Goal: Task Accomplishment & Management: Use online tool/utility

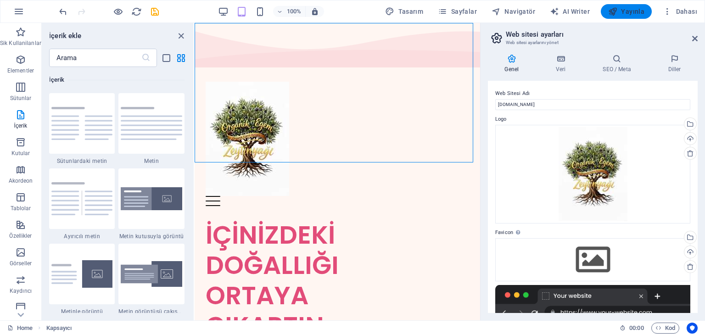
click at [623, 12] on span "Yayınla" at bounding box center [626, 11] width 36 height 9
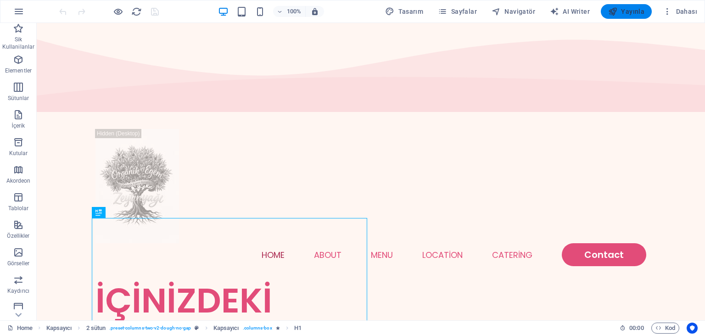
click at [633, 15] on span "Yayınla" at bounding box center [626, 11] width 36 height 9
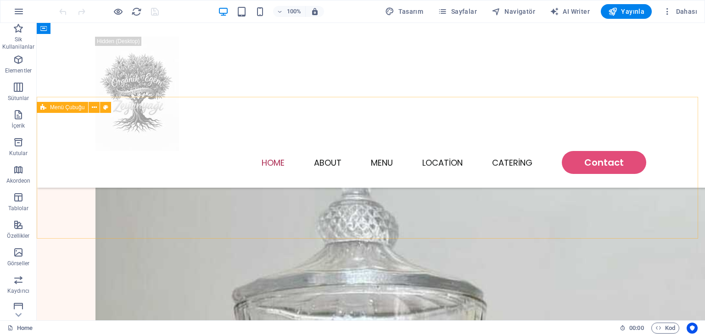
scroll to position [230, 0]
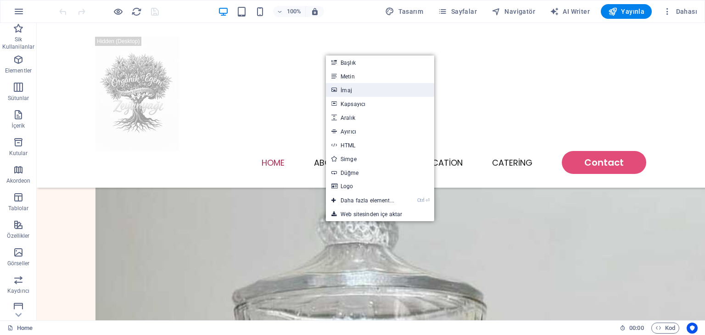
click at [341, 92] on link "İmaj" at bounding box center [380, 90] width 108 height 14
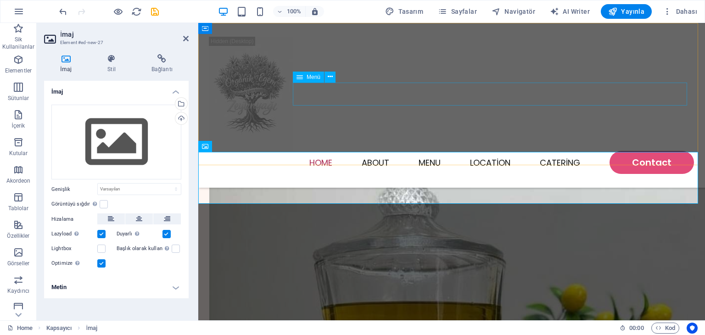
scroll to position [207, 0]
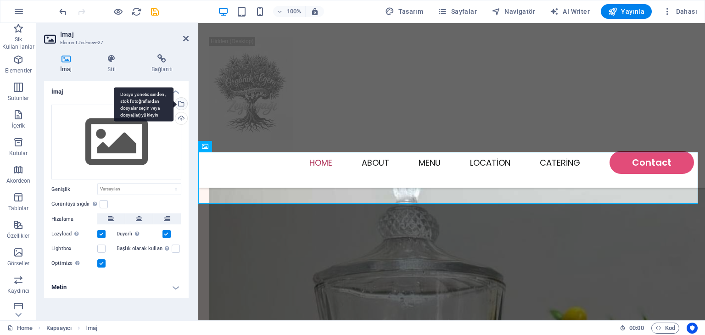
click at [181, 102] on div "Dosya yöneticisinden, stok fotoğraflardan dosyalar seçin veya dosya(lar) yükley…" at bounding box center [181, 105] width 14 height 14
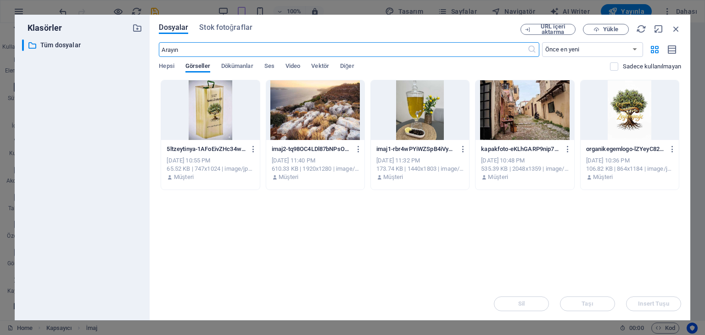
scroll to position [207, 0]
click at [598, 28] on icon "button" at bounding box center [596, 30] width 6 height 6
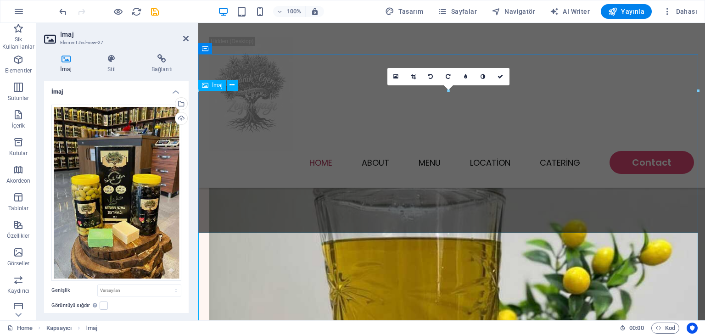
scroll to position [321, 0]
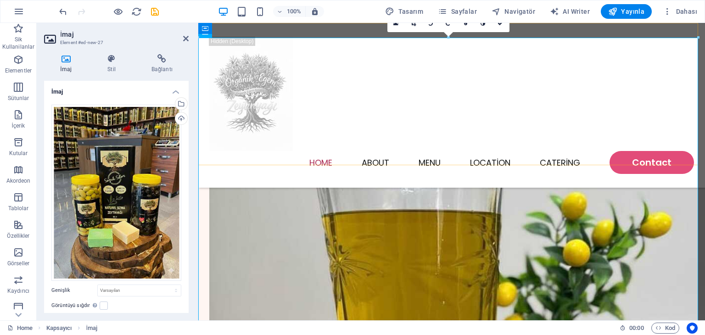
click at [434, 152] on div "Menu Home About Menu Location Catering Contact" at bounding box center [451, 105] width 507 height 165
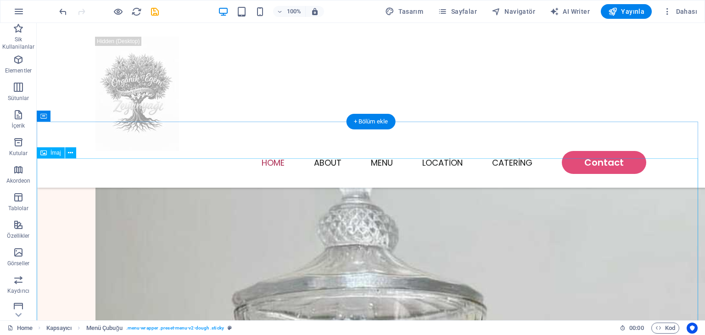
scroll to position [275, 0]
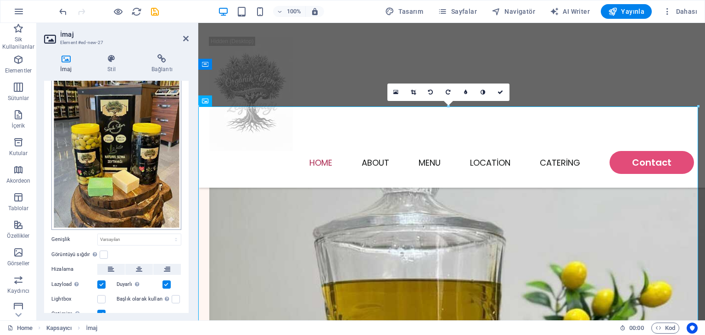
scroll to position [84, 0]
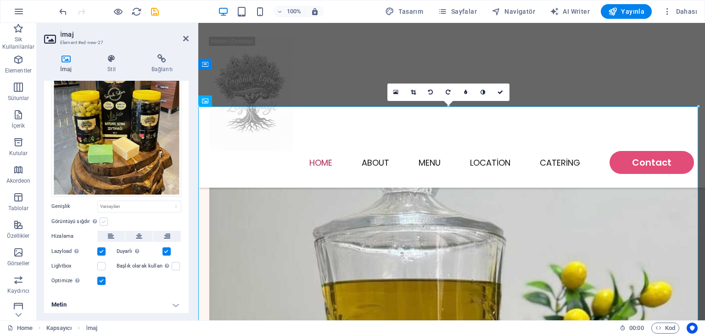
click at [102, 218] on label at bounding box center [104, 222] width 8 height 8
click at [0, 0] on input "Görüntüyü sığdır Görüntüyü otomatik olarak sabit bir genişliğe ve yüksekliğe sı…" at bounding box center [0, 0] width 0 height 0
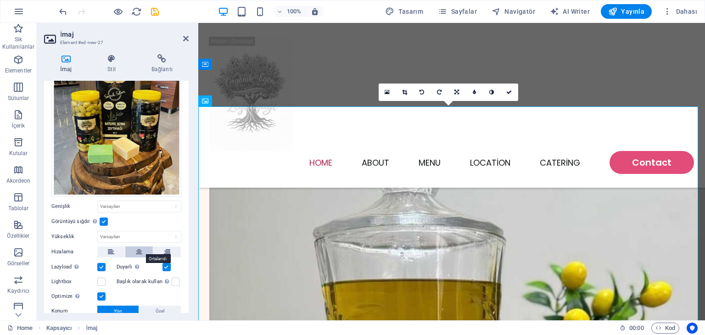
click at [140, 247] on icon at bounding box center [139, 251] width 6 height 11
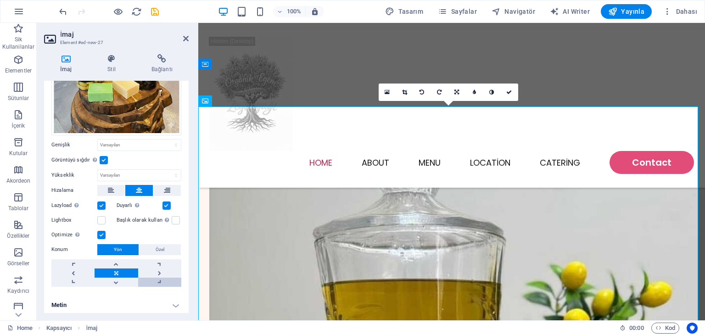
scroll to position [100, 0]
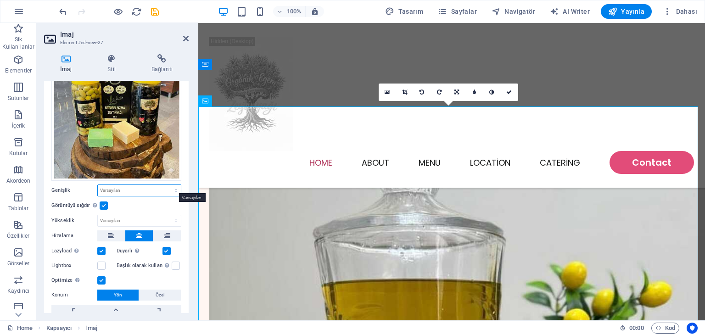
click at [144, 189] on select "Varsayılan otomatik px rem % em vh vw" at bounding box center [139, 190] width 83 height 11
select select "rem"
click at [166, 185] on select "Varsayılan otomatik px rem % em vh vw" at bounding box center [139, 190] width 83 height 11
type input "45"
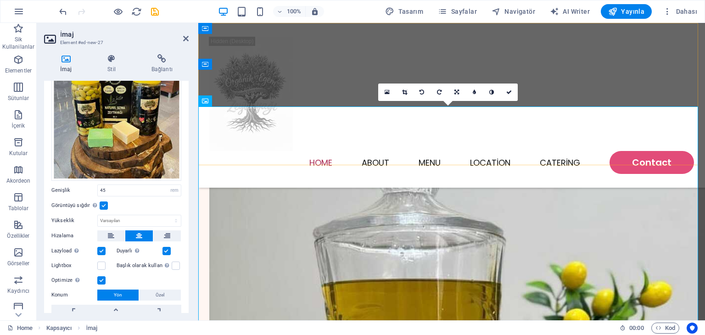
click at [336, 144] on div "Menu Home About Menu Location Catering Contact" at bounding box center [451, 105] width 507 height 165
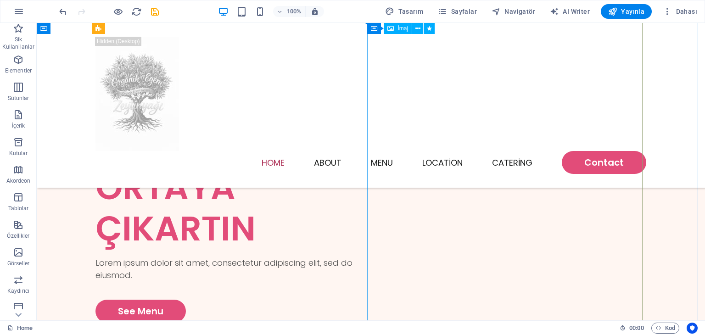
scroll to position [0, 0]
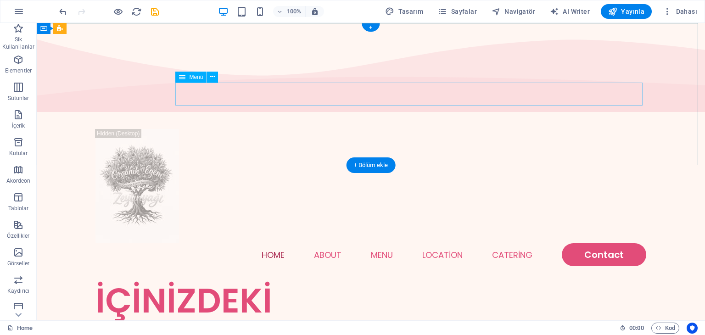
click at [377, 243] on nav "Home About Menu Location Catering Contact" at bounding box center [370, 254] width 551 height 23
click at [375, 243] on nav "Home About Menu Location Catering Contact" at bounding box center [370, 254] width 551 height 23
click at [328, 243] on nav "Home About Menu Location Catering Contact" at bounding box center [370, 254] width 551 height 23
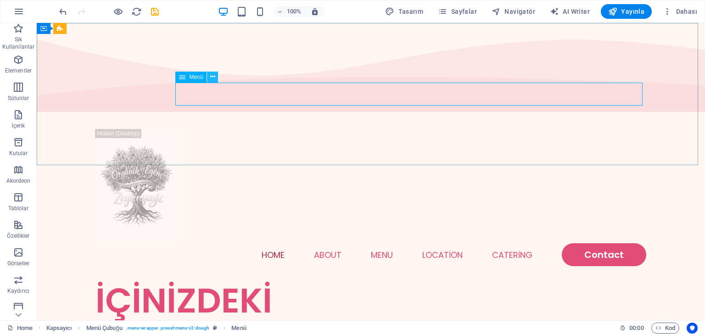
click at [211, 77] on icon at bounding box center [212, 77] width 5 height 10
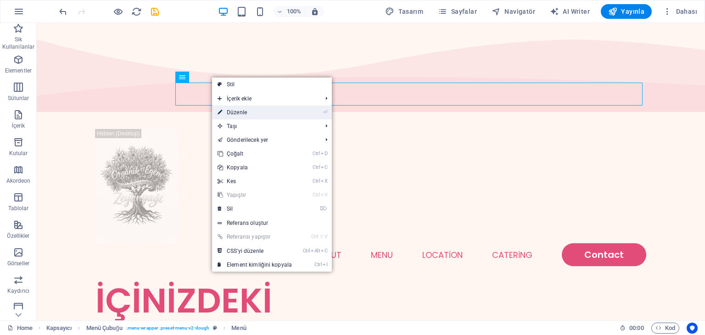
click at [239, 111] on link "⏎ Düzenle" at bounding box center [254, 113] width 85 height 14
select select
select select "1"
select select
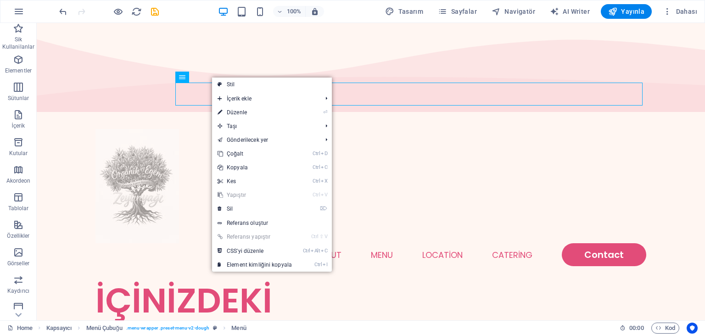
select select
select select "2"
select select
select select "default"
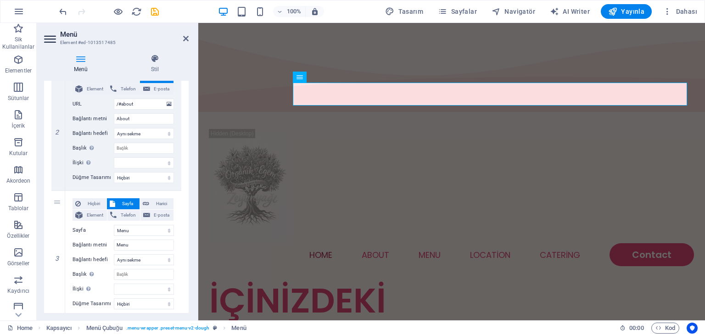
scroll to position [184, 0]
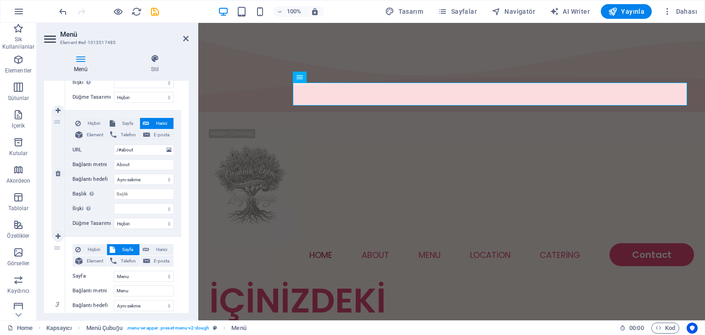
click at [56, 120] on div "2" at bounding box center [58, 174] width 14 height 126
click at [60, 172] on icon at bounding box center [58, 173] width 5 height 6
select select
select select "1"
type input "Menu"
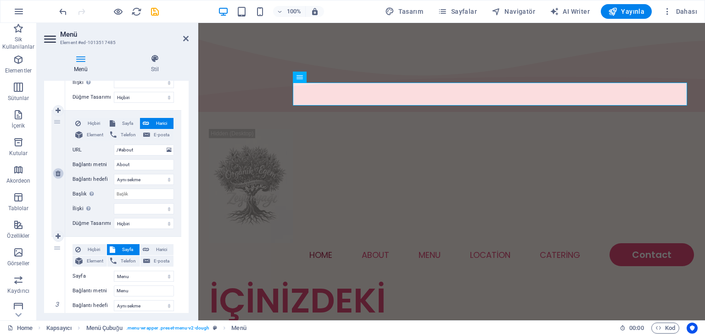
select select
type input "/#location"
type input "Location"
select select
type input "/#ed-1013517368"
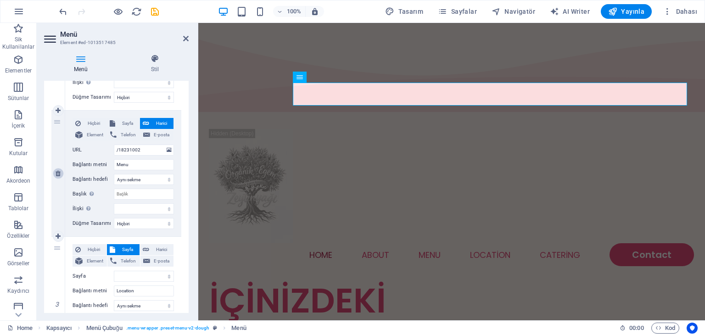
type input "Catering"
select select "blank"
select select
select select "2"
type input "Contact"
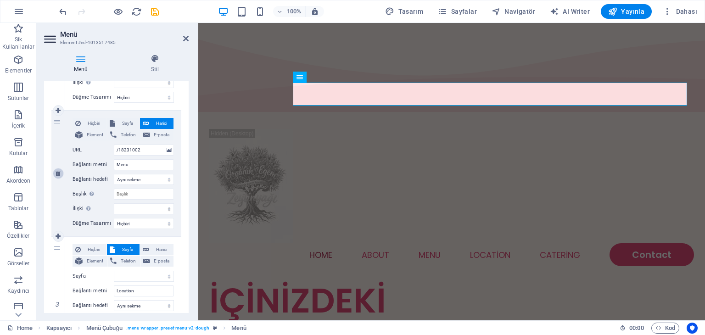
select select
select select "default"
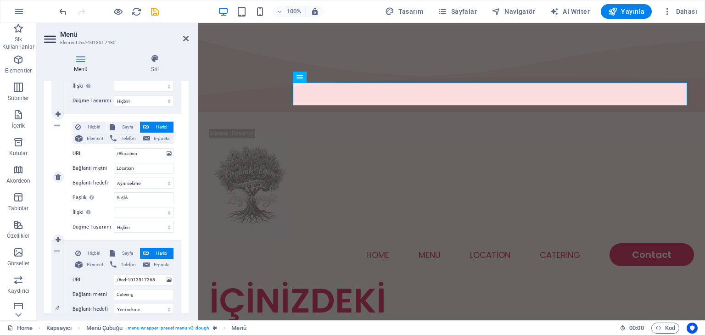
scroll to position [321, 0]
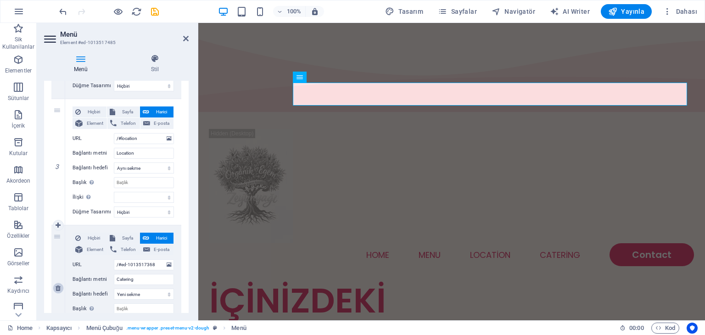
click at [59, 287] on icon at bounding box center [58, 288] width 5 height 6
select select
select select "2"
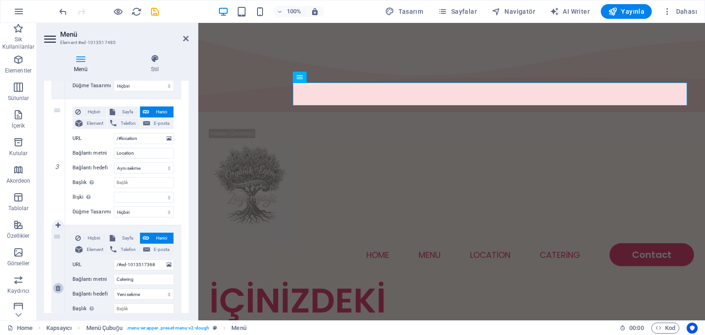
type input "Contact"
select select
select select "default"
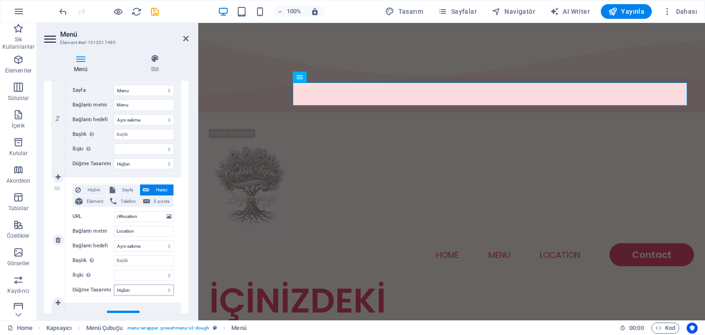
scroll to position [230, 0]
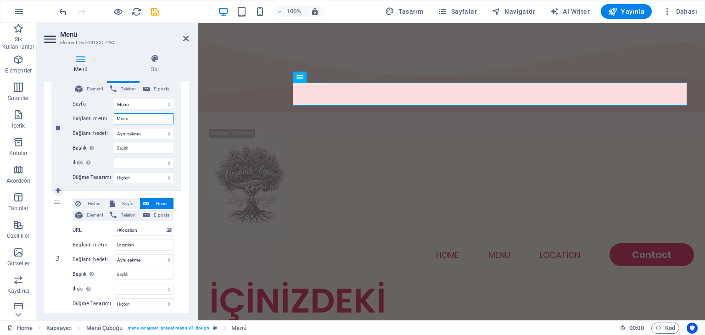
click at [132, 116] on input "Menu" at bounding box center [144, 118] width 60 height 11
type input "M"
select select
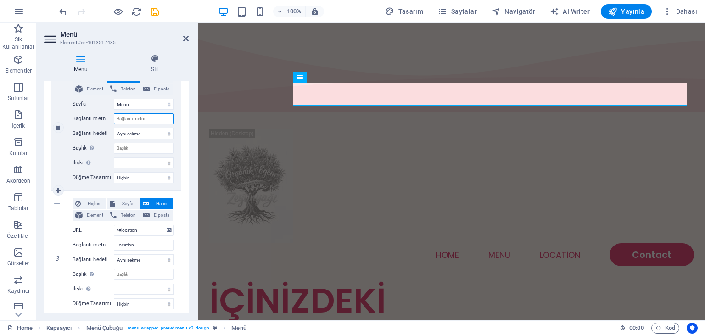
select select
type input "ÜRÜ"
select select
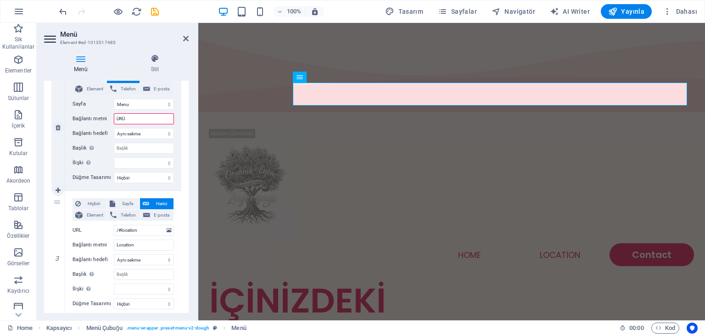
select select
type input "ÜRÜNLER"
select select
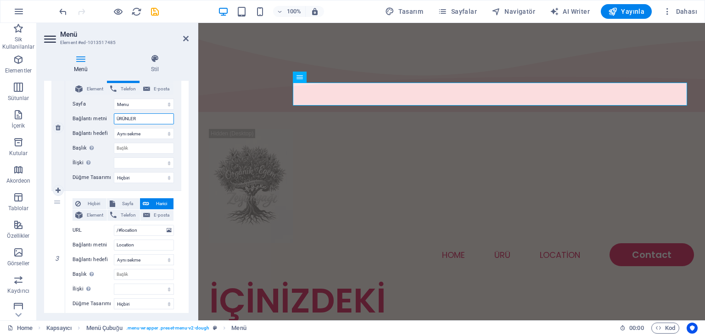
select select
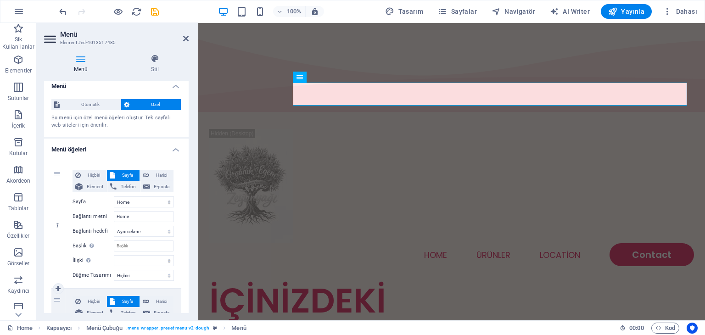
scroll to position [0, 0]
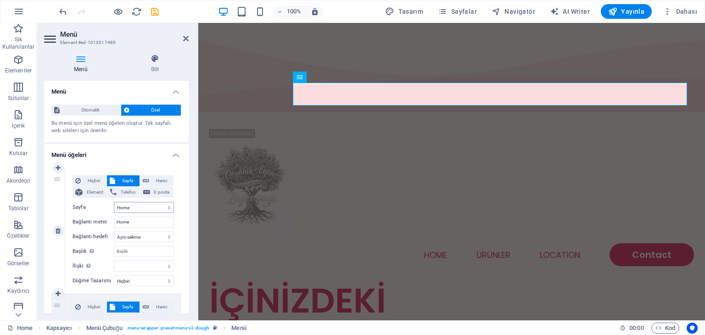
type input "ÜRÜNLER"
click at [137, 208] on select "Home Menu Contact Legal Notice Privacy" at bounding box center [144, 207] width 60 height 11
click at [140, 222] on input "Home" at bounding box center [144, 222] width 60 height 11
type input "H"
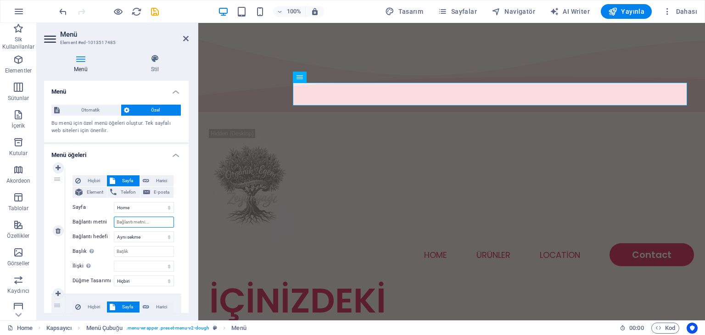
select select
type input "ANA"
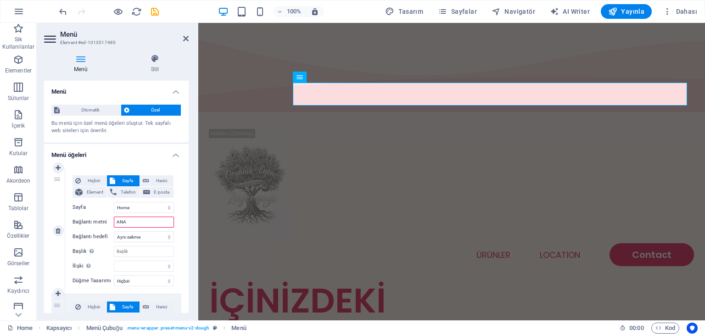
select select
type input "[PERSON_NAME]"
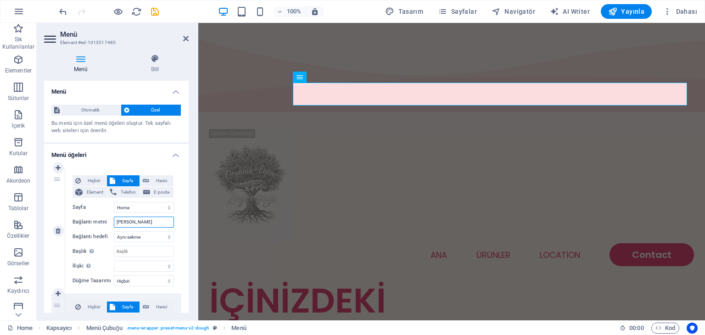
select select
type input "[PERSON_NAME]"
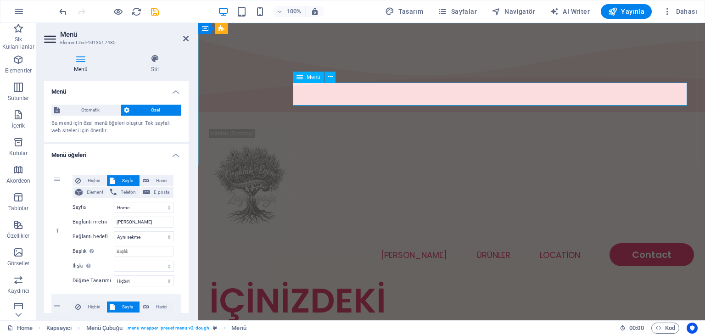
click at [549, 243] on nav "ANA SAYFA ÜRÜNLER Location Contact" at bounding box center [451, 254] width 485 height 23
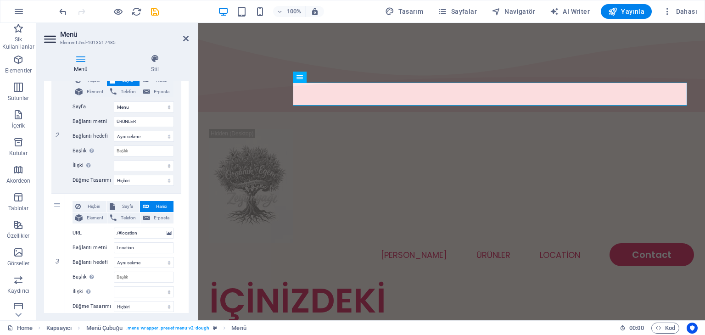
scroll to position [230, 0]
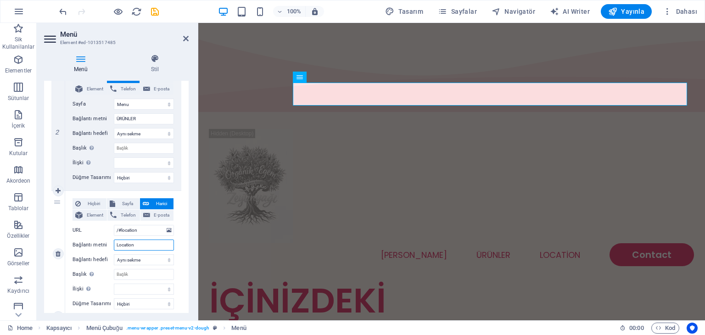
click at [147, 247] on input "Location" at bounding box center [144, 245] width 60 height 11
type input "L"
select select
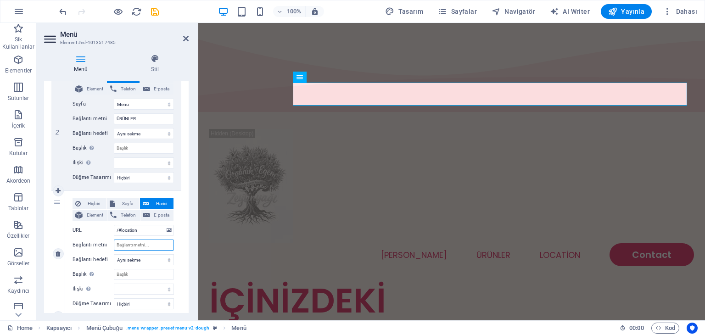
select select
type input "İ"
select select
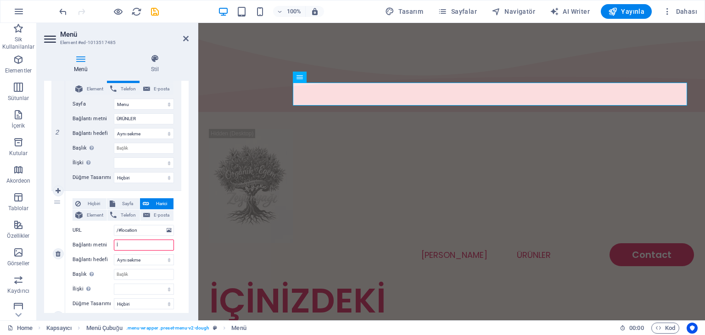
select select
type input "İLETİŞ"
select select
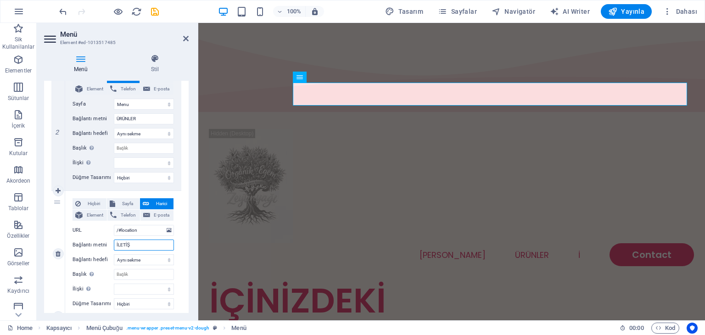
select select
type input "İLETİŞİM"
select select
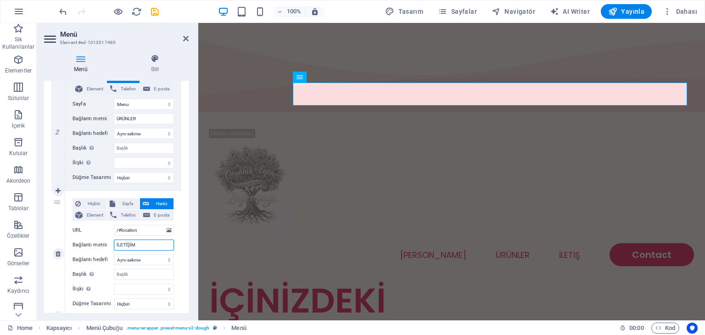
select select
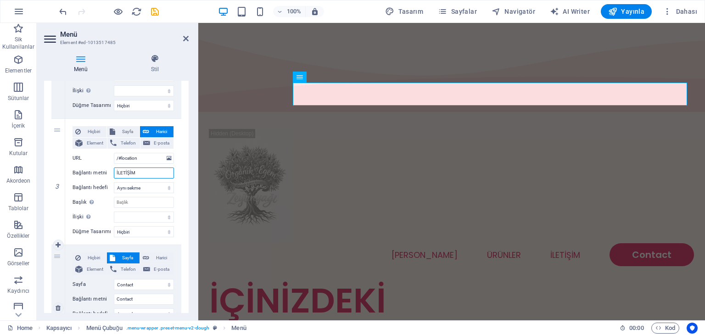
scroll to position [385, 0]
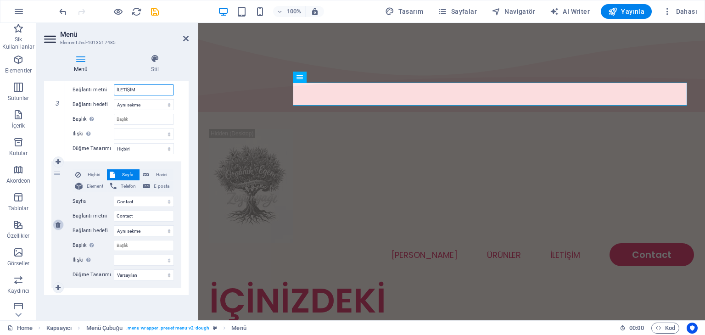
type input "İLETİŞİM"
click at [60, 222] on icon at bounding box center [58, 225] width 5 height 6
select select
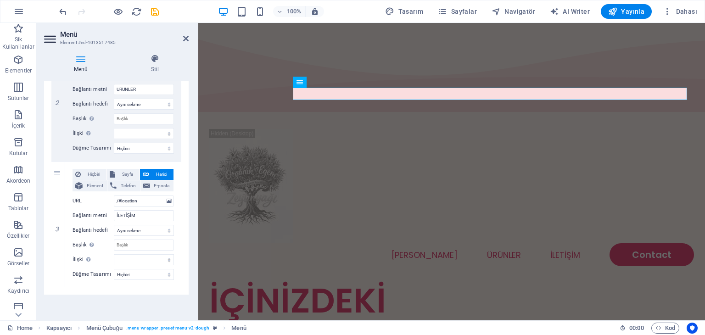
scroll to position [259, 0]
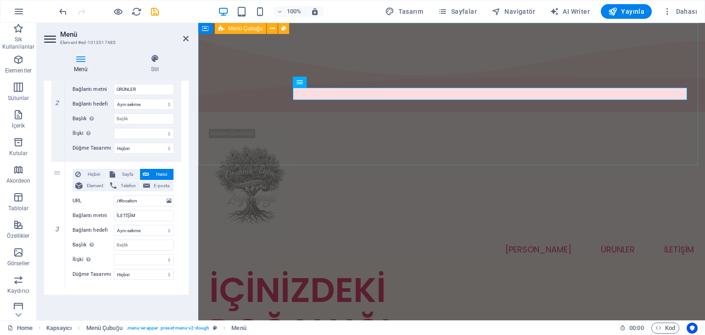
click at [367, 130] on div "Menu [PERSON_NAME] ÜRÜNLER İLETİŞİM" at bounding box center [451, 192] width 507 height 154
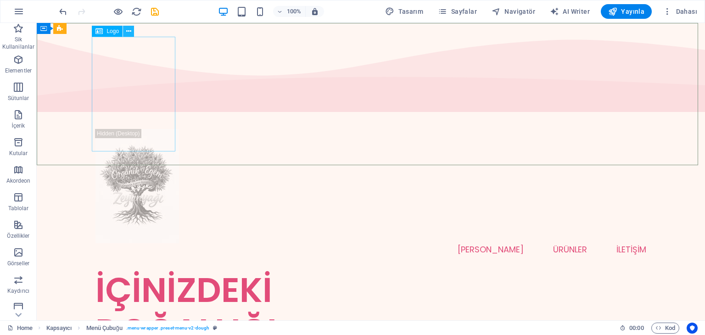
click at [130, 30] on icon at bounding box center [128, 32] width 5 height 10
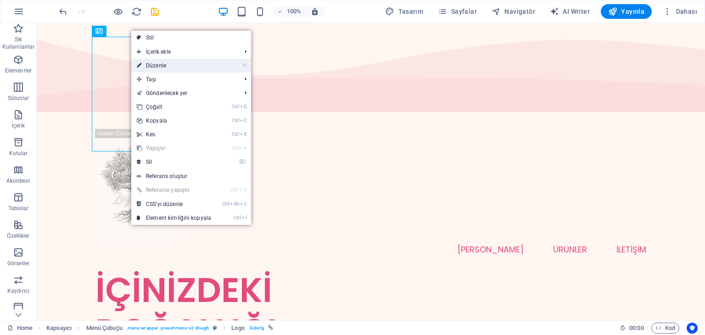
click at [155, 64] on link "⏎ Düzenle" at bounding box center [173, 66] width 85 height 14
select select "px"
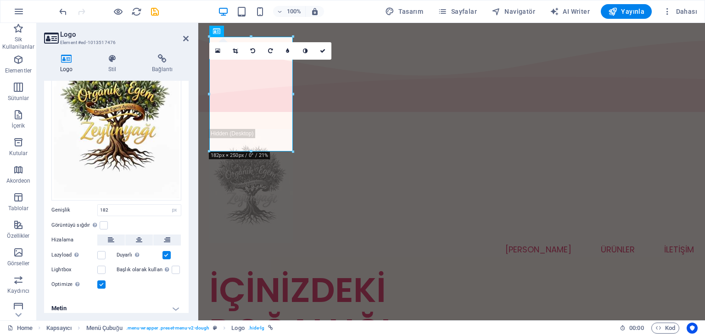
scroll to position [99, 0]
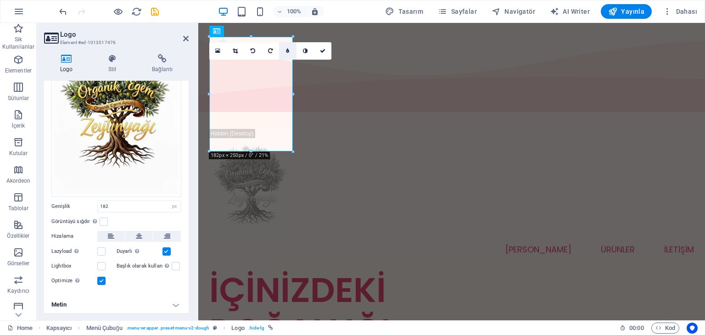
click at [287, 54] on link at bounding box center [287, 50] width 17 height 17
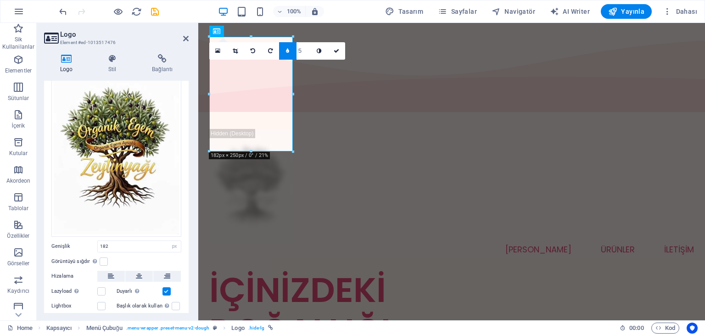
scroll to position [0, 0]
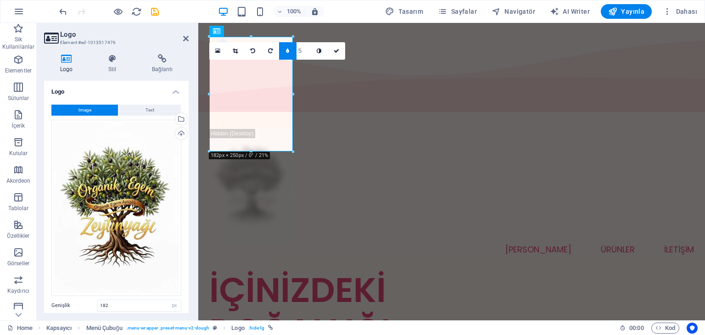
click at [287, 53] on icon at bounding box center [287, 51] width 3 height 6
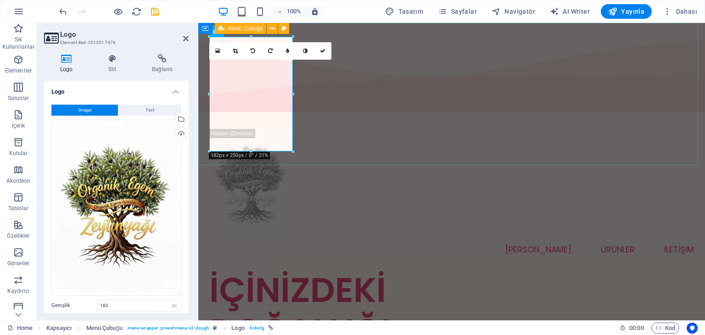
click at [370, 122] on div "Menu [PERSON_NAME] ÜRÜNLER İLETİŞİM" at bounding box center [451, 192] width 507 height 154
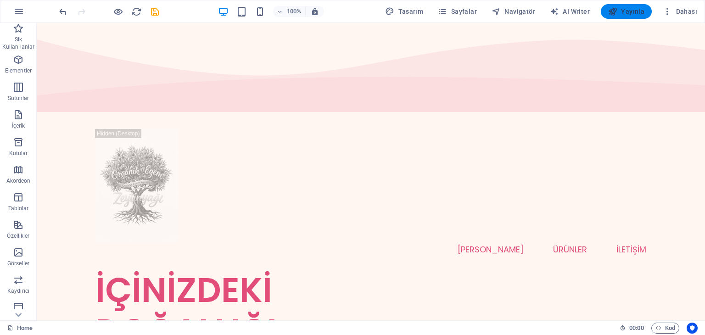
click at [622, 11] on span "Yayınla" at bounding box center [626, 11] width 36 height 9
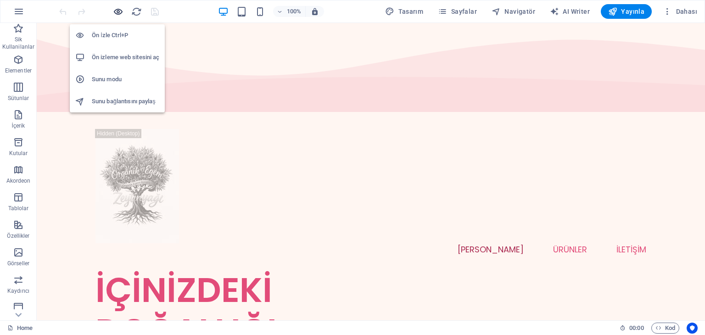
click at [118, 12] on icon "button" at bounding box center [118, 11] width 11 height 11
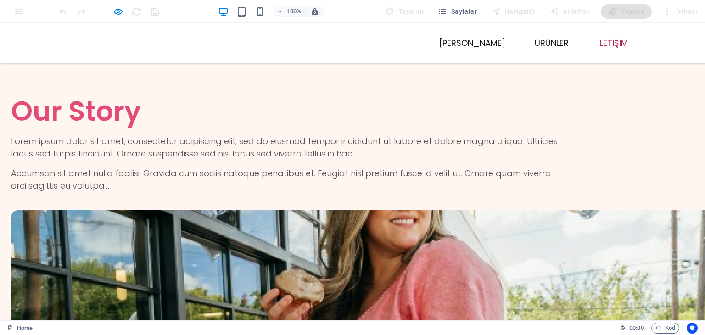
scroll to position [2826, 0]
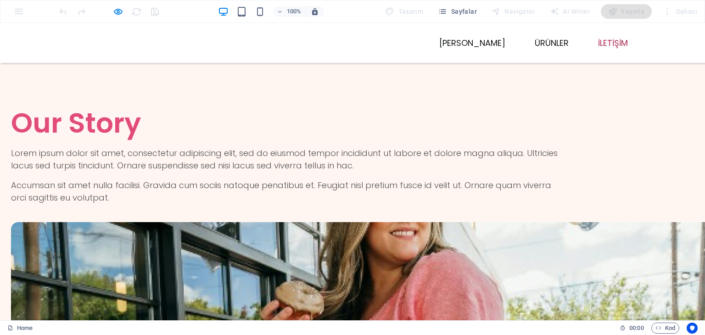
scroll to position [2734, 0]
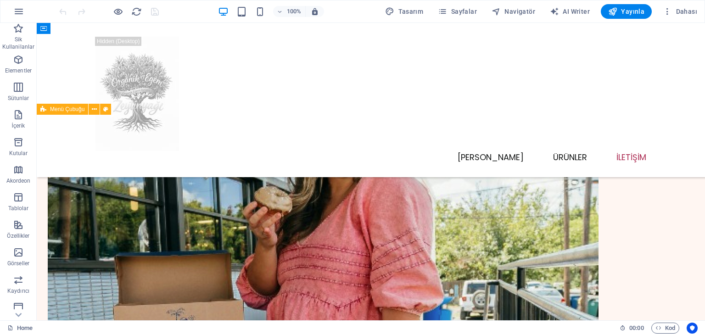
scroll to position [2754, 0]
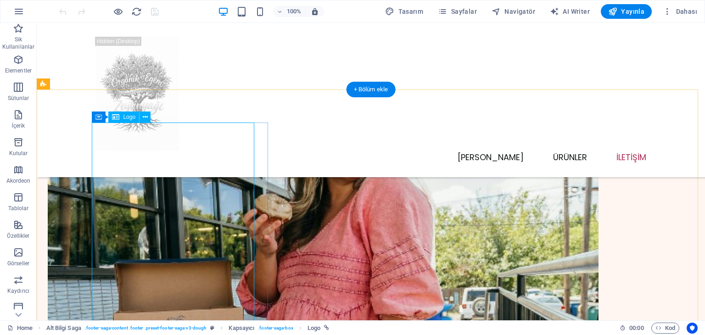
click at [139, 116] on icon at bounding box center [139, 117] width 5 height 10
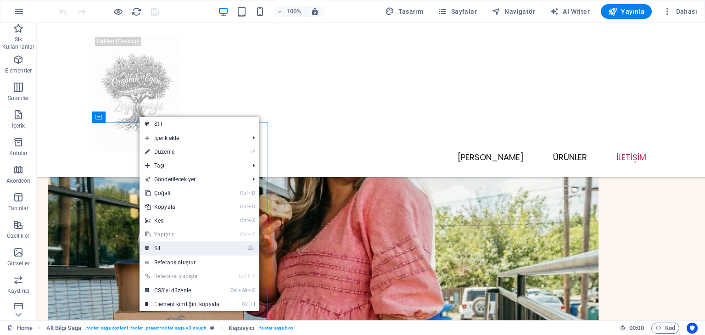
click at [168, 245] on link "⌦ Sil" at bounding box center [182, 248] width 85 height 14
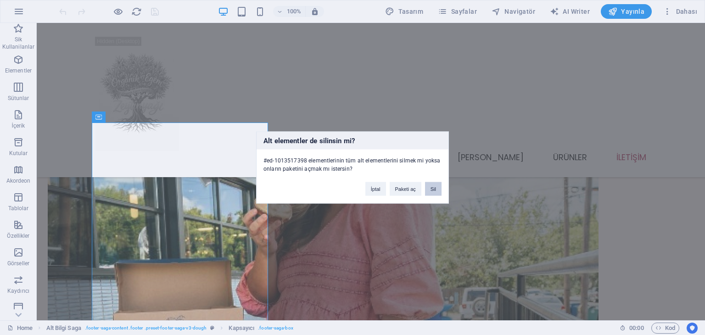
drag, startPoint x: 431, startPoint y: 186, endPoint x: 390, endPoint y: 164, distance: 46.8
click at [431, 186] on button "Sil" at bounding box center [433, 189] width 17 height 14
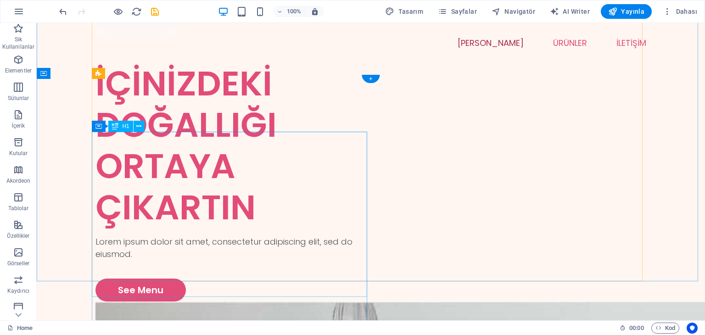
scroll to position [0, 0]
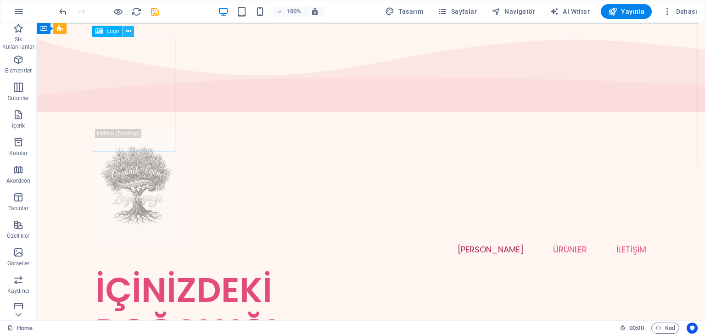
click at [128, 32] on icon at bounding box center [128, 32] width 5 height 10
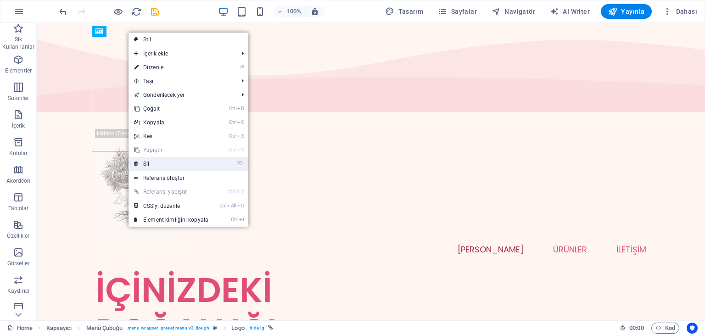
click at [156, 162] on link "⌦ Sil" at bounding box center [171, 164] width 85 height 14
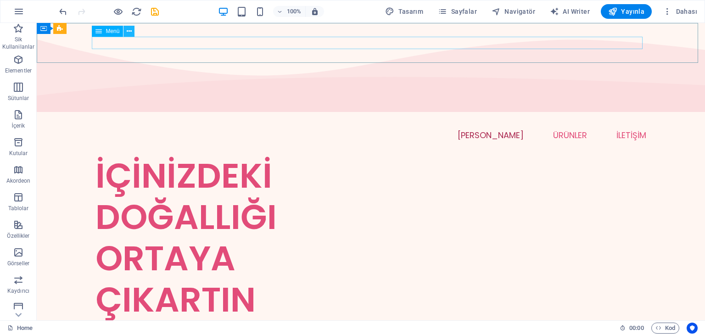
click at [129, 30] on icon at bounding box center [129, 32] width 5 height 10
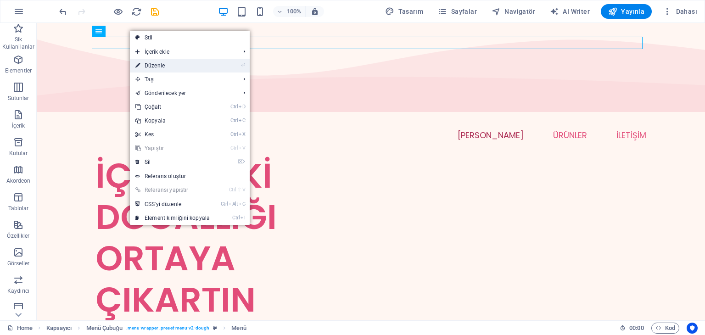
click at [152, 64] on link "⏎ Düzenle" at bounding box center [172, 66] width 85 height 14
select select
select select "1"
select select
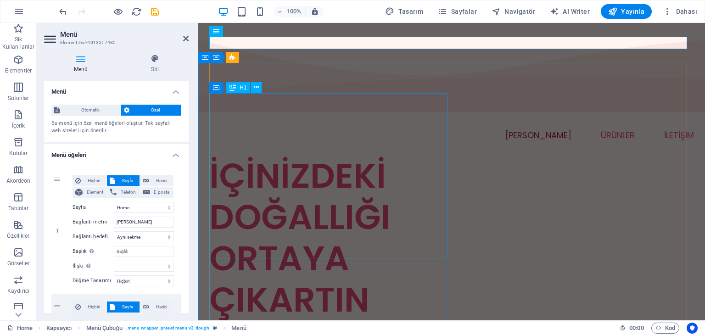
click at [326, 155] on div "İÇİNİZDEKİ DOĞALLIĞI ORTAYA ÇIKARTIN" at bounding box center [330, 237] width 242 height 165
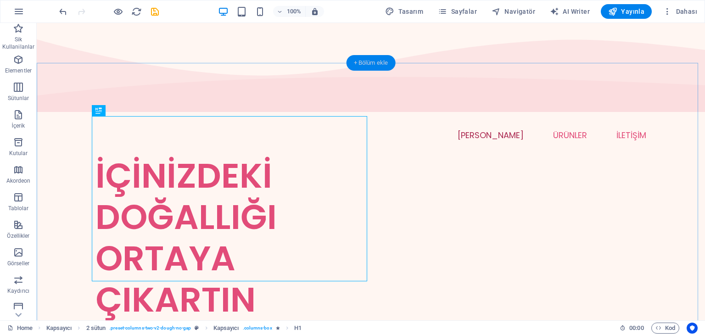
click at [356, 61] on div "+ Bölüm ekle" at bounding box center [371, 63] width 49 height 16
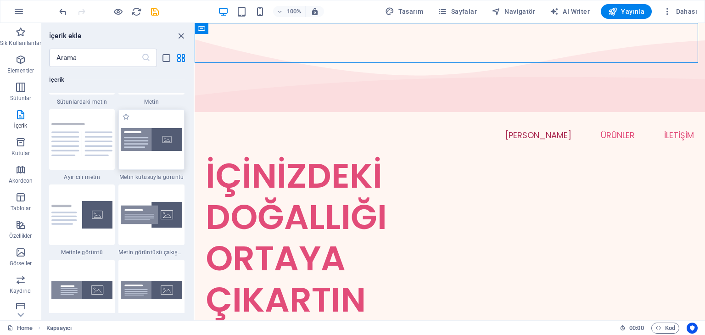
scroll to position [1652, 0]
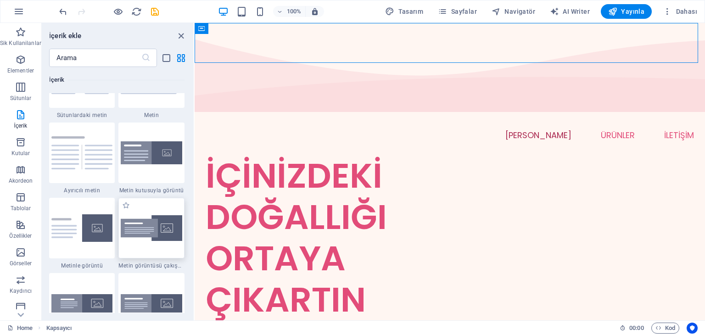
click at [164, 228] on img at bounding box center [152, 228] width 62 height 26
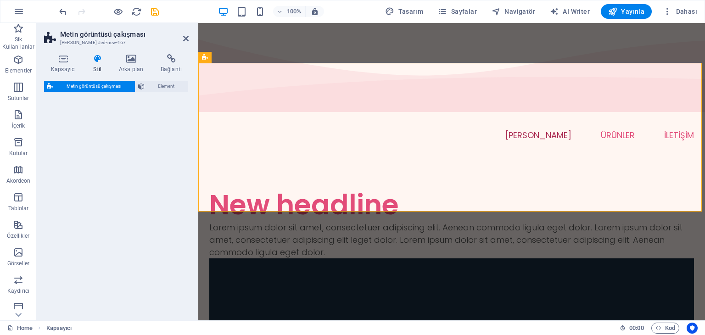
select select "rem"
select select "px"
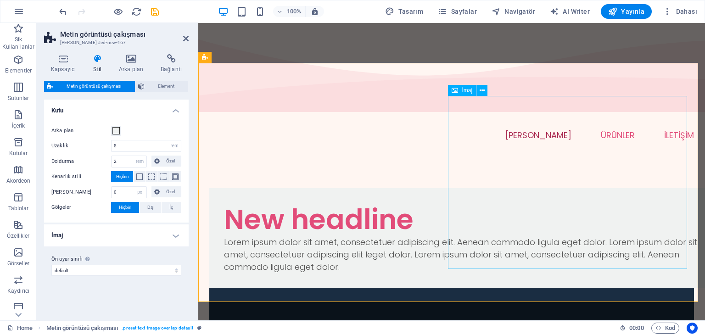
click at [481, 89] on icon at bounding box center [482, 91] width 5 height 10
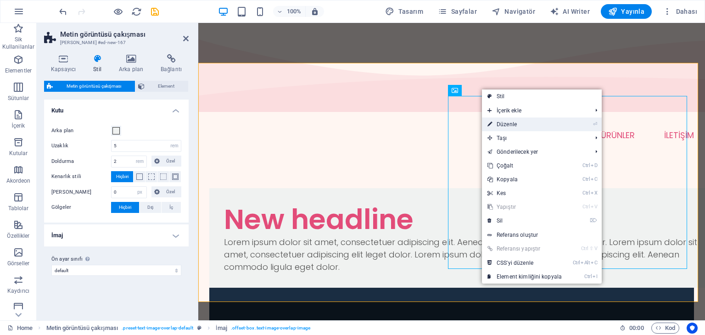
click at [504, 125] on link "⏎ Düzenle" at bounding box center [524, 125] width 85 height 14
select select "%"
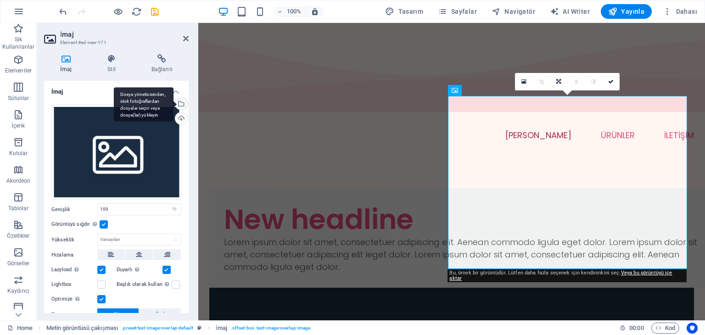
click at [182, 102] on div "Dosya yöneticisinden, stok fotoğraflardan dosyalar seçin veya dosya(lar) yükley…" at bounding box center [181, 105] width 14 height 14
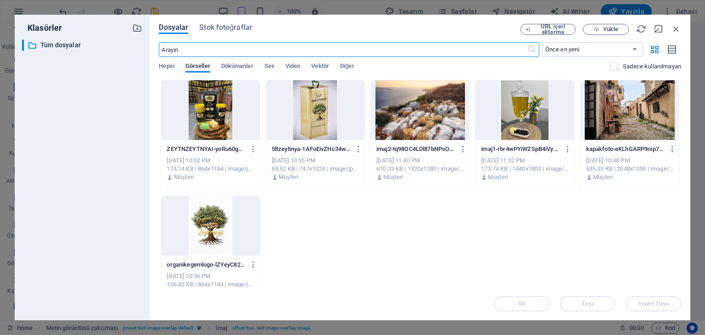
click at [217, 217] on div at bounding box center [210, 226] width 98 height 60
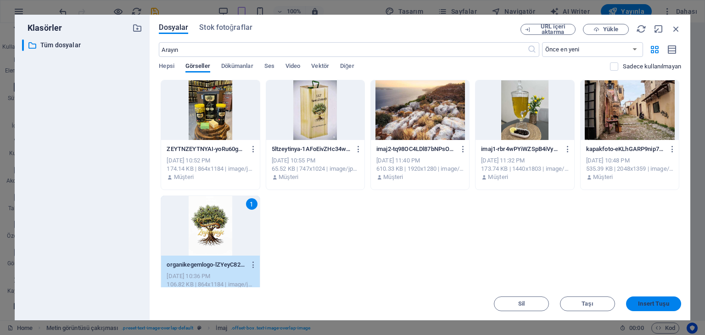
click at [645, 303] on span "Insert Tuşu" at bounding box center [653, 304] width 31 height 6
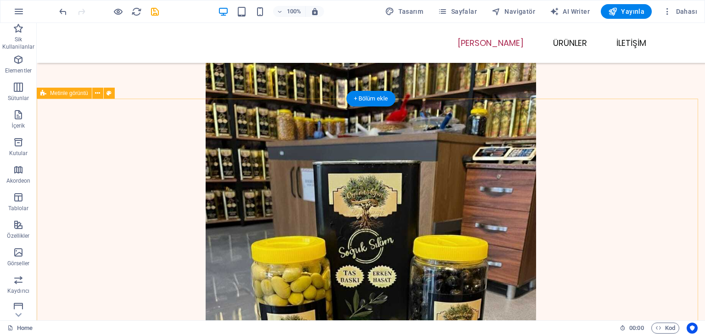
scroll to position [2157, 0]
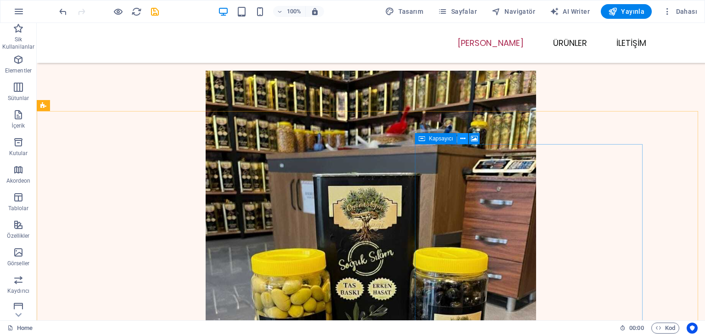
click at [462, 138] on icon at bounding box center [462, 139] width 5 height 10
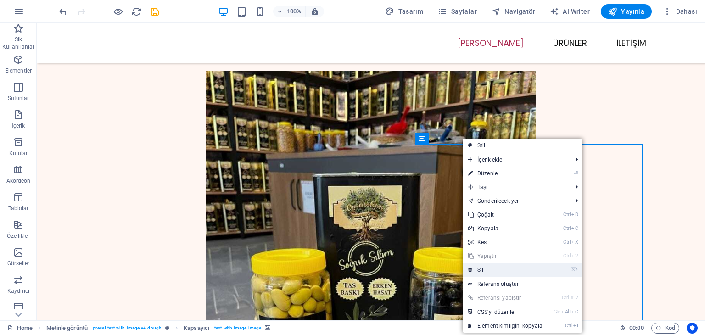
click at [474, 267] on link "⌦ Sil" at bounding box center [505, 270] width 85 height 14
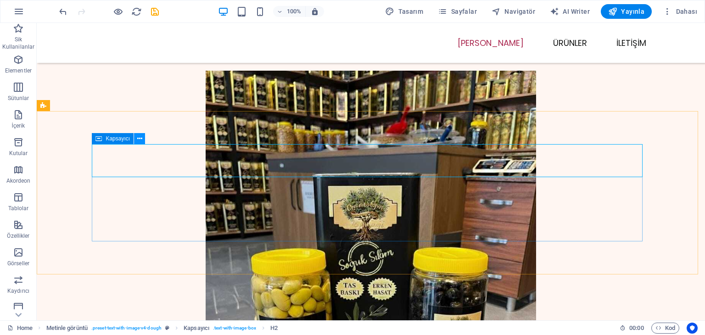
click at [140, 138] on icon at bounding box center [139, 139] width 5 height 10
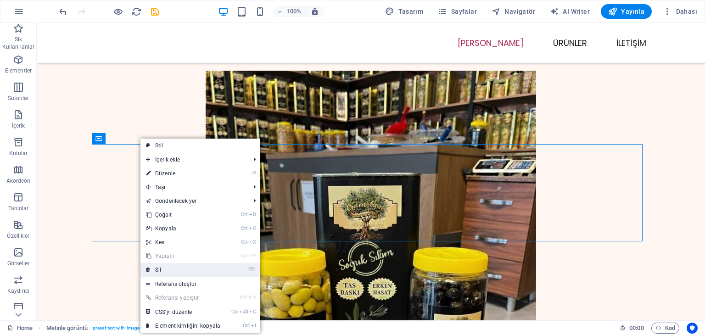
click at [154, 269] on link "⌦ Sil" at bounding box center [182, 270] width 85 height 14
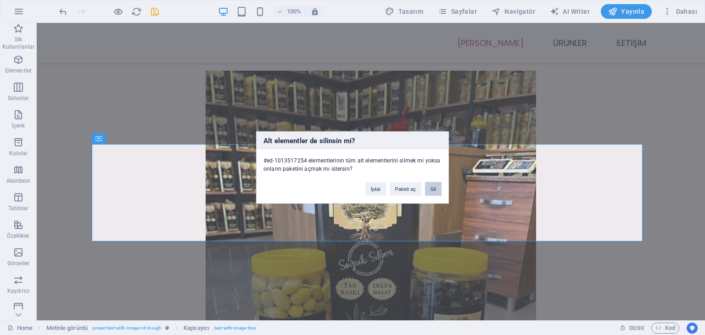
click at [433, 185] on button "Sil" at bounding box center [433, 189] width 17 height 14
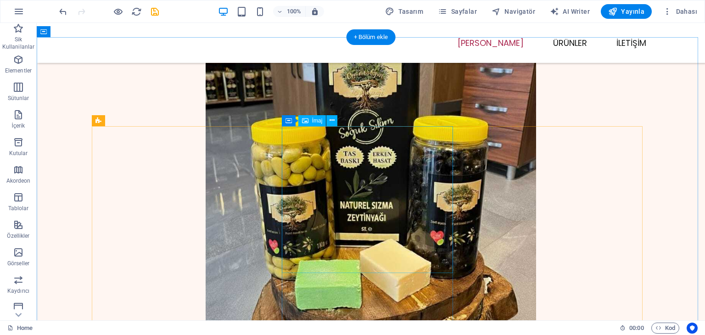
scroll to position [2341, 0]
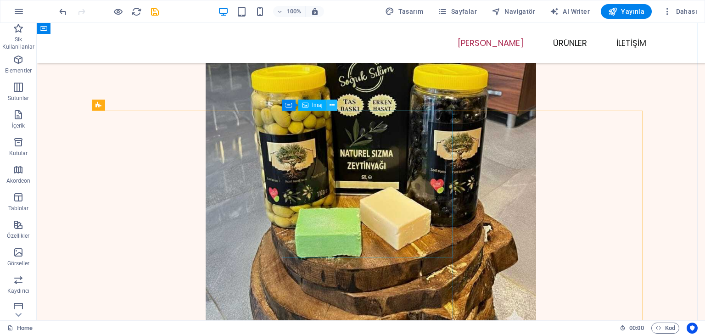
click at [331, 102] on icon at bounding box center [332, 106] width 5 height 10
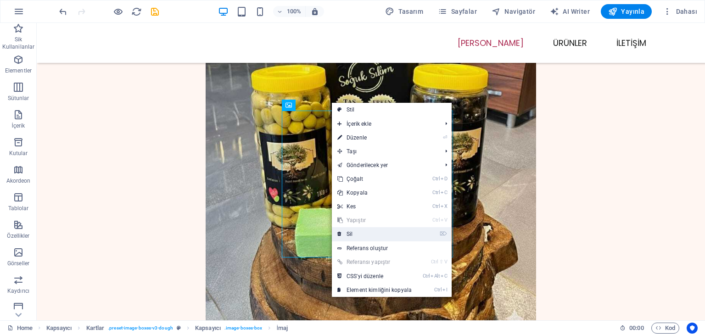
click at [349, 233] on link "⌦ Sil" at bounding box center [374, 234] width 85 height 14
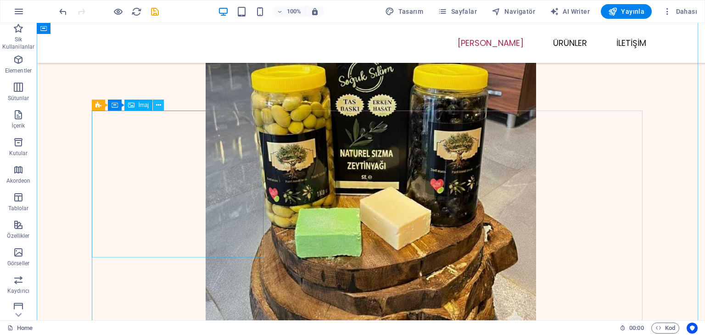
click at [161, 103] on icon at bounding box center [158, 106] width 5 height 10
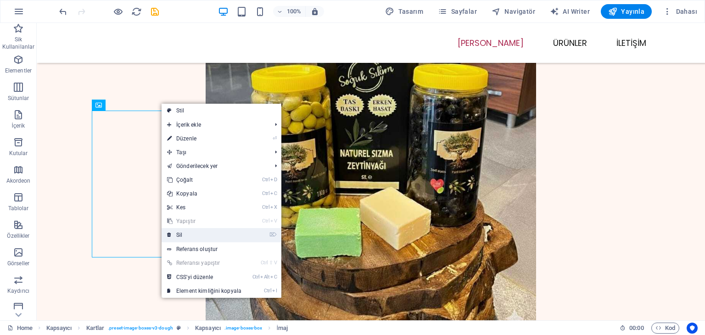
click at [188, 235] on link "⌦ Sil" at bounding box center [204, 235] width 85 height 14
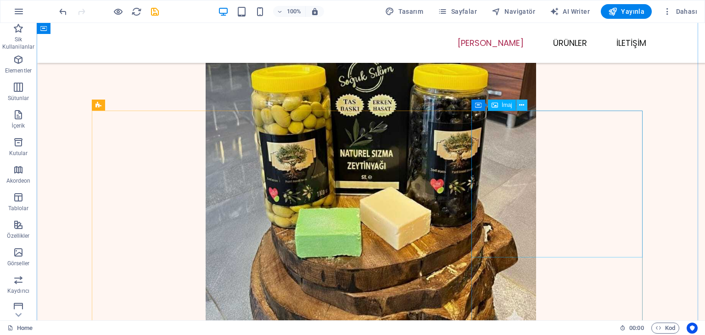
click at [523, 105] on icon at bounding box center [521, 106] width 5 height 10
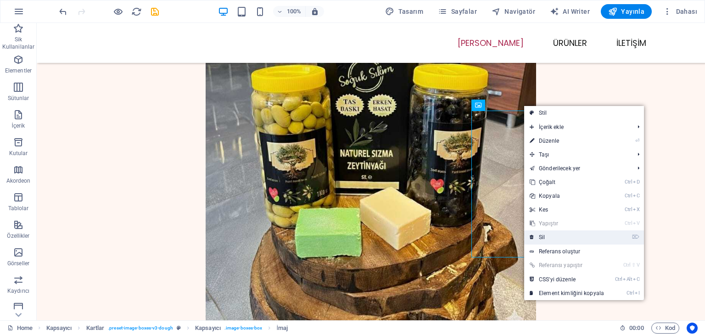
click at [540, 235] on link "⌦ Sil" at bounding box center [566, 237] width 85 height 14
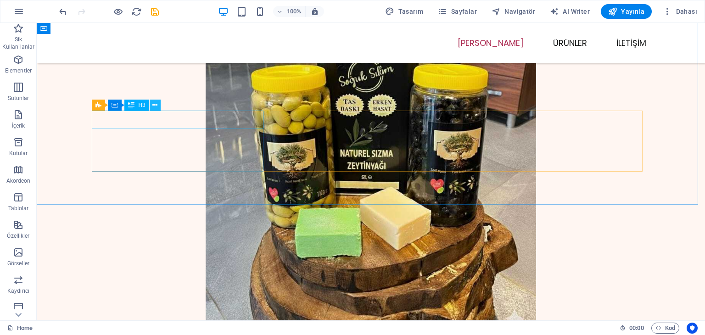
click at [152, 103] on icon at bounding box center [154, 106] width 5 height 10
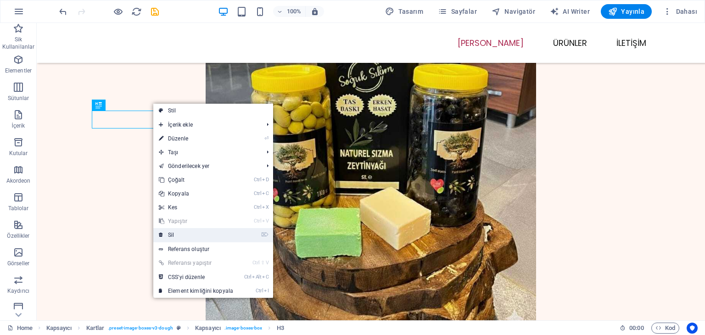
click at [181, 236] on link "⌦ Sil" at bounding box center [195, 235] width 85 height 14
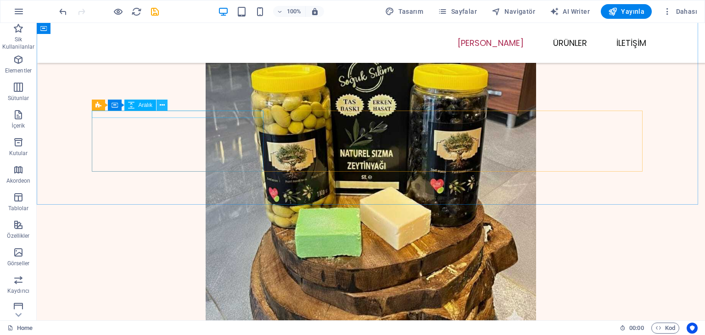
click at [162, 106] on icon at bounding box center [162, 106] width 5 height 10
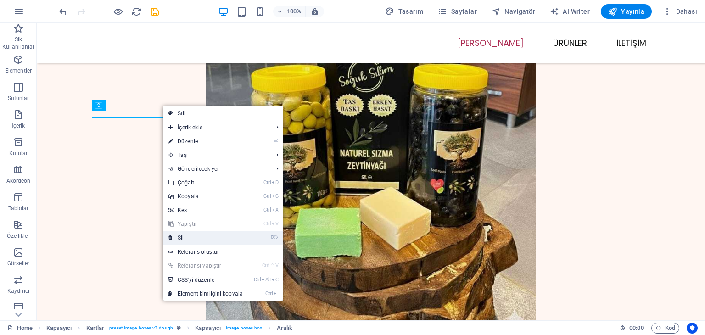
click at [189, 235] on link "⌦ Sil" at bounding box center [205, 238] width 85 height 14
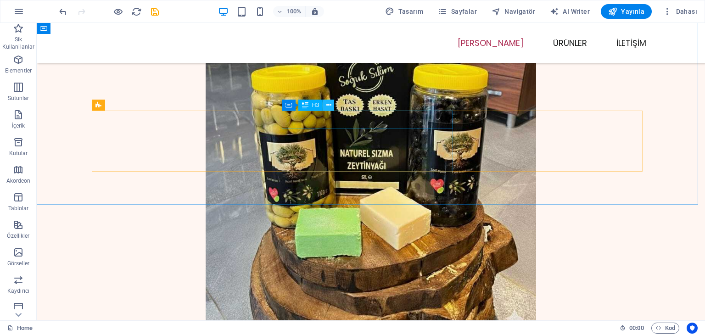
click at [329, 104] on icon at bounding box center [328, 106] width 5 height 10
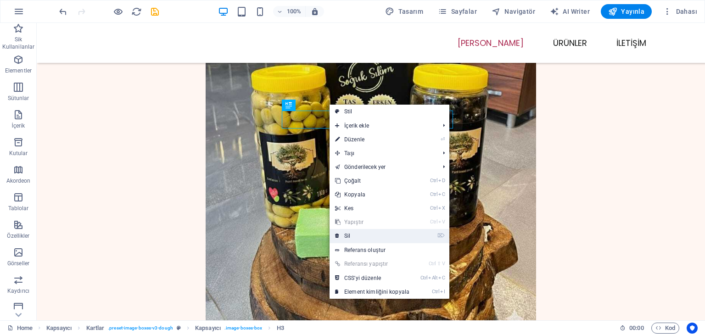
click at [341, 234] on link "⌦ Sil" at bounding box center [372, 236] width 85 height 14
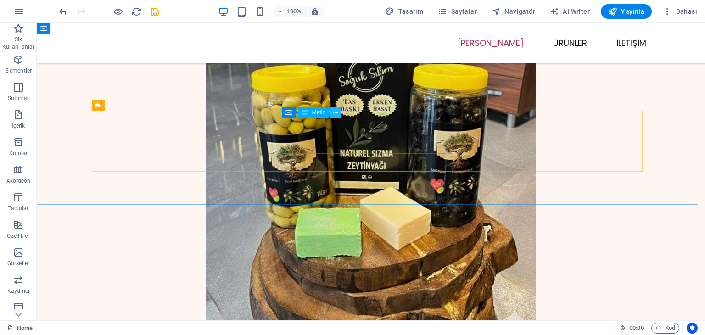
click at [339, 110] on button at bounding box center [335, 112] width 11 height 11
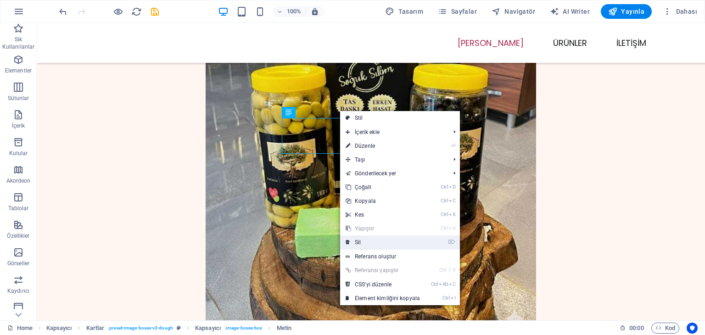
click at [358, 237] on link "⌦ Sil" at bounding box center [382, 242] width 85 height 14
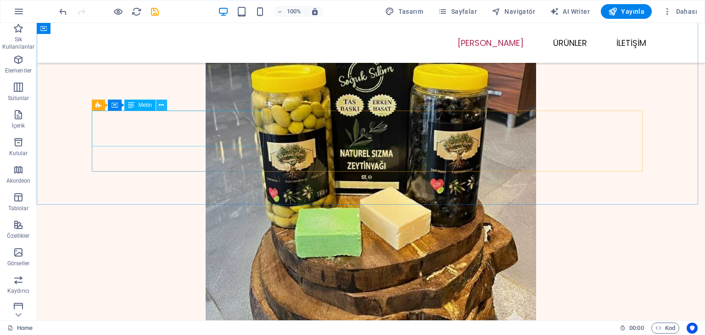
click at [162, 103] on icon at bounding box center [161, 106] width 5 height 10
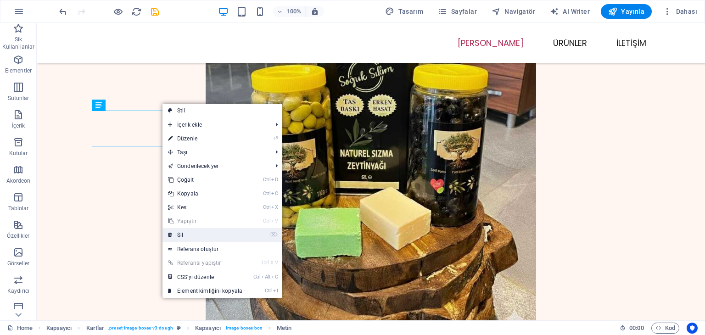
click at [189, 230] on link "⌦ Sil" at bounding box center [204, 235] width 85 height 14
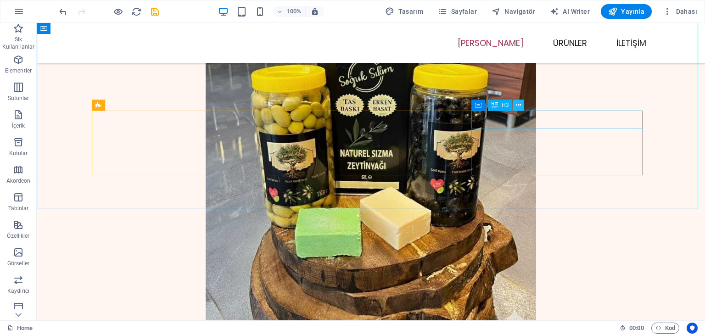
click at [519, 105] on icon at bounding box center [518, 106] width 5 height 10
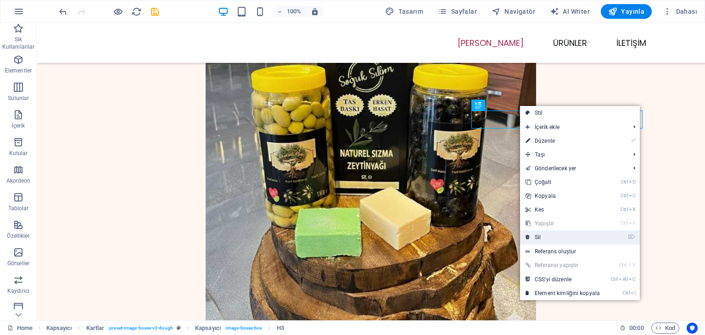
click at [534, 238] on link "⌦ Sil" at bounding box center [562, 237] width 85 height 14
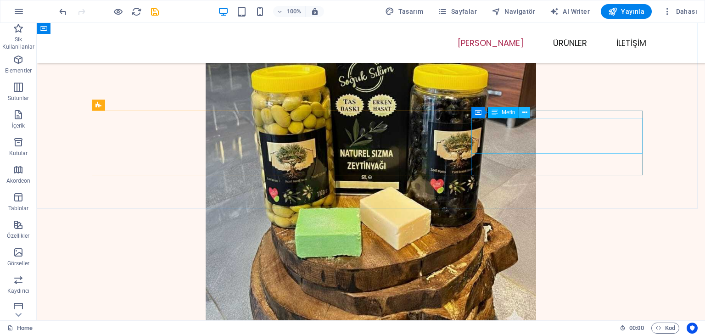
click at [523, 109] on icon at bounding box center [524, 113] width 5 height 10
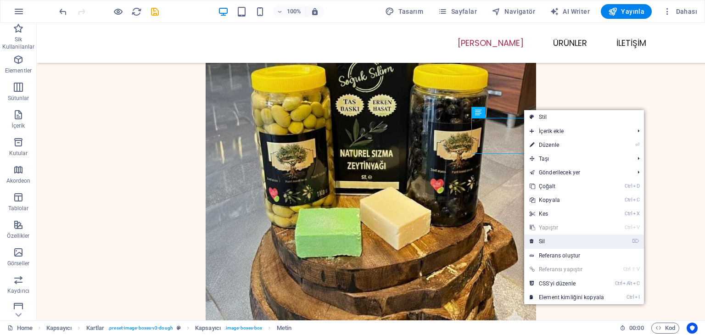
click at [540, 241] on link "⌦ Sil" at bounding box center [566, 242] width 85 height 14
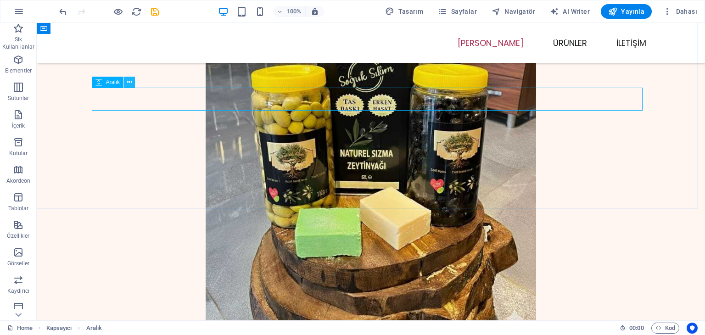
click at [129, 81] on icon at bounding box center [129, 83] width 5 height 10
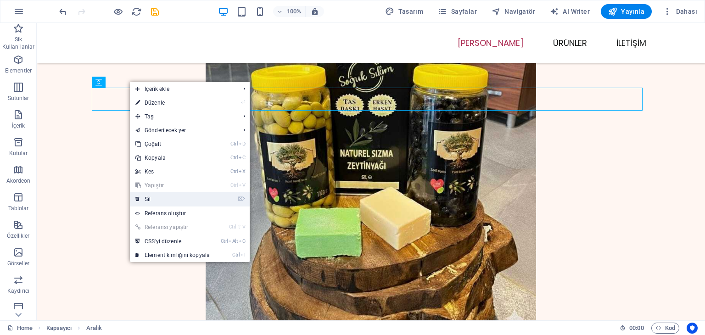
drag, startPoint x: 149, startPoint y: 199, endPoint x: 113, endPoint y: 175, distance: 43.4
click at [149, 199] on link "⌦ Sil" at bounding box center [172, 199] width 85 height 14
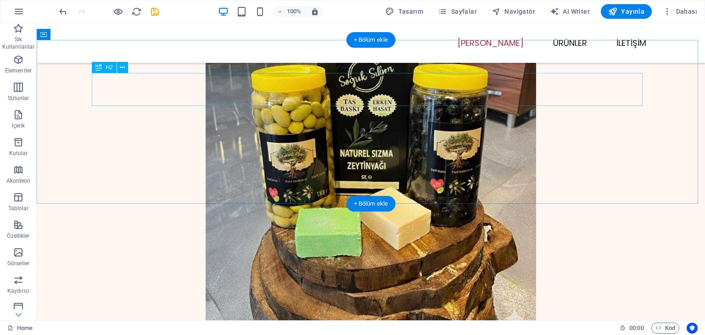
scroll to position [2203, 0]
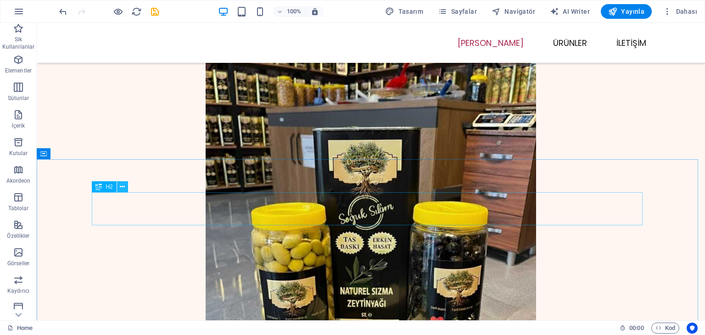
click at [121, 185] on icon at bounding box center [122, 187] width 5 height 10
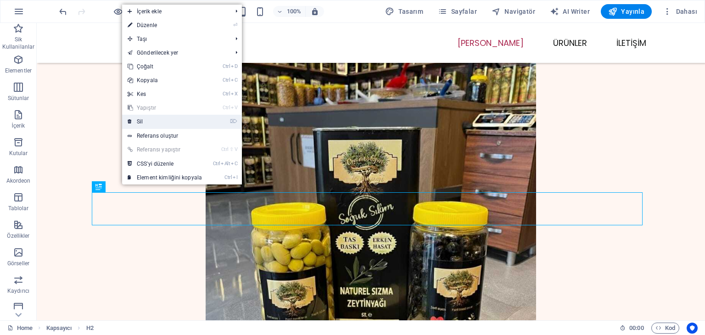
click at [146, 116] on link "⌦ Sil" at bounding box center [164, 122] width 85 height 14
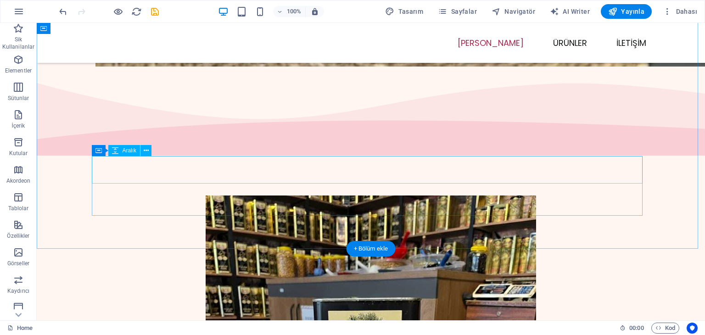
scroll to position [2020, 0]
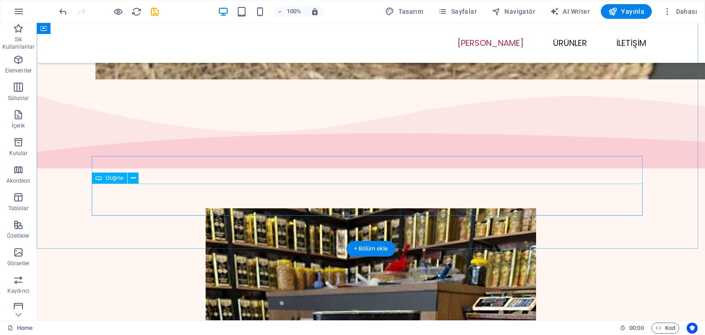
click at [135, 179] on icon at bounding box center [133, 179] width 5 height 10
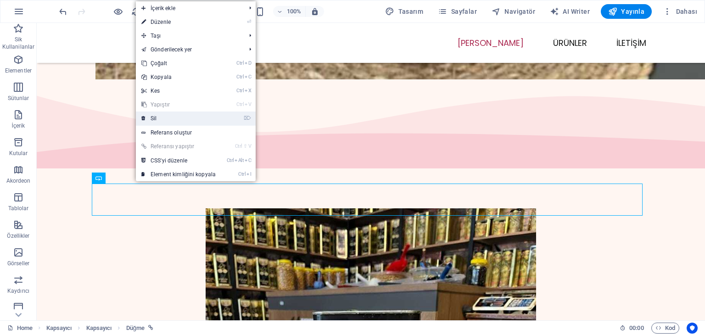
click at [154, 121] on link "⌦ Sil" at bounding box center [178, 119] width 85 height 14
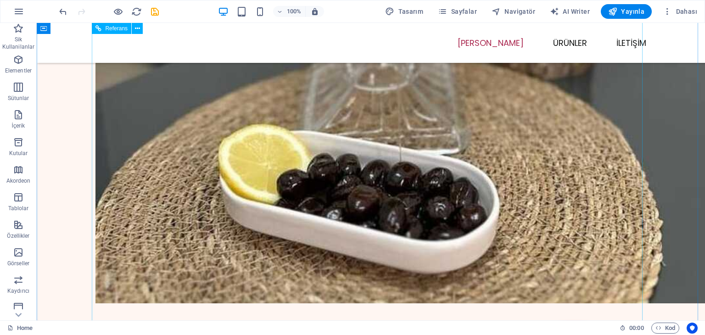
scroll to position [1790, 0]
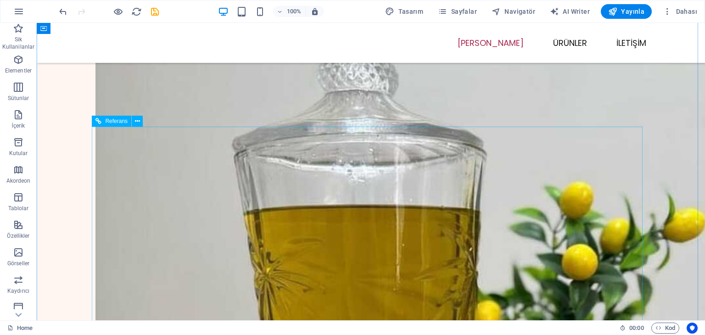
scroll to position [1285, 0]
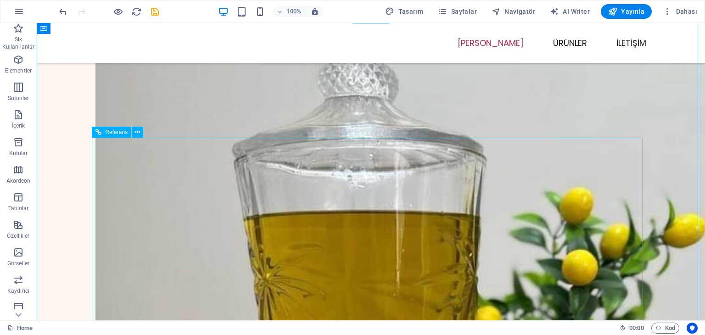
click at [136, 133] on icon at bounding box center [137, 133] width 5 height 10
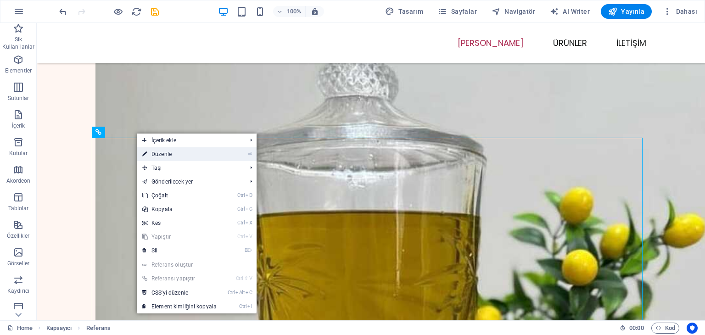
click at [162, 154] on link "⏎ Düzenle" at bounding box center [179, 154] width 85 height 14
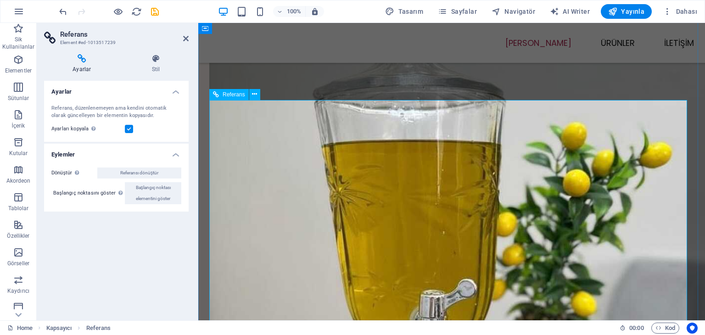
scroll to position [1235, 0]
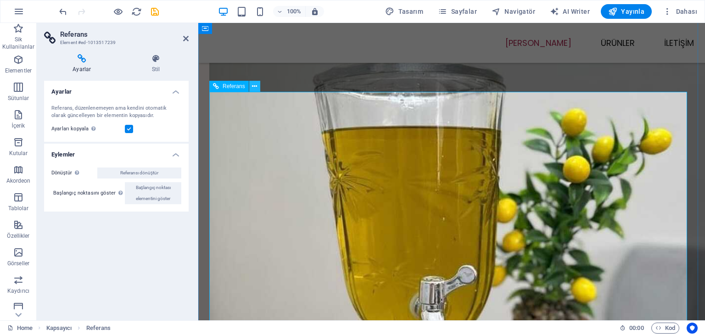
click at [253, 86] on icon at bounding box center [254, 87] width 5 height 10
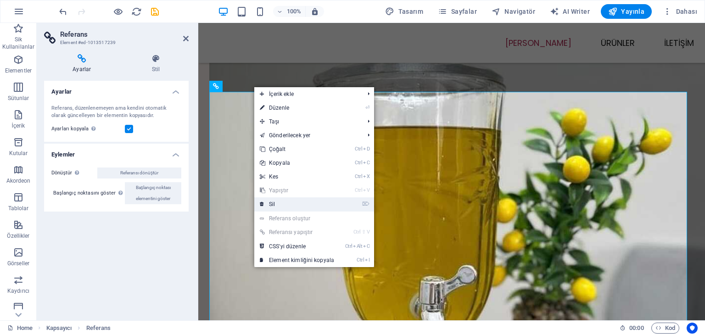
click at [284, 202] on link "⌦ Sil" at bounding box center [296, 204] width 85 height 14
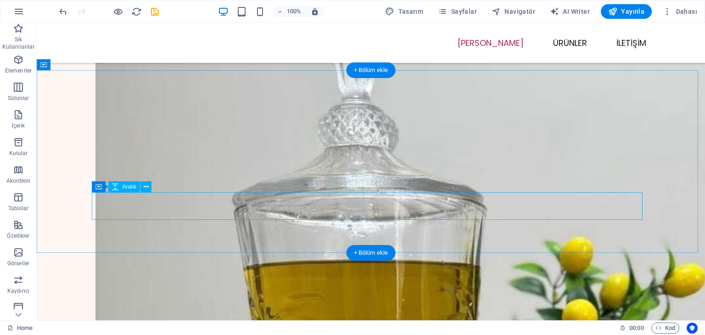
scroll to position [1239, 0]
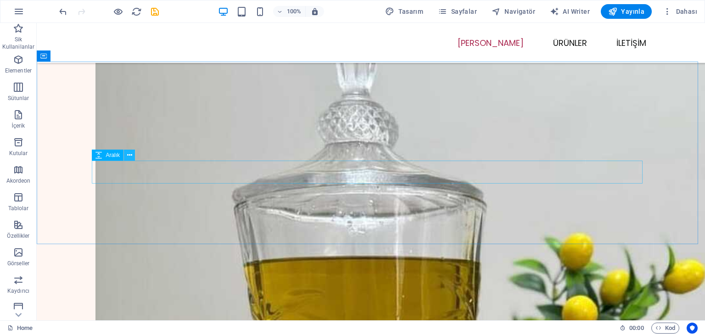
click at [129, 154] on icon at bounding box center [129, 156] width 5 height 10
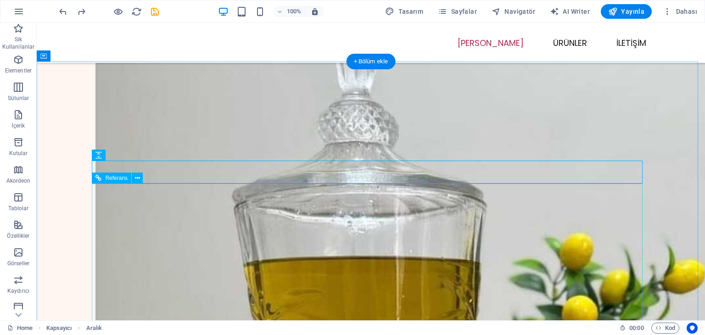
click at [130, 155] on icon at bounding box center [129, 156] width 5 height 10
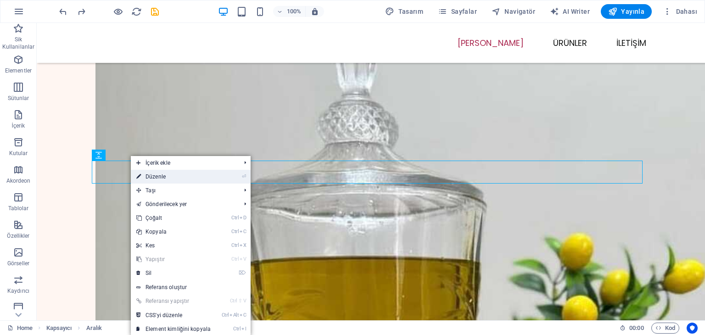
click at [157, 177] on link "⏎ Düzenle" at bounding box center [173, 177] width 85 height 14
select select "px"
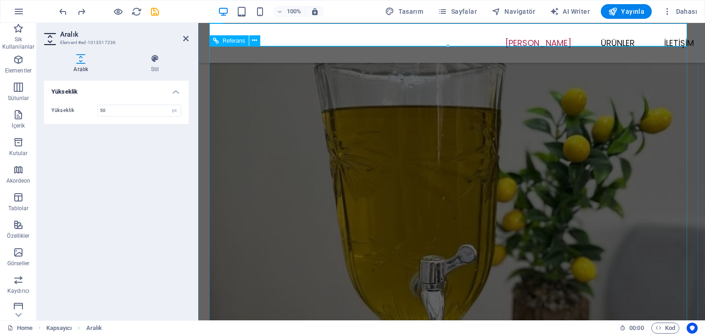
scroll to position [1281, 0]
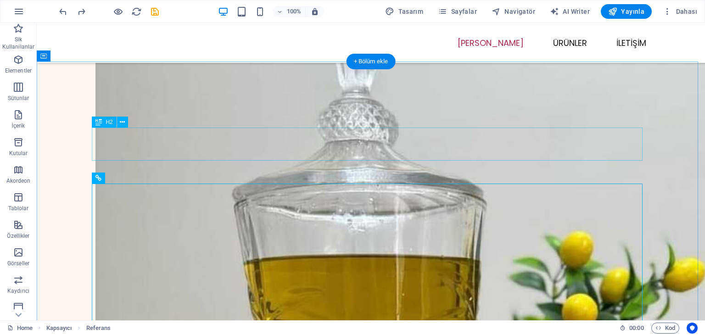
scroll to position [1239, 0]
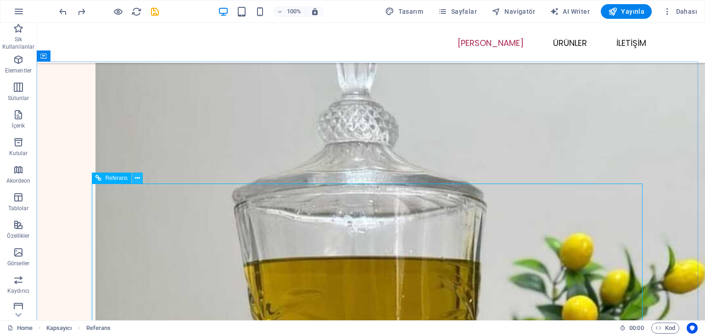
click at [138, 179] on icon at bounding box center [137, 179] width 5 height 10
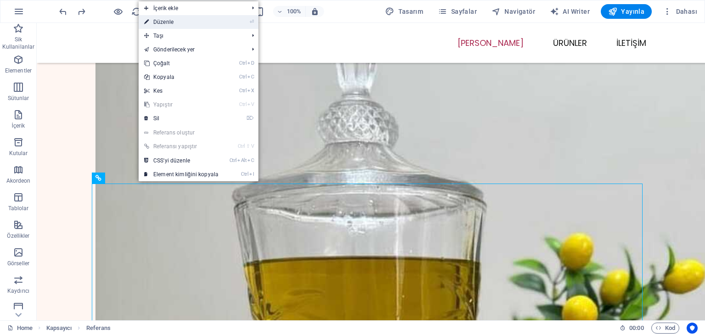
click at [166, 24] on link "⏎ Düzenle" at bounding box center [181, 22] width 85 height 14
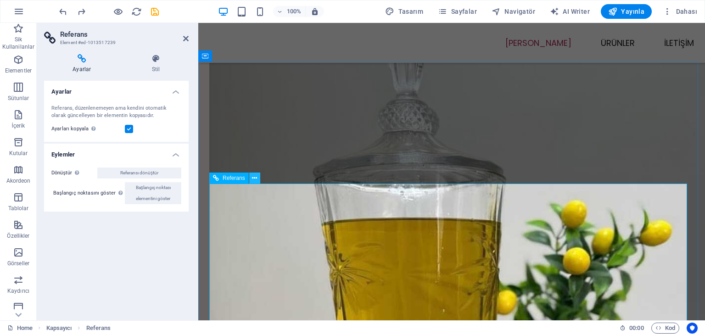
click at [258, 176] on button at bounding box center [254, 178] width 11 height 11
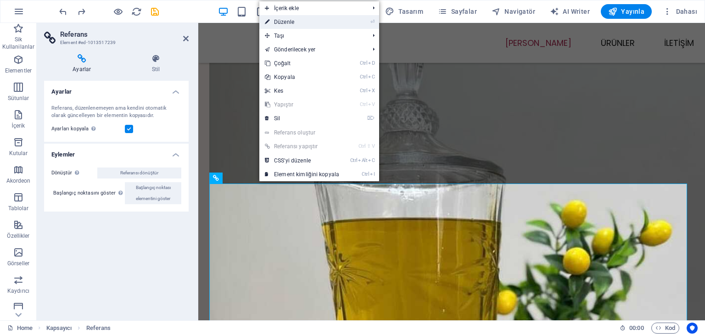
click at [292, 19] on link "⏎ Düzenle" at bounding box center [301, 22] width 85 height 14
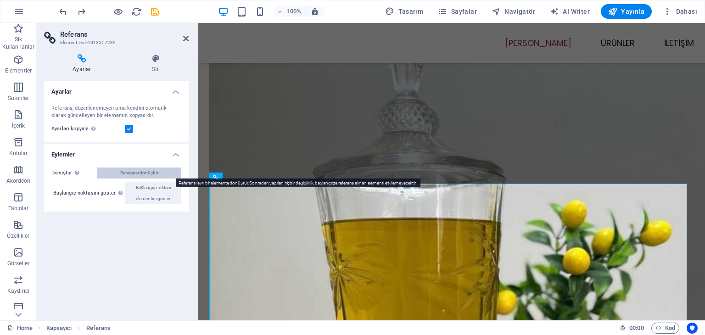
click at [158, 173] on span "Referansı dönüştür" at bounding box center [139, 173] width 38 height 11
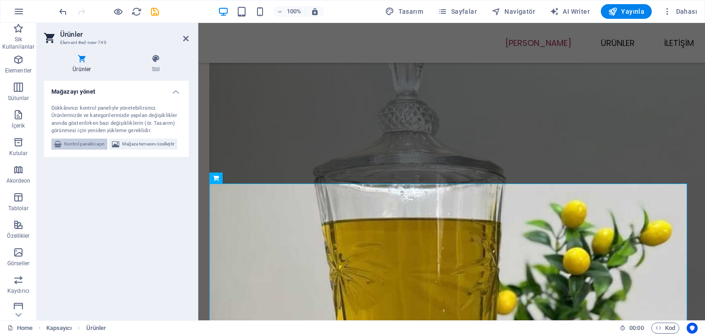
click at [91, 142] on span "Kontrol panelini açın" at bounding box center [84, 144] width 40 height 11
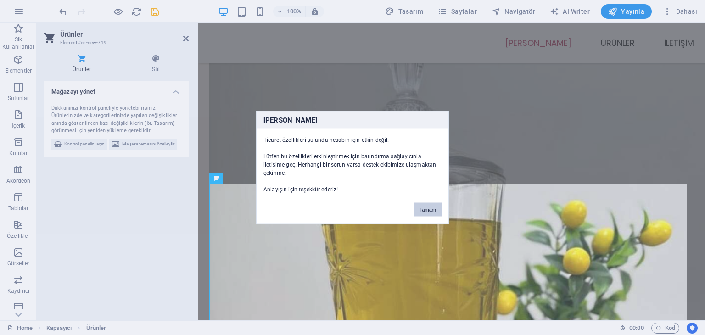
click at [421, 203] on button "Tamam" at bounding box center [428, 210] width 28 height 14
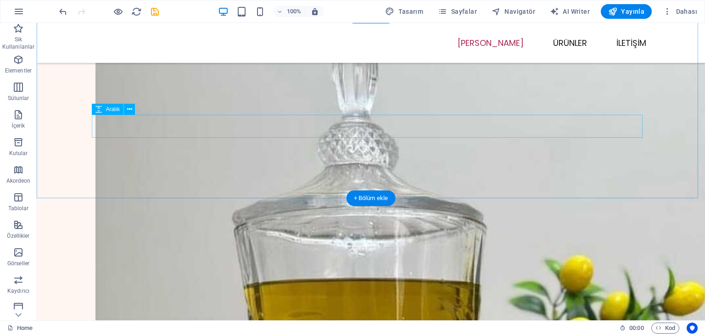
scroll to position [1285, 0]
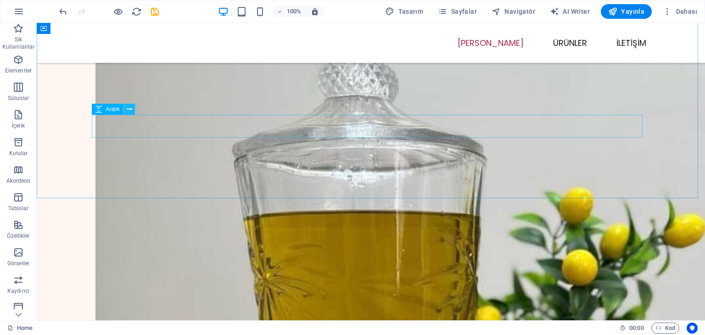
click at [130, 110] on icon at bounding box center [129, 110] width 5 height 10
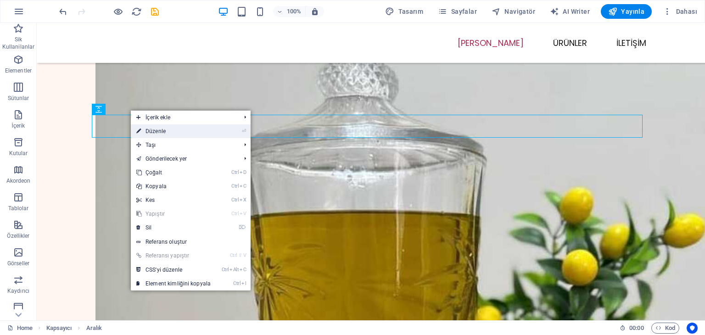
click at [152, 132] on link "⏎ Düzenle" at bounding box center [173, 131] width 85 height 14
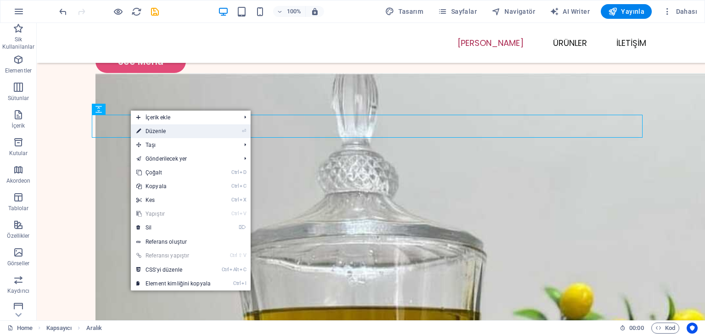
select select "px"
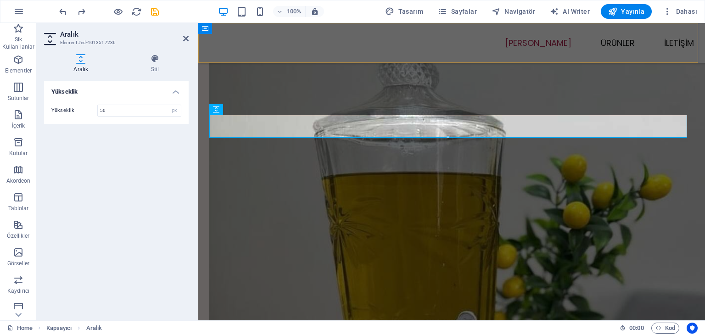
click at [370, 53] on div "Menu [PERSON_NAME] ÜRÜNLER İLETİŞİM" at bounding box center [451, 43] width 507 height 40
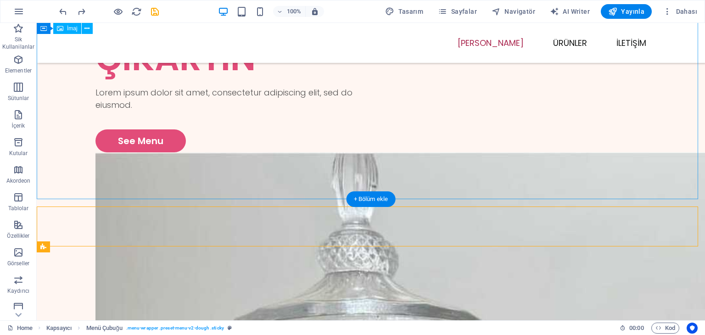
scroll to position [1102, 0]
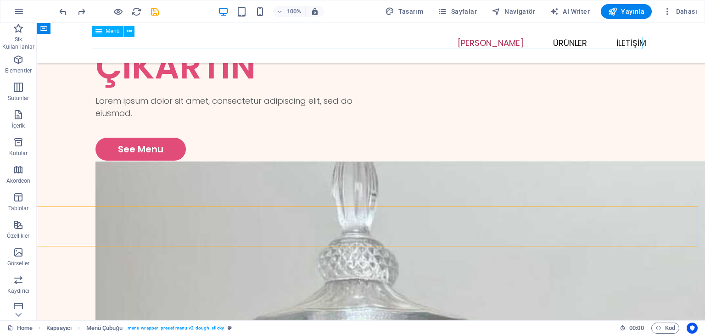
click at [561, 42] on nav "[PERSON_NAME] ÜRÜNLER İLETİŞİM" at bounding box center [370, 43] width 551 height 12
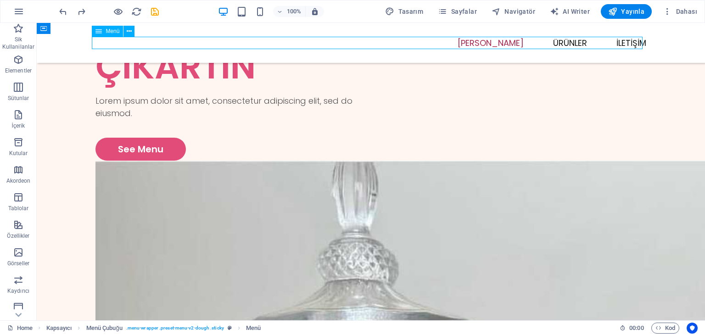
click at [619, 43] on nav "[PERSON_NAME] ÜRÜNLER İLETİŞİM" at bounding box center [370, 43] width 551 height 12
click at [499, 45] on nav "[PERSON_NAME] ÜRÜNLER İLETİŞİM" at bounding box center [370, 43] width 551 height 12
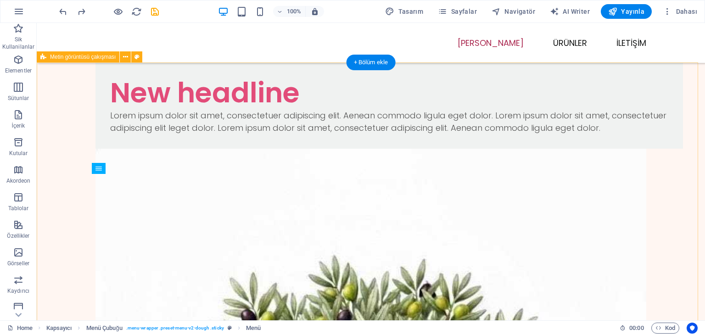
scroll to position [0, 0]
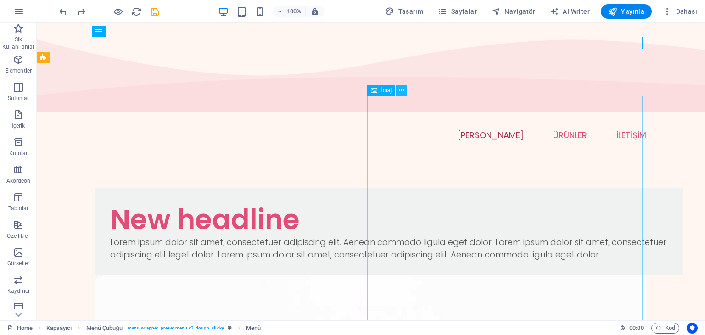
click at [401, 87] on icon at bounding box center [401, 91] width 5 height 10
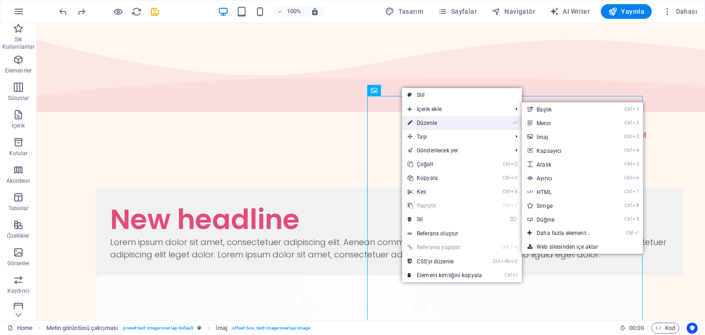
click at [430, 118] on link "⏎ Düzenle" at bounding box center [444, 123] width 85 height 14
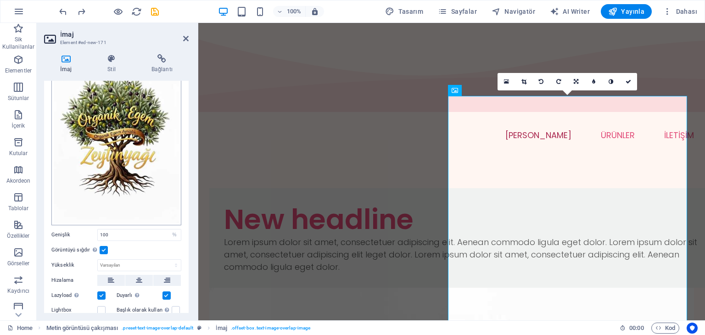
scroll to position [146, 0]
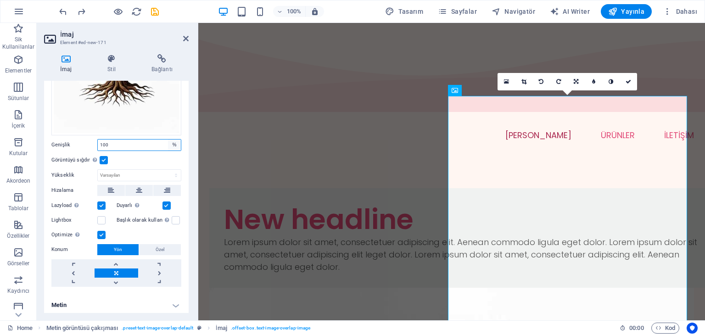
click at [174, 140] on select "Varsayılan otomatik px rem % em vh vw" at bounding box center [174, 145] width 13 height 11
select select "rem"
click at [168, 140] on select "Varsayılan otomatik px rem % em vh vw" at bounding box center [174, 145] width 13 height 11
type input "45"
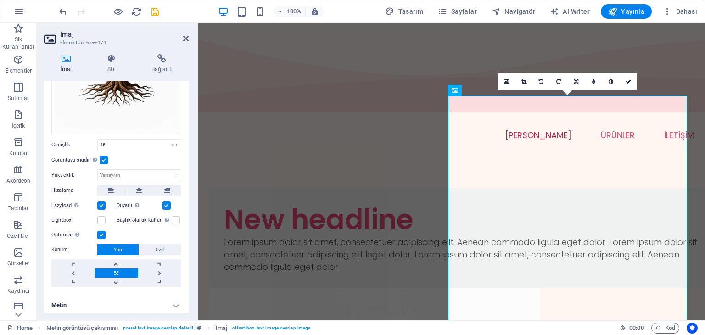
click at [135, 300] on h4 "Metin" at bounding box center [116, 305] width 145 height 22
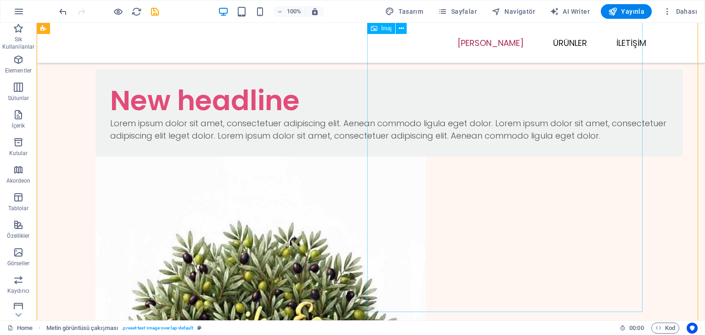
scroll to position [46, 0]
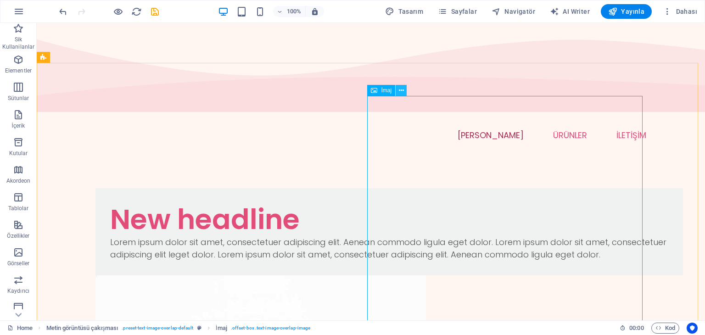
click at [403, 92] on icon at bounding box center [401, 91] width 5 height 10
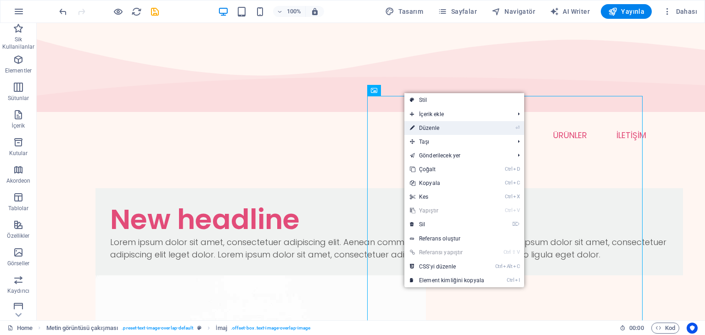
click at [426, 127] on link "⏎ Düzenle" at bounding box center [446, 128] width 85 height 14
select select "rem"
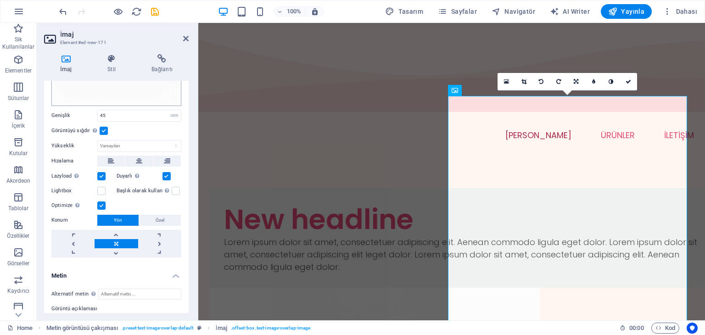
scroll to position [184, 0]
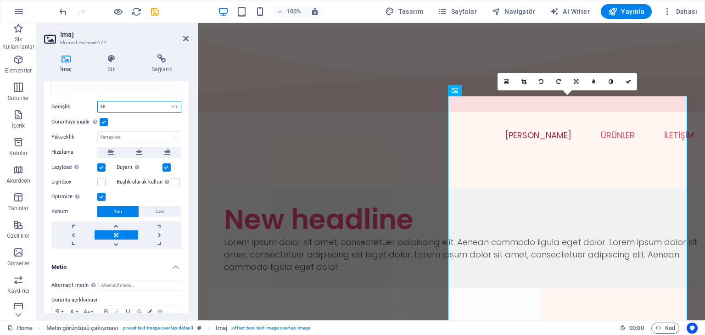
drag, startPoint x: 118, startPoint y: 106, endPoint x: 110, endPoint y: 103, distance: 8.1
click at [110, 103] on input "45" at bounding box center [139, 106] width 83 height 11
click at [107, 102] on input "45" at bounding box center [139, 106] width 83 height 11
drag, startPoint x: 107, startPoint y: 101, endPoint x: 97, endPoint y: 100, distance: 9.7
click at [98, 101] on input "45" at bounding box center [139, 106] width 83 height 11
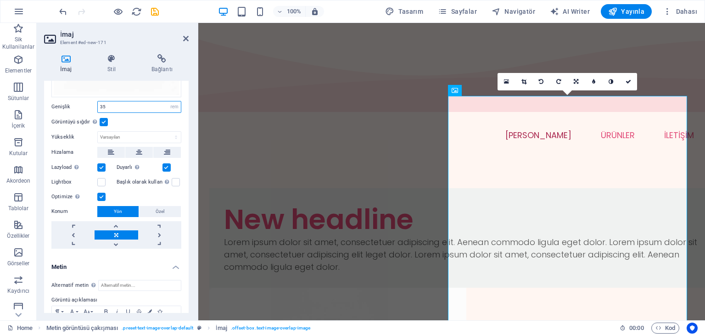
type input "35"
click at [151, 117] on div "Görüntüyü sığdır Görüntüyü otomatik olarak sabit bir genişliğe ve yüksekliğe sı…" at bounding box center [116, 122] width 130 height 11
click at [103, 118] on label at bounding box center [104, 122] width 8 height 8
click at [0, 0] on input "Görüntüyü sığdır Görüntüyü otomatik olarak sabit bir genişliğe ve yüksekliğe sı…" at bounding box center [0, 0] width 0 height 0
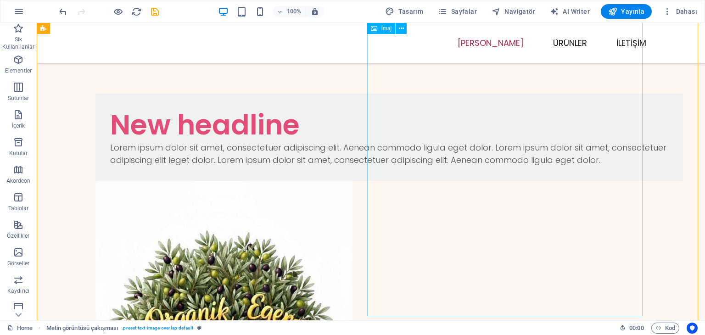
scroll to position [0, 0]
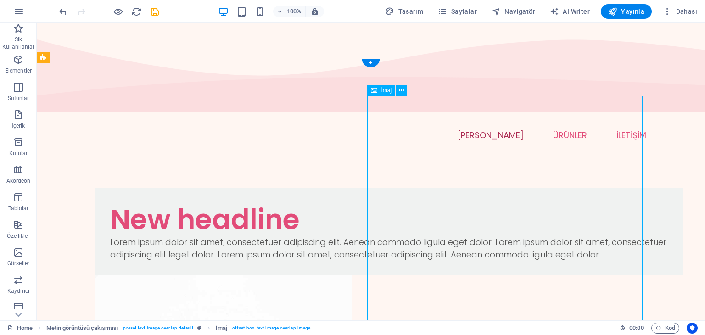
drag, startPoint x: 465, startPoint y: 157, endPoint x: 488, endPoint y: 158, distance: 23.0
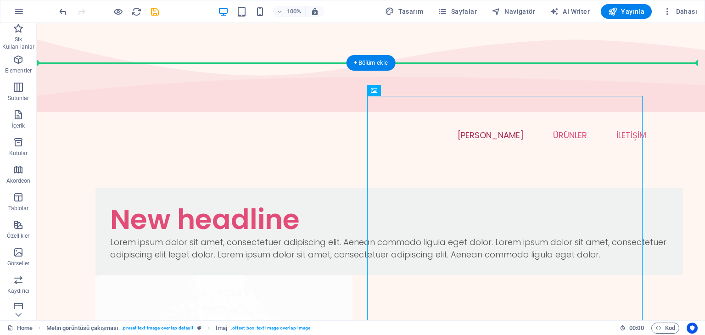
drag, startPoint x: 421, startPoint y: 113, endPoint x: 476, endPoint y: 90, distance: 59.7
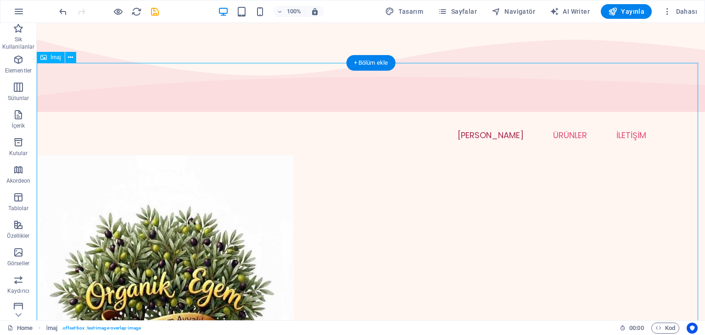
click at [369, 157] on figure at bounding box center [371, 331] width 668 height 352
click at [73, 56] on button at bounding box center [70, 57] width 11 height 11
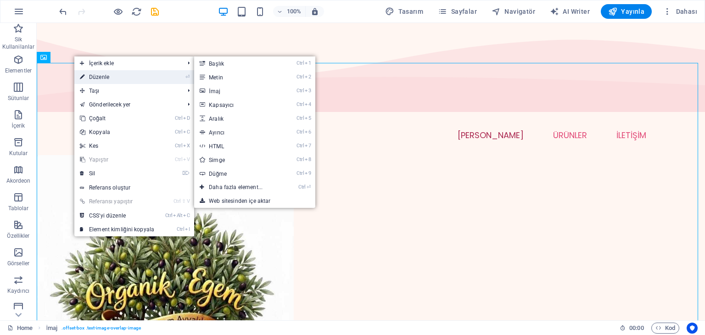
click at [99, 76] on link "⏎ Düzenle" at bounding box center [116, 77] width 85 height 14
select select "rem"
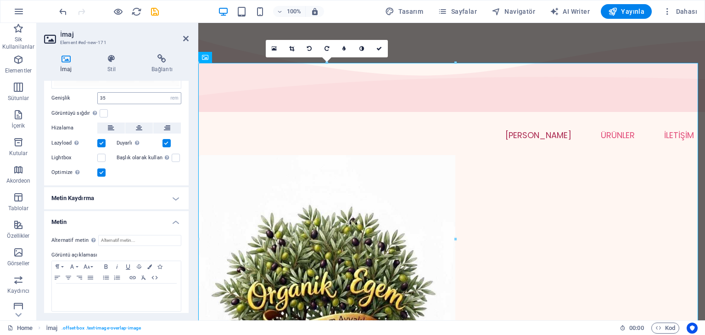
scroll to position [196, 0]
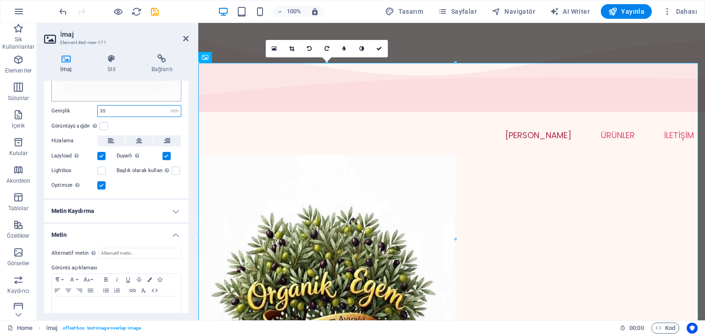
drag, startPoint x: 111, startPoint y: 93, endPoint x: 101, endPoint y: 87, distance: 11.3
click at [101, 87] on div "Dosyaları buraya sürükleyin, dosyaları seçmek için tıklayın veya Dosyalardan ya…" at bounding box center [116, 58] width 145 height 280
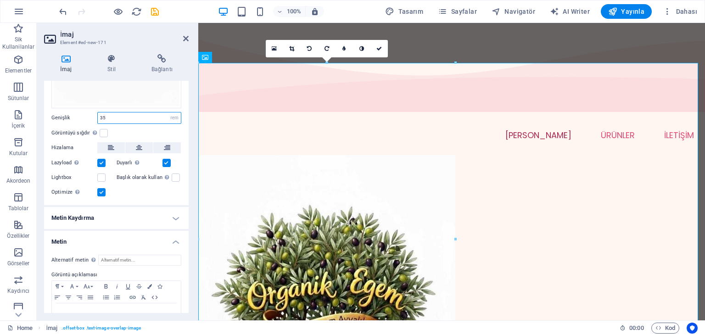
click at [112, 112] on input "35" at bounding box center [139, 117] width 83 height 11
click at [106, 112] on input "35" at bounding box center [139, 117] width 83 height 11
type input "3"
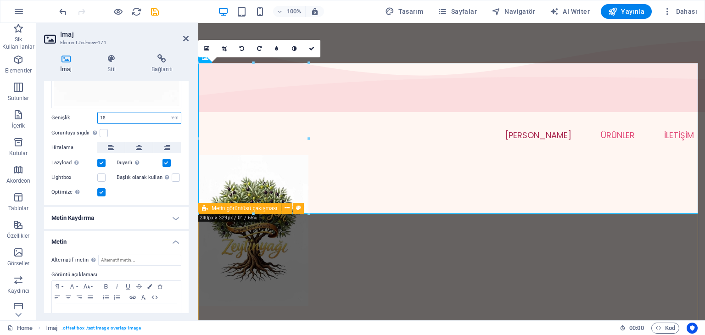
type input "15"
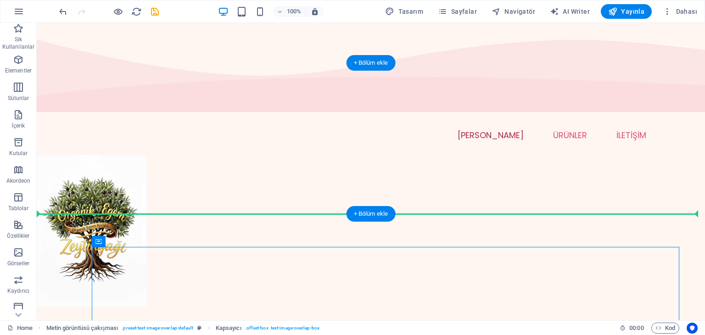
drag, startPoint x: 162, startPoint y: 263, endPoint x: 296, endPoint y: 149, distance: 176.1
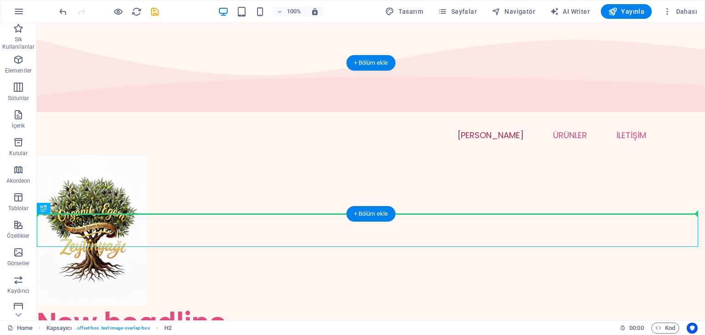
drag, startPoint x: 114, startPoint y: 231, endPoint x: 317, endPoint y: 151, distance: 218.3
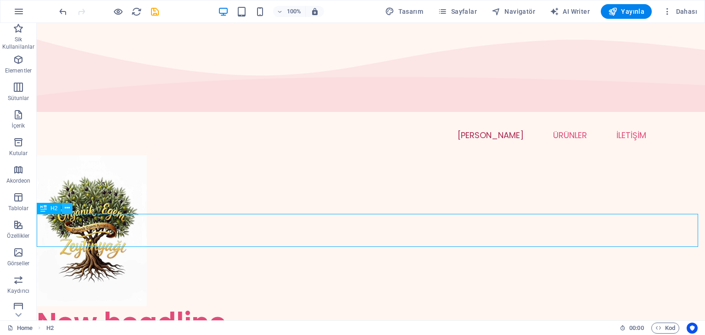
click at [68, 207] on icon at bounding box center [67, 208] width 5 height 10
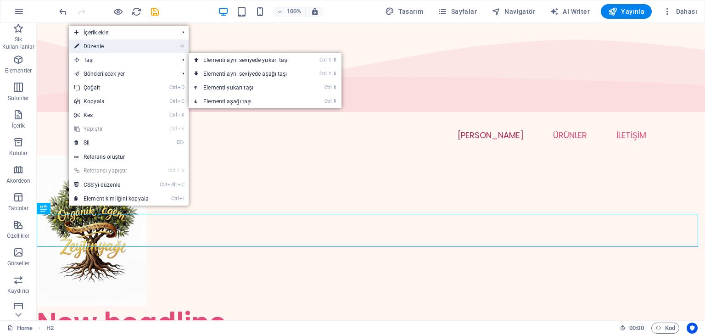
click at [95, 47] on link "⏎ Düzenle" at bounding box center [111, 46] width 85 height 14
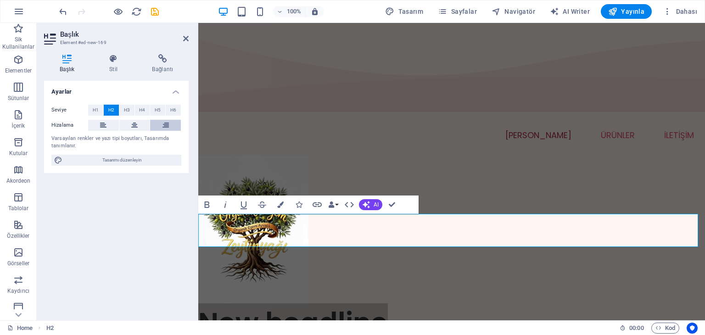
click at [164, 124] on icon at bounding box center [165, 125] width 6 height 11
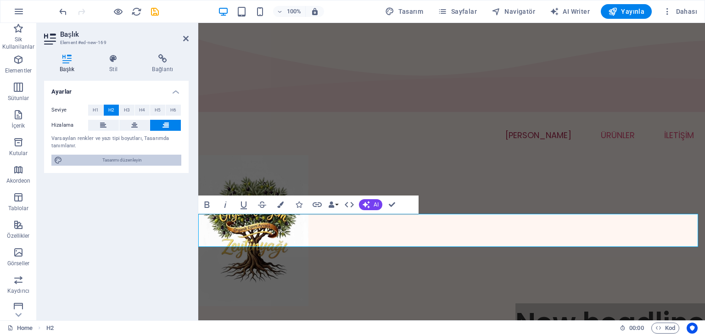
click at [146, 162] on span "Tasarımı düzenleyin" at bounding box center [121, 160] width 113 height 11
select select "px"
select select "300"
select select "px"
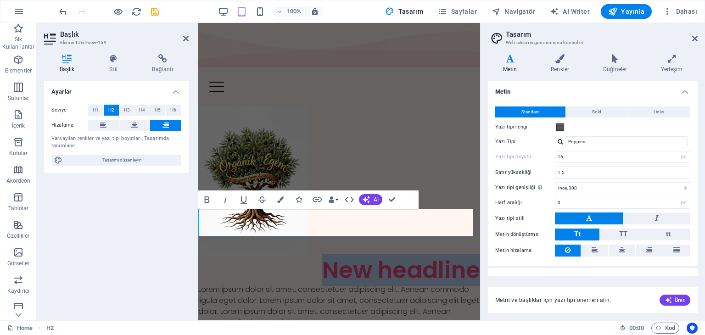
click at [462, 257] on h2 "New headline" at bounding box center [339, 271] width 282 height 28
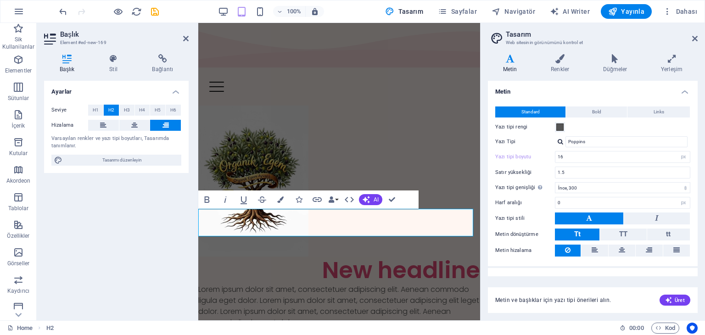
click at [463, 257] on h2 "New headline" at bounding box center [339, 271] width 282 height 28
click at [468, 257] on h2 "New headline" at bounding box center [339, 271] width 282 height 28
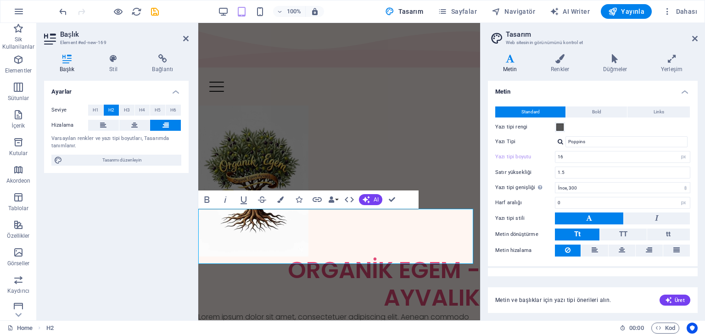
click at [288, 257] on h2 "ORGANİK EGEM -AYVALIK" at bounding box center [339, 284] width 282 height 55
click at [462, 257] on h2 "ORGANİK EGEM -AYVALIK" at bounding box center [339, 284] width 282 height 55
click at [470, 257] on h2 "ORGANİK EGEM -AYVALIK" at bounding box center [339, 284] width 282 height 55
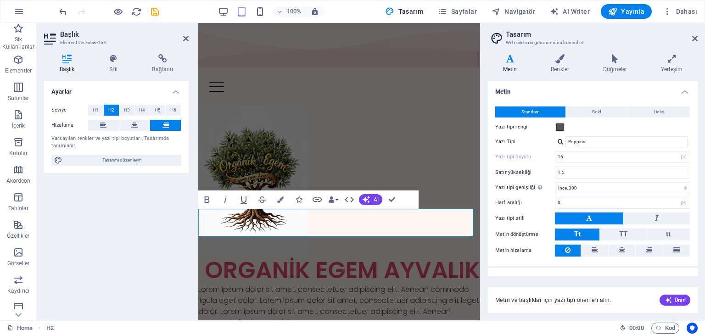
click at [150, 234] on div "Ayarlar Seviye H1 H2 H3 H4 H5 H6 Hizalama Varsayılan renkler ve yazı tipi boyut…" at bounding box center [116, 197] width 145 height 232
click at [319, 143] on figure at bounding box center [339, 181] width 282 height 151
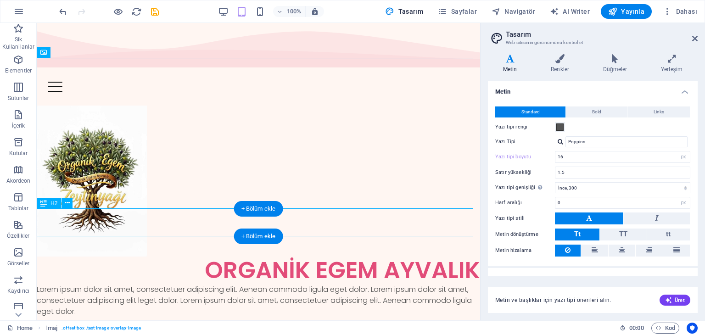
click at [336, 257] on div "ORGANİK EGEM AYVALIK" at bounding box center [258, 271] width 443 height 28
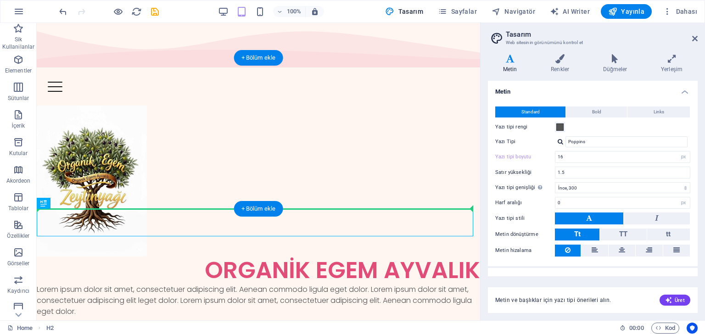
drag, startPoint x: 330, startPoint y: 223, endPoint x: 350, endPoint y: 142, distance: 83.7
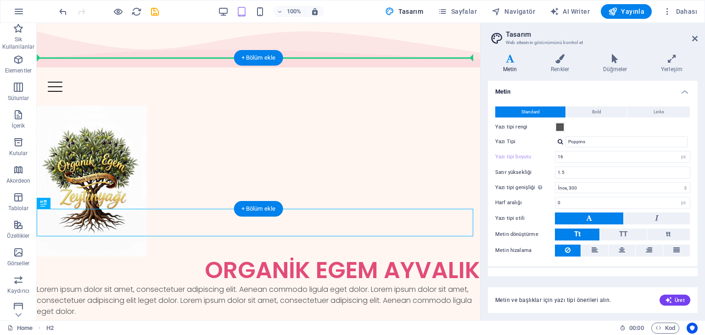
drag, startPoint x: 348, startPoint y: 222, endPoint x: 362, endPoint y: 118, distance: 104.6
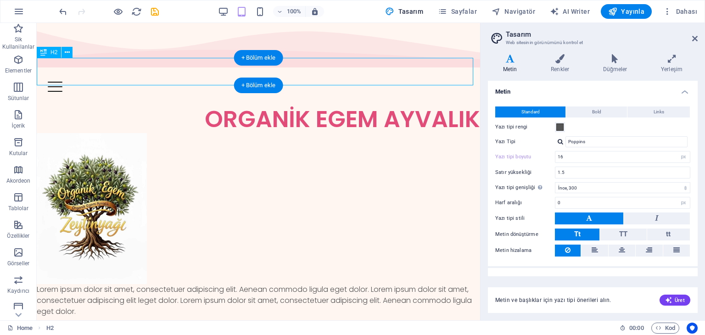
click at [319, 106] on div "ORGANİK EGEM AYVALIK" at bounding box center [258, 120] width 443 height 28
click at [68, 53] on icon at bounding box center [67, 53] width 5 height 10
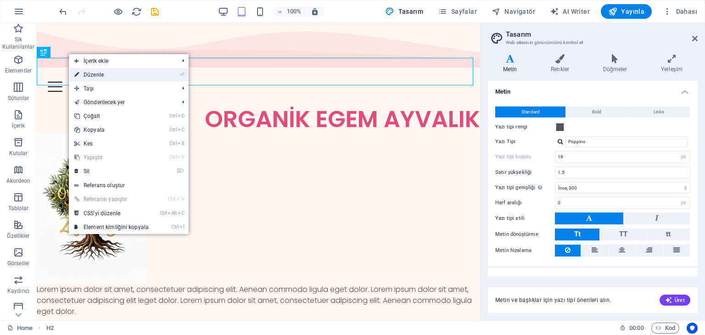
click at [86, 72] on link "⏎ Düzenle" at bounding box center [111, 75] width 85 height 14
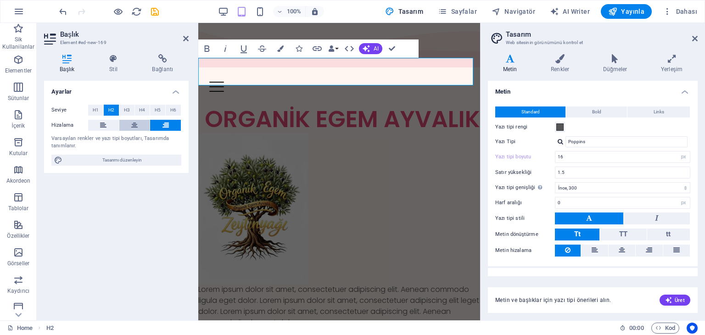
click at [137, 126] on icon at bounding box center [134, 125] width 6 height 11
click at [330, 153] on figure at bounding box center [339, 208] width 282 height 151
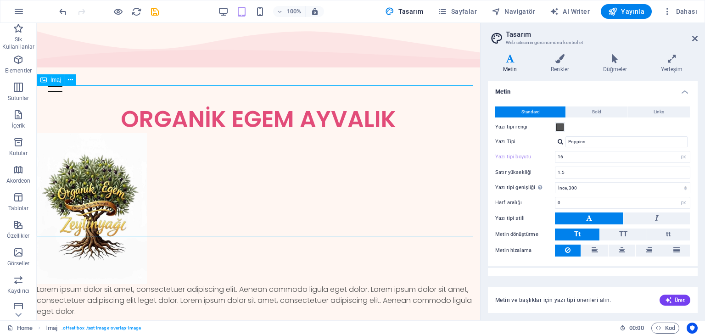
click at [285, 176] on figure at bounding box center [258, 208] width 443 height 151
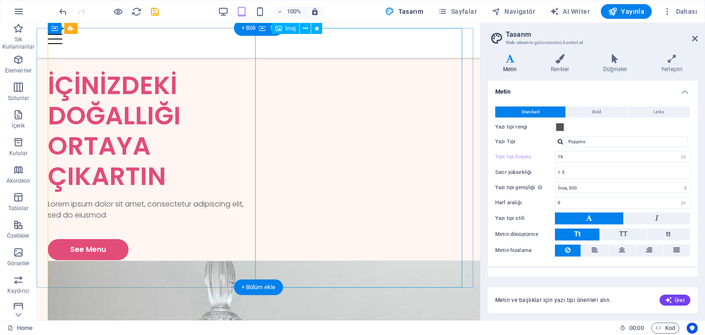
scroll to position [275, 0]
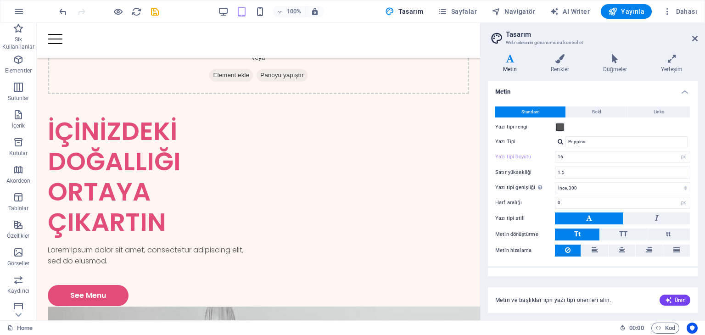
click at [698, 37] on aside "Tasarım Web sitesinin görünümünü kontrol et Varyantlar Metin Renkler Düğmeler Y…" at bounding box center [592, 171] width 225 height 297
click at [694, 39] on icon at bounding box center [695, 38] width 6 height 7
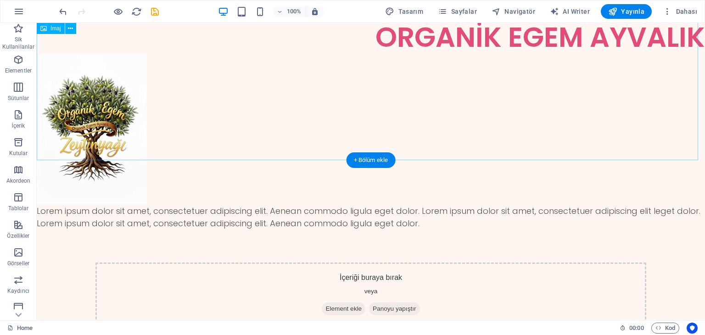
scroll to position [0, 0]
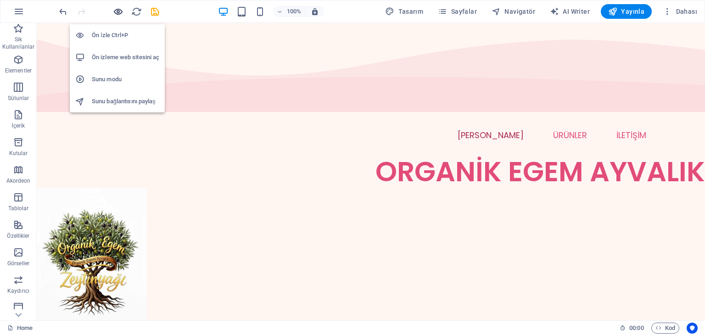
click at [116, 11] on icon "button" at bounding box center [118, 11] width 11 height 11
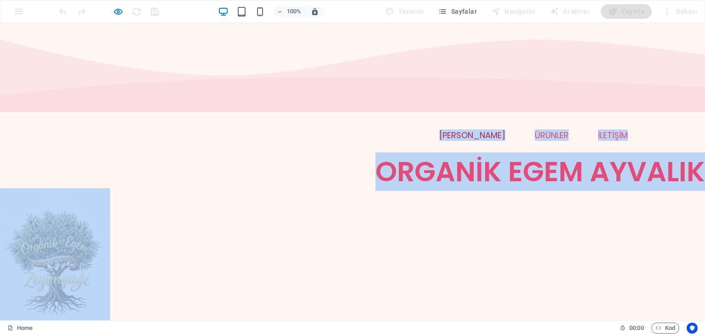
drag, startPoint x: 413, startPoint y: 82, endPoint x: 426, endPoint y: 122, distance: 41.5
click at [420, 188] on figure at bounding box center [352, 263] width 705 height 151
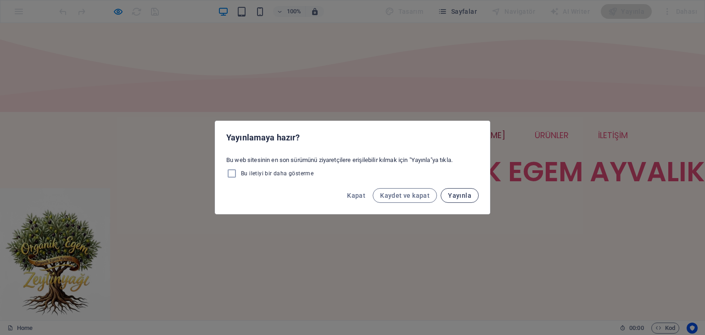
click at [459, 193] on span "Yayınla" at bounding box center [459, 195] width 23 height 7
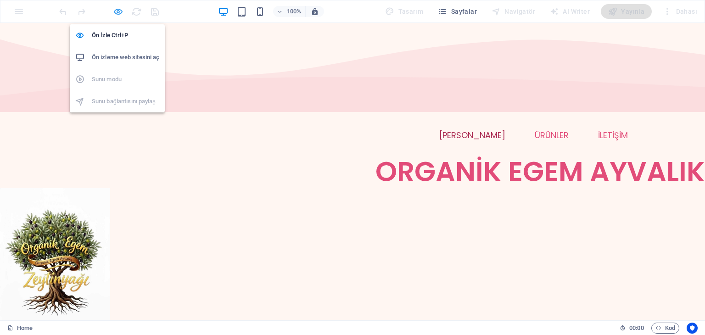
click at [115, 10] on icon "button" at bounding box center [118, 11] width 11 height 11
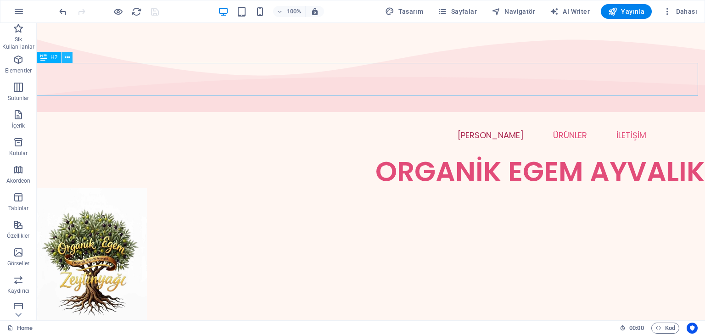
click at [68, 56] on icon at bounding box center [67, 58] width 5 height 10
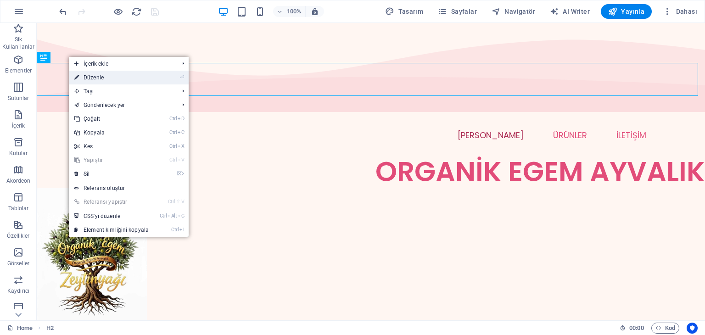
click at [95, 78] on link "⏎ Düzenle" at bounding box center [111, 78] width 85 height 14
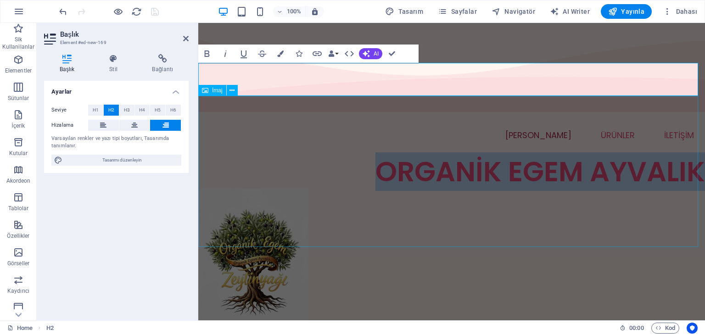
click at [296, 188] on figure at bounding box center [451, 263] width 507 height 151
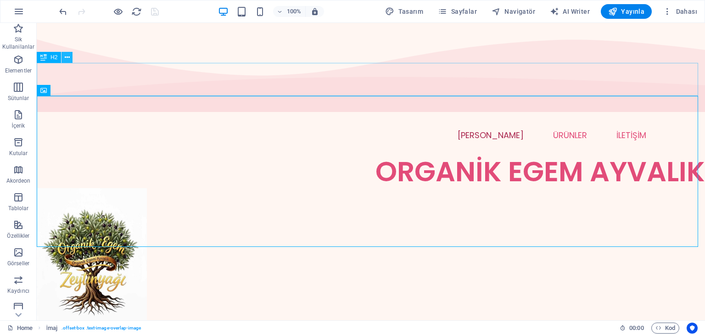
click at [71, 57] on button at bounding box center [67, 57] width 11 height 11
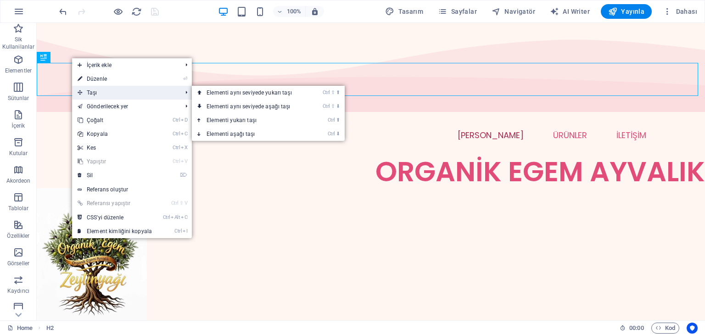
click at [96, 94] on span "Taşı" at bounding box center [125, 93] width 106 height 14
click at [256, 105] on link "Ctrl ⇧ ⬇ Elementi aynı seviyede aşağı taşı" at bounding box center [251, 107] width 118 height 14
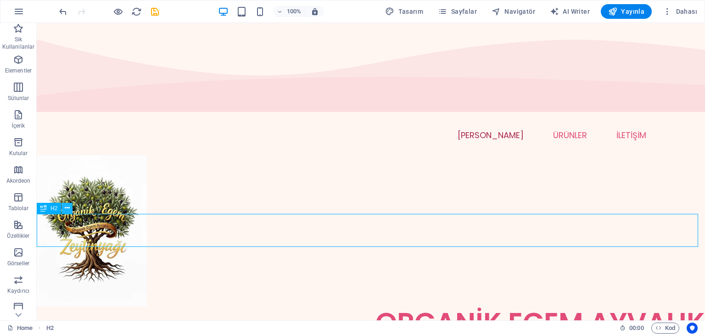
click at [70, 204] on button at bounding box center [67, 208] width 11 height 11
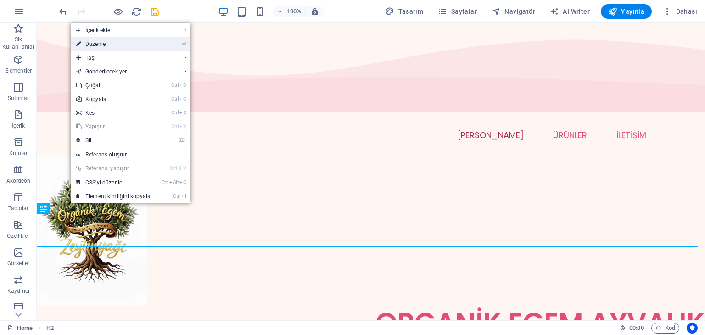
click at [108, 46] on link "⏎ Düzenle" at bounding box center [113, 44] width 85 height 14
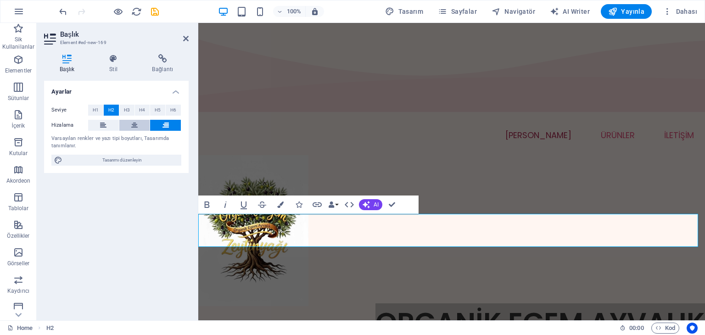
click at [136, 125] on icon at bounding box center [134, 125] width 6 height 11
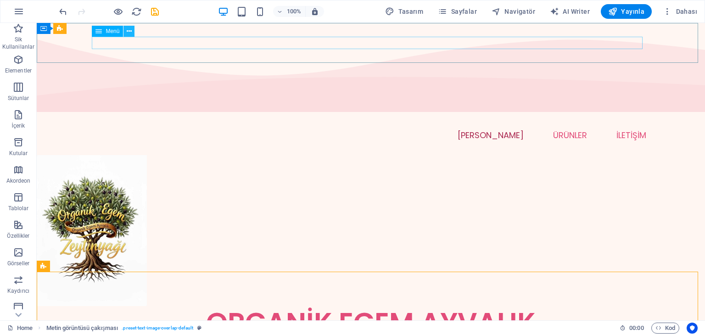
click at [130, 34] on icon at bounding box center [129, 32] width 5 height 10
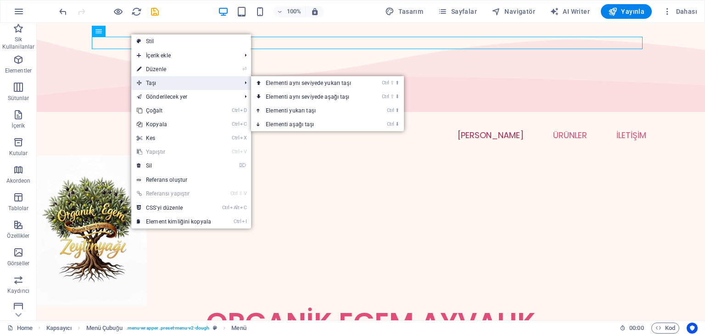
click at [165, 79] on span "Taşı" at bounding box center [184, 83] width 106 height 14
click at [308, 95] on link "Ctrl ⇧ ⬇ Elementi aynı seviyede aşağı taşı" at bounding box center [310, 97] width 118 height 14
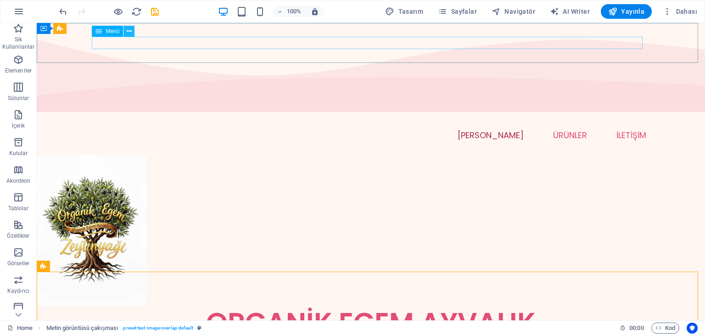
click at [129, 29] on icon at bounding box center [129, 32] width 5 height 10
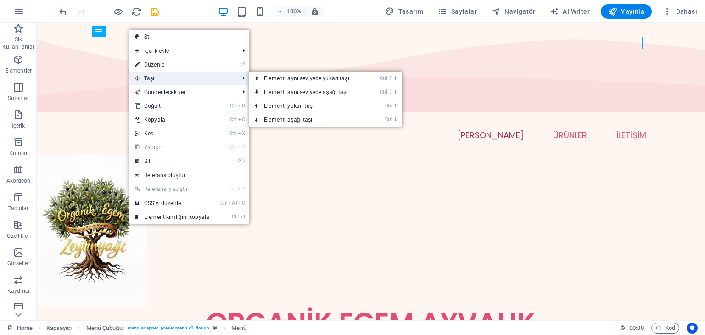
click at [169, 73] on span "Taşı" at bounding box center [182, 79] width 106 height 14
click at [285, 91] on link "Ctrl ⇧ ⬇ Elementi aynı seviyede aşağı taşı" at bounding box center [308, 92] width 118 height 14
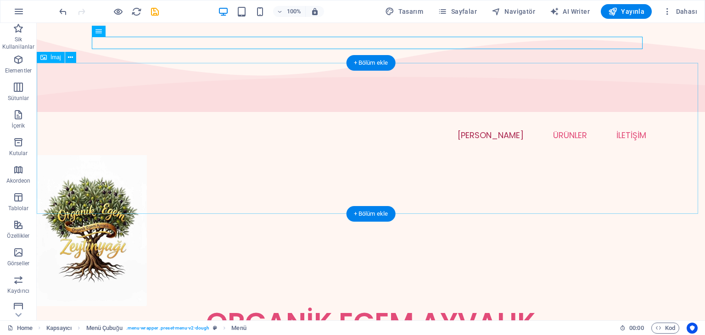
click at [332, 155] on figure at bounding box center [371, 230] width 668 height 151
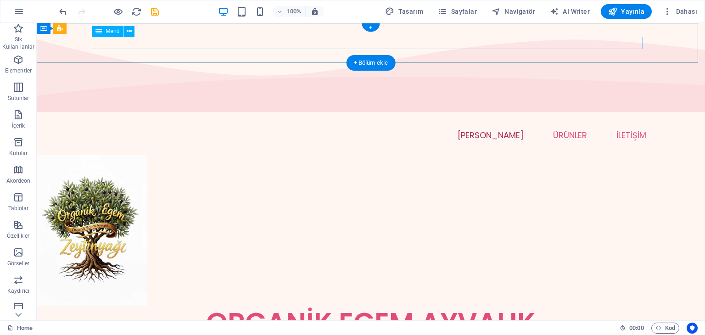
click at [504, 129] on nav "[PERSON_NAME] ÜRÜNLER İLETİŞİM" at bounding box center [370, 135] width 551 height 12
click at [503, 129] on nav "[PERSON_NAME] ÜRÜNLER İLETİŞİM" at bounding box center [370, 135] width 551 height 12
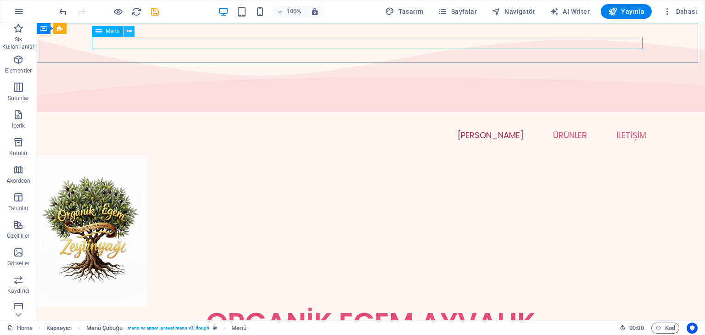
click at [130, 33] on icon at bounding box center [129, 32] width 5 height 10
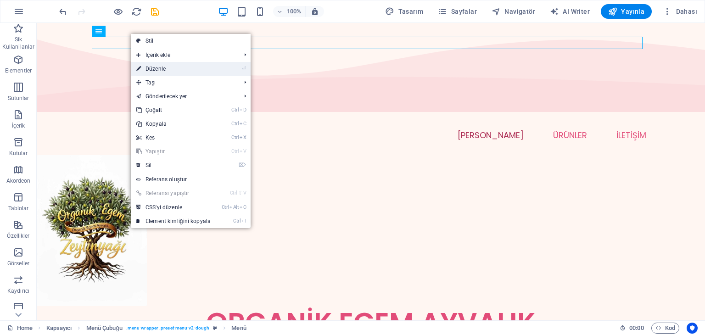
click at [158, 66] on link "⏎ Düzenle" at bounding box center [173, 69] width 85 height 14
select select
select select "1"
select select
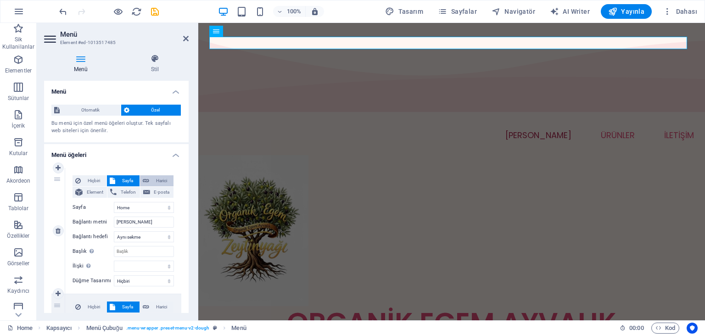
click at [165, 181] on span "Harici" at bounding box center [161, 180] width 19 height 11
select select "blank"
select select
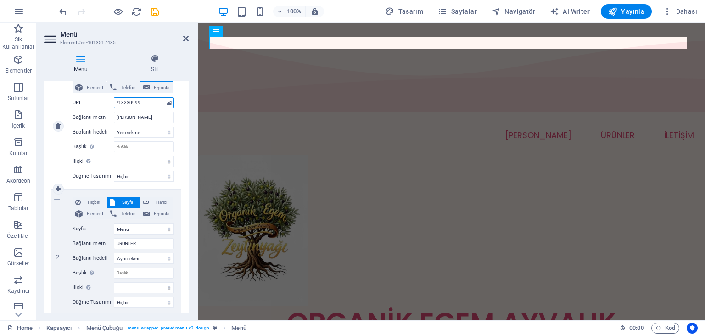
scroll to position [138, 0]
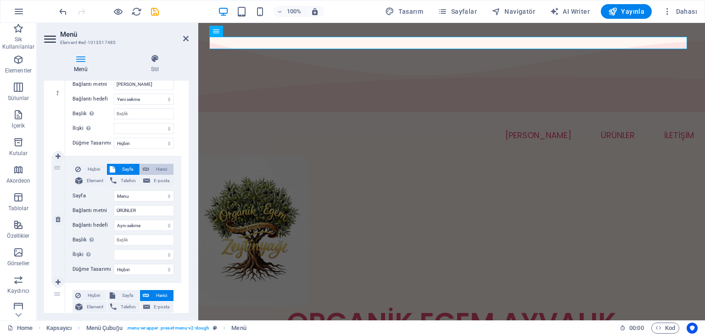
click at [160, 169] on span "Harici" at bounding box center [161, 169] width 19 height 11
select select
select select "blank"
select select
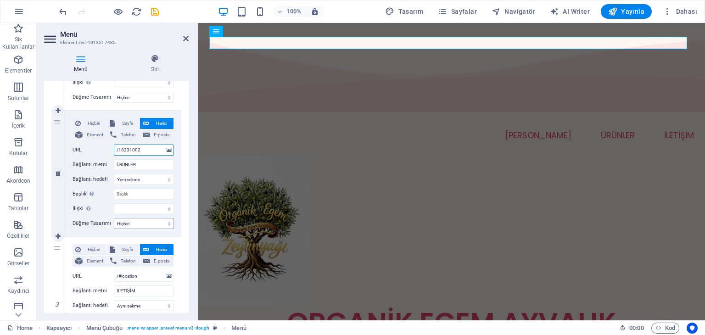
scroll to position [230, 0]
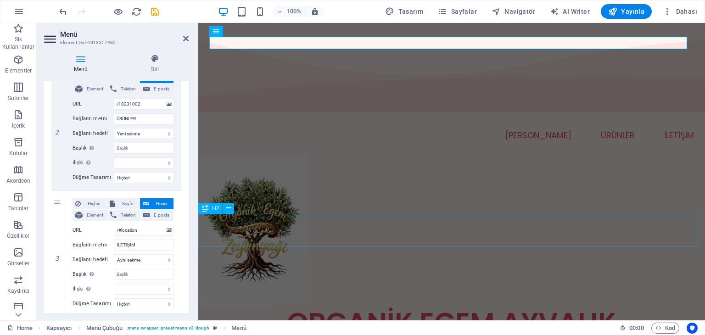
click at [250, 306] on div "ORGANİK EGEM AYVALIK" at bounding box center [451, 322] width 507 height 33
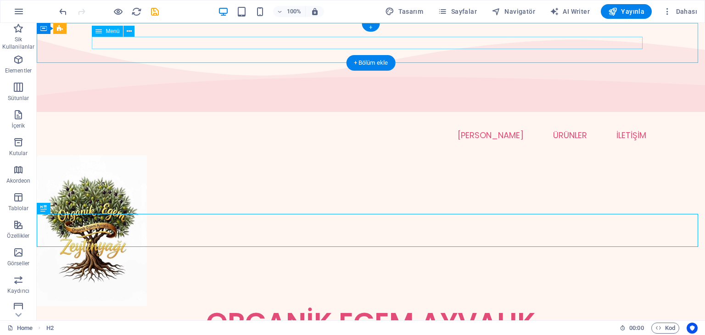
click at [506, 129] on nav "[PERSON_NAME] ÜRÜNLER İLETİŞİM" at bounding box center [370, 135] width 551 height 12
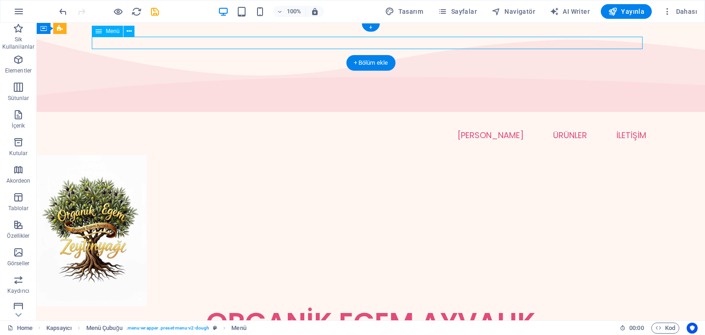
click at [557, 129] on nav "[PERSON_NAME] ÜRÜNLER İLETİŞİM" at bounding box center [370, 135] width 551 height 12
click at [562, 129] on nav "[PERSON_NAME] ÜRÜNLER İLETİŞİM" at bounding box center [370, 135] width 551 height 12
select select
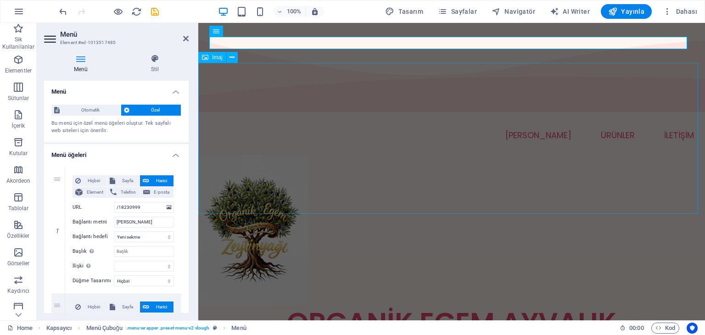
click at [526, 155] on figure at bounding box center [451, 230] width 507 height 151
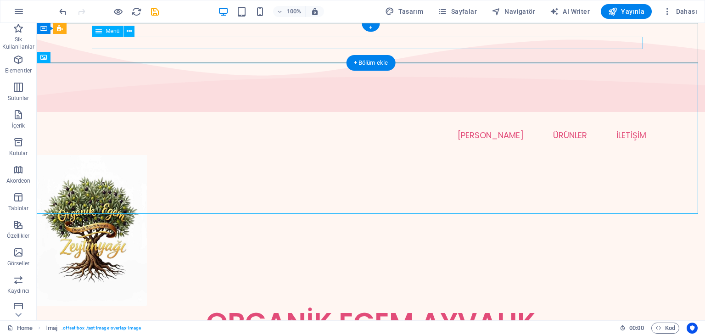
click at [616, 129] on nav "[PERSON_NAME] ÜRÜNLER İLETİŞİM" at bounding box center [370, 135] width 551 height 12
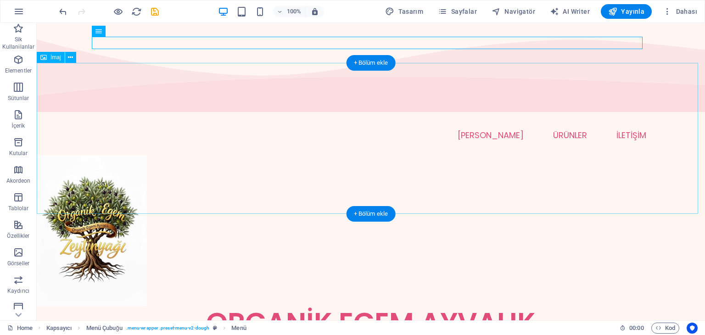
click at [405, 155] on figure at bounding box center [371, 230] width 668 height 151
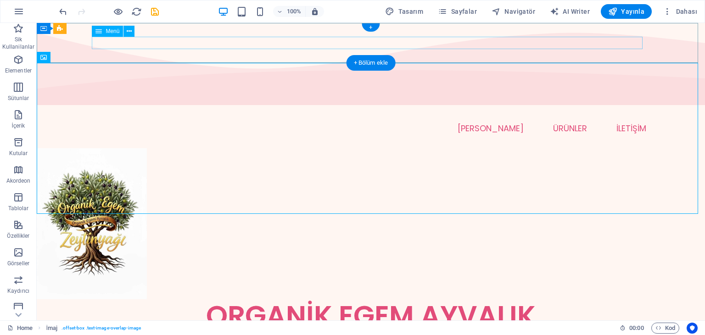
scroll to position [0, 0]
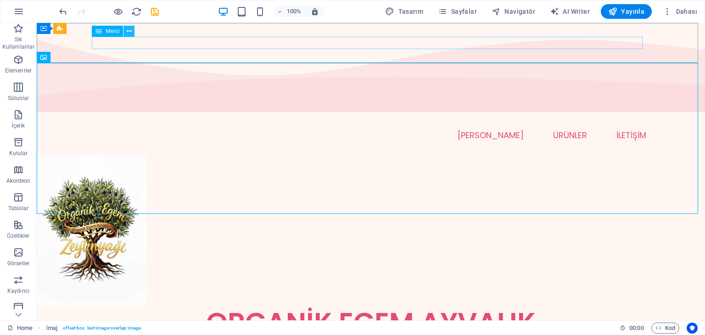
click at [129, 28] on icon at bounding box center [129, 32] width 5 height 10
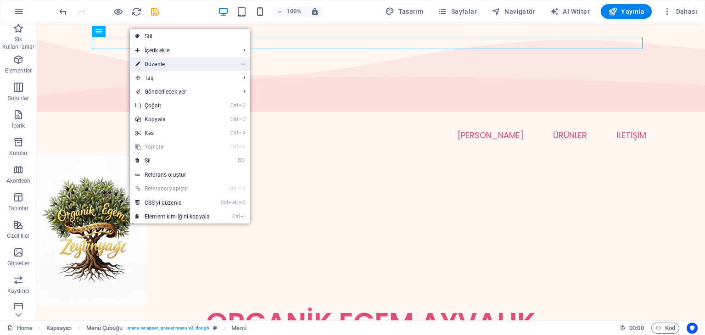
click at [153, 67] on link "⏎ Düzenle" at bounding box center [172, 64] width 85 height 14
select select
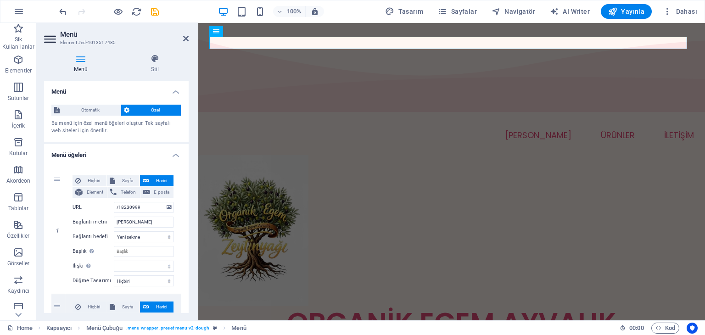
click at [167, 124] on div "Bu menü için özel menü öğeleri oluştur. Tek sayfalı web siteleri için önerilir." at bounding box center [116, 127] width 130 height 15
click at [98, 106] on span "Otomatik" at bounding box center [90, 110] width 56 height 11
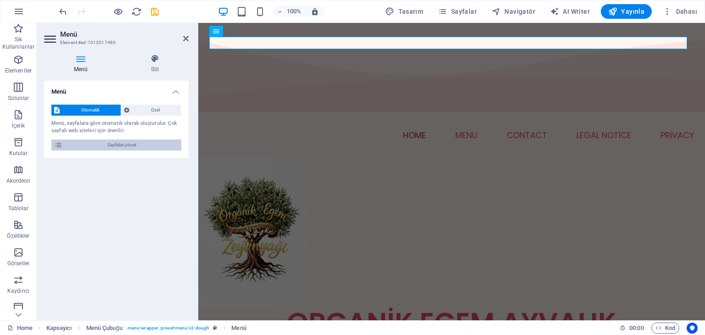
click at [114, 140] on span "Sayfaları yönet" at bounding box center [121, 145] width 113 height 11
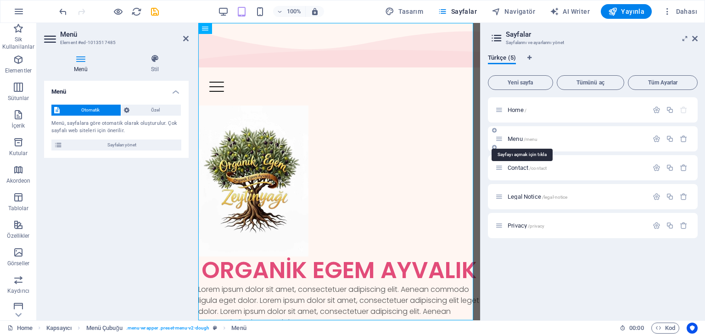
click at [529, 137] on span "/menu" at bounding box center [531, 139] width 14 height 5
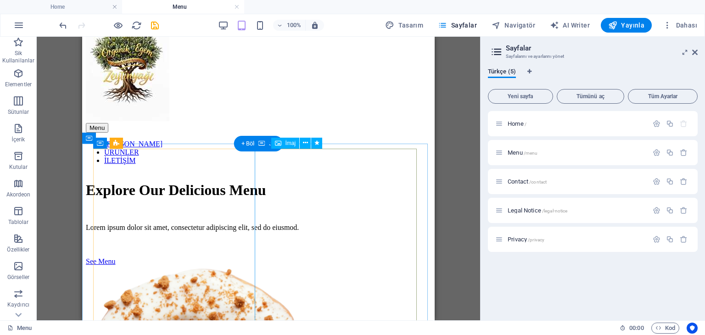
scroll to position [92, 0]
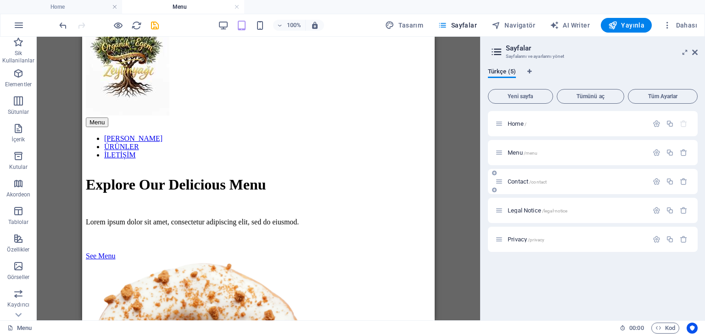
click at [518, 177] on div "Contact /contact" at bounding box center [571, 181] width 153 height 11
click at [517, 180] on span "Contact /contact" at bounding box center [527, 181] width 39 height 7
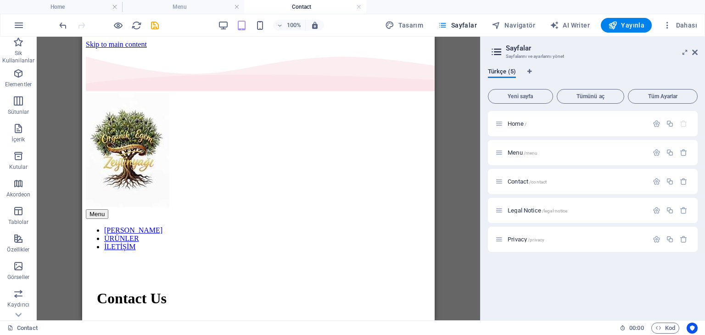
scroll to position [0, 0]
click at [513, 123] on span "Home /" at bounding box center [517, 123] width 19 height 7
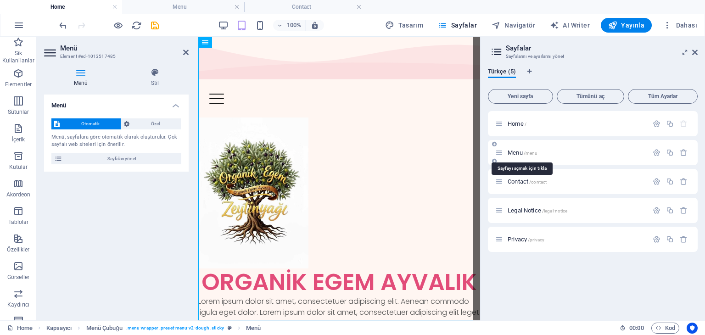
click at [517, 151] on span "Menu /menu" at bounding box center [523, 152] width 30 height 7
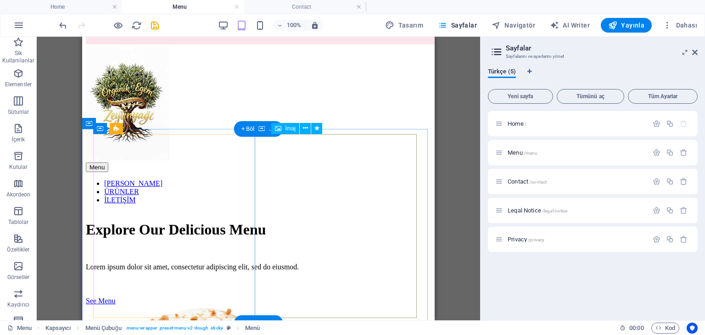
scroll to position [92, 0]
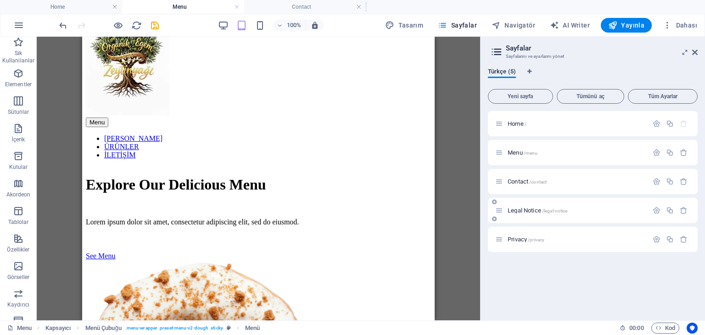
click at [516, 208] on span "Legal Notice /legal-notice" at bounding box center [538, 210] width 60 height 7
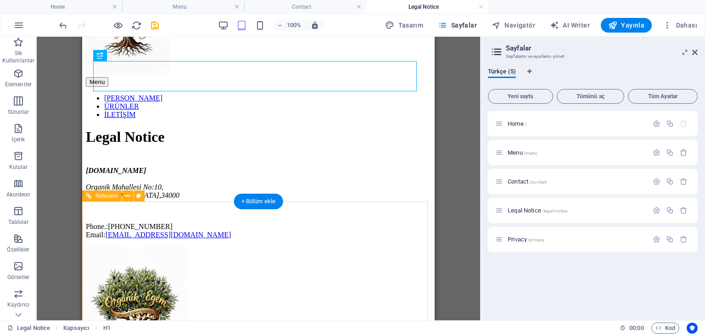
scroll to position [138, 0]
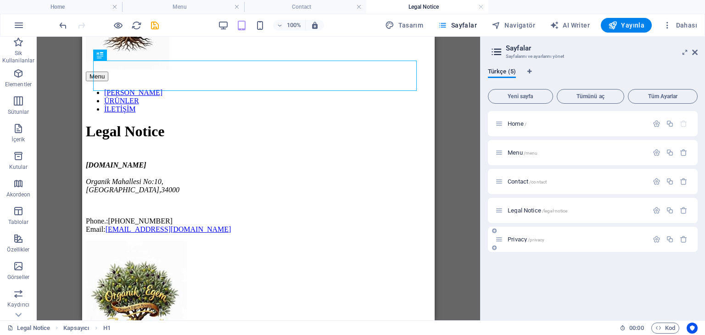
click at [517, 239] on span "Privacy /privacy" at bounding box center [526, 239] width 37 height 7
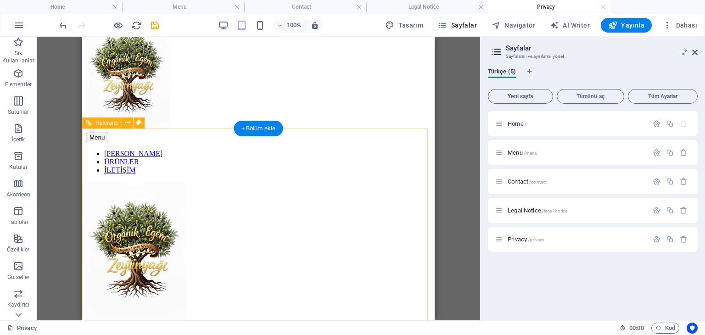
scroll to position [92, 0]
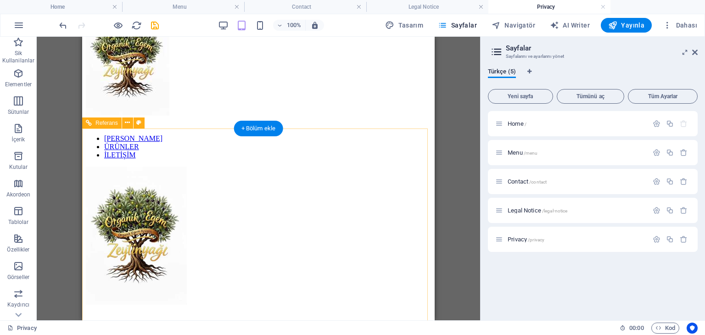
click at [129, 167] on div at bounding box center [258, 237] width 345 height 140
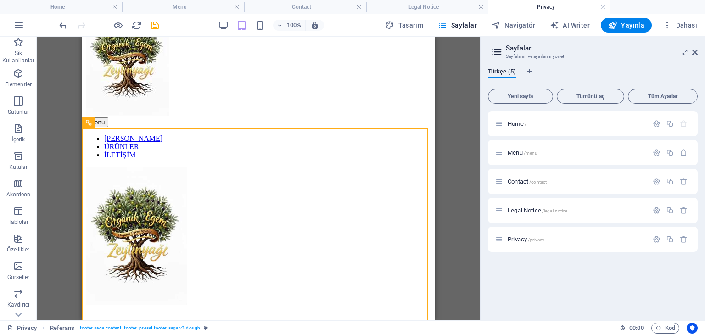
click at [696, 53] on icon at bounding box center [695, 52] width 6 height 7
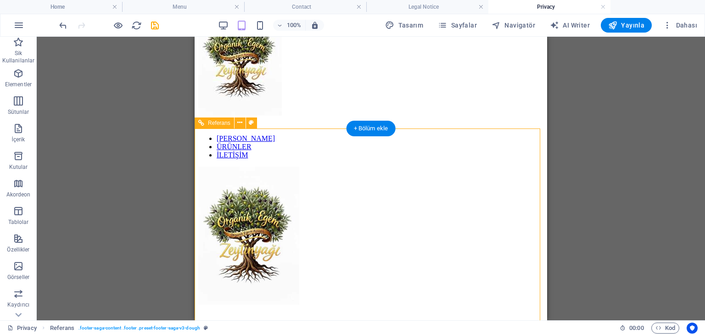
scroll to position [0, 0]
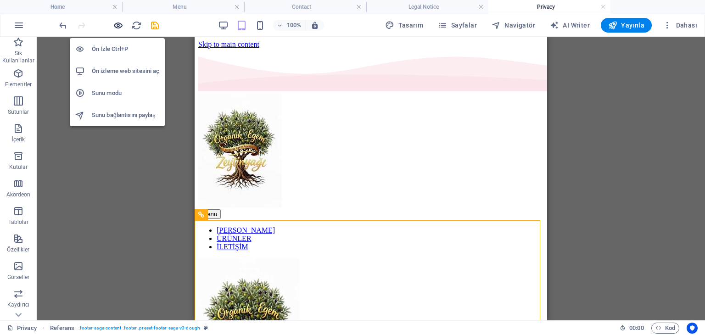
click at [117, 24] on icon "button" at bounding box center [118, 25] width 11 height 11
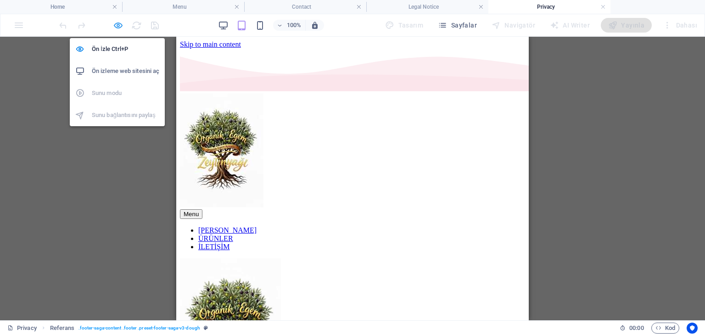
click at [119, 26] on icon "button" at bounding box center [118, 25] width 11 height 11
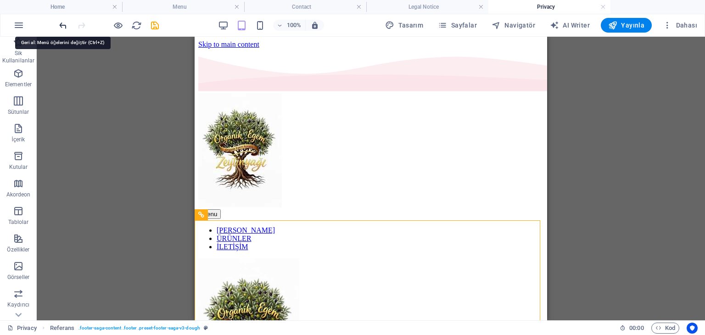
click at [64, 23] on icon "undo" at bounding box center [63, 25] width 11 height 11
click at [81, 23] on icon "redo" at bounding box center [81, 25] width 11 height 11
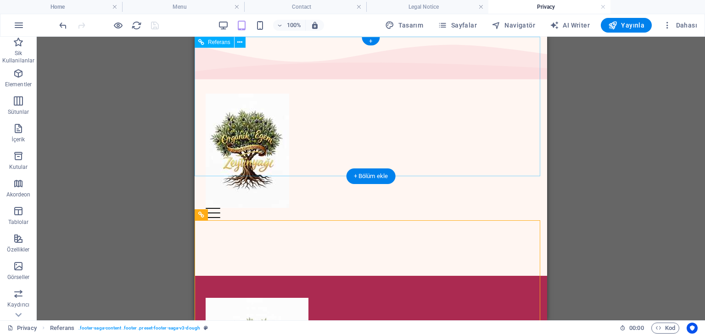
click at [356, 208] on div "Menu" at bounding box center [371, 213] width 330 height 10
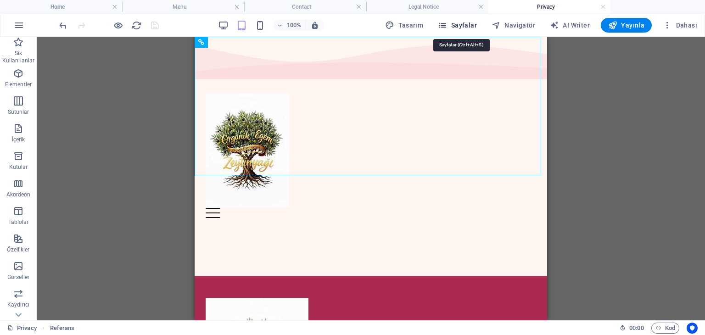
click at [470, 28] on span "Sayfalar" at bounding box center [457, 25] width 39 height 9
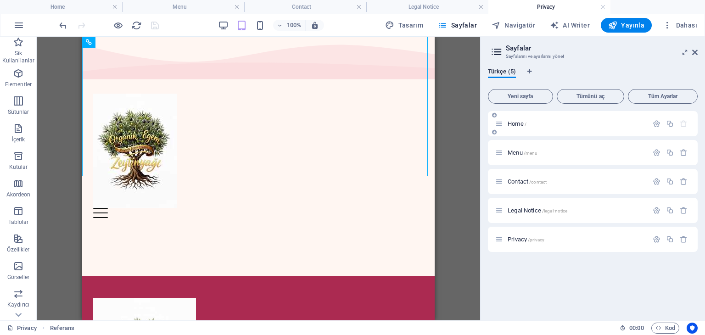
click at [519, 123] on span "Home /" at bounding box center [517, 123] width 19 height 7
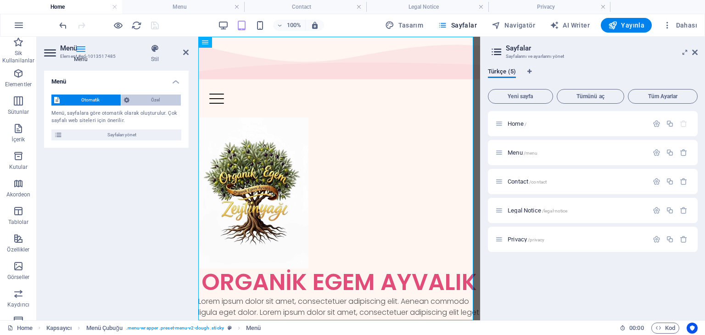
click at [151, 98] on span "Özel" at bounding box center [155, 100] width 46 height 11
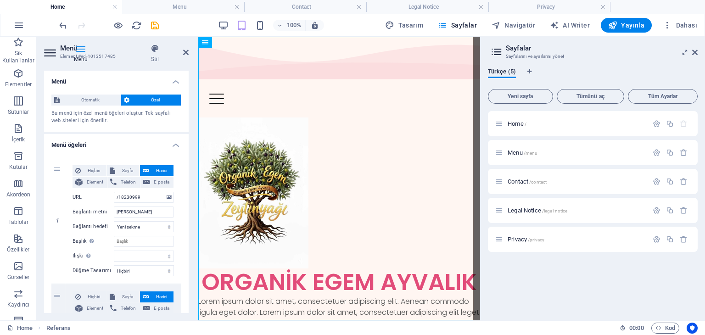
click at [193, 93] on div "Menü Stil Menü Otomatik Özel Bu menü için özel menü öğeleri oluştur. Tek sayfal…" at bounding box center [116, 179] width 159 height 284
click at [217, 118] on figure at bounding box center [339, 193] width 282 height 151
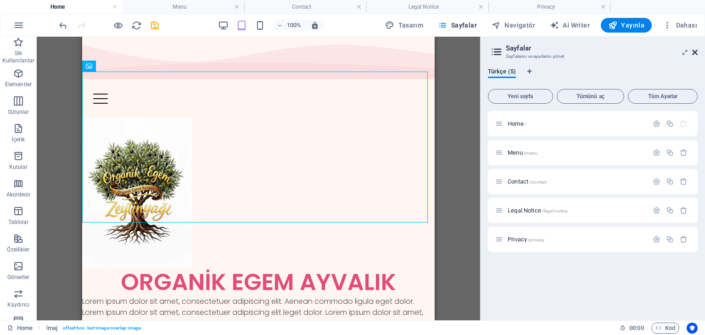
click at [695, 53] on icon at bounding box center [695, 52] width 6 height 7
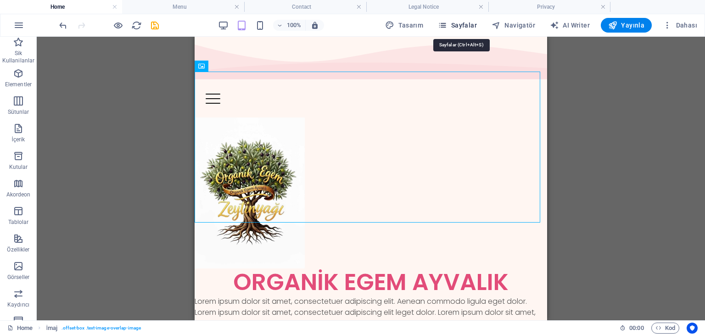
click at [468, 26] on span "Sayfalar" at bounding box center [457, 25] width 39 height 9
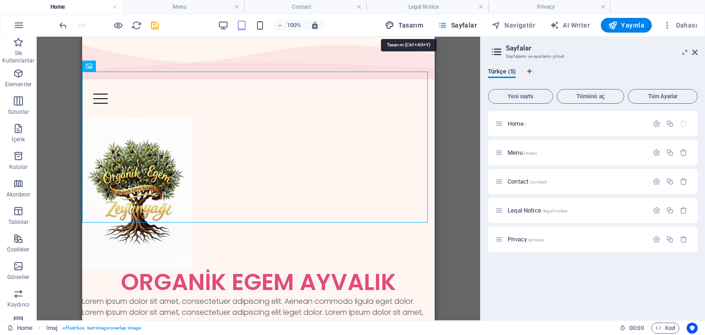
click at [411, 28] on span "Tasarım" at bounding box center [404, 25] width 38 height 9
select select "px"
select select "300"
select select "px"
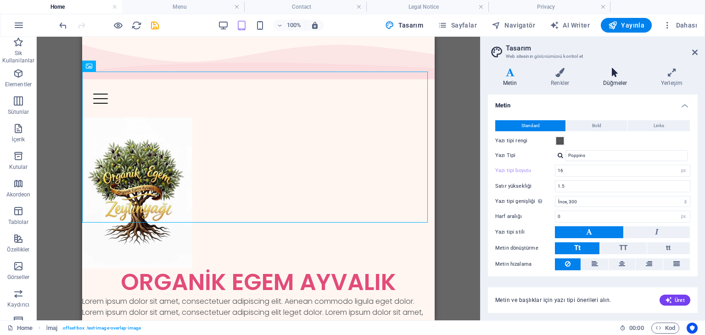
click at [612, 72] on icon at bounding box center [615, 72] width 54 height 9
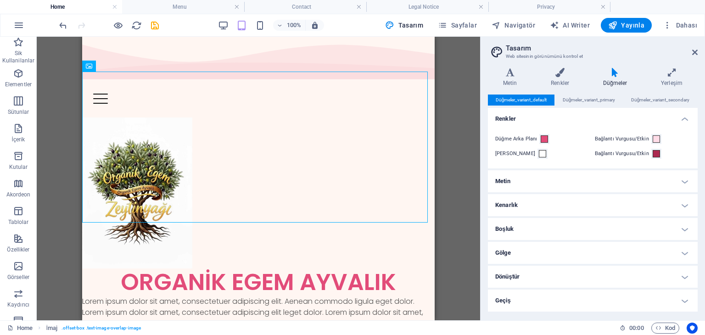
click at [453, 131] on div "Kapsayıcı H1 Kapsayıcı 2 sütun Kapsayıcı Kapsayıcı Menü Çubuğu Kapsayıcı Kapsay…" at bounding box center [258, 179] width 443 height 284
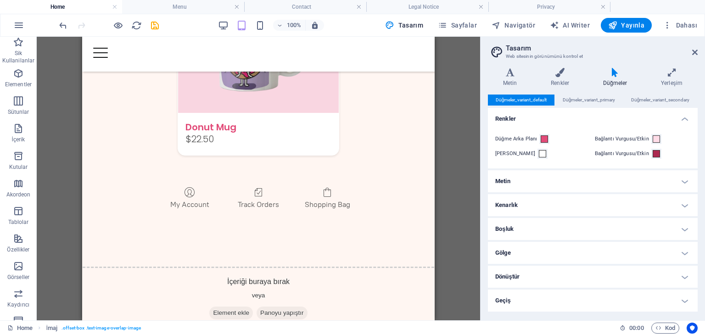
scroll to position [2126, 0]
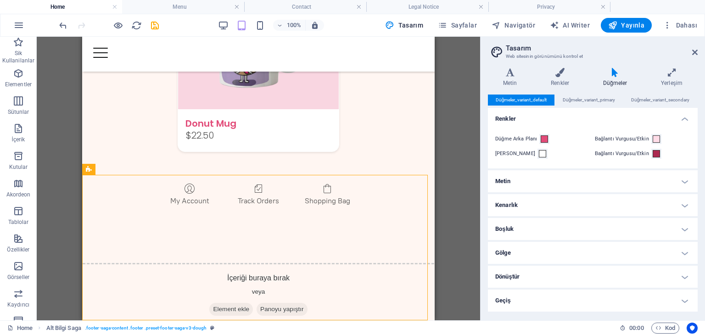
drag, startPoint x: 427, startPoint y: 290, endPoint x: 428, endPoint y: 297, distance: 7.4
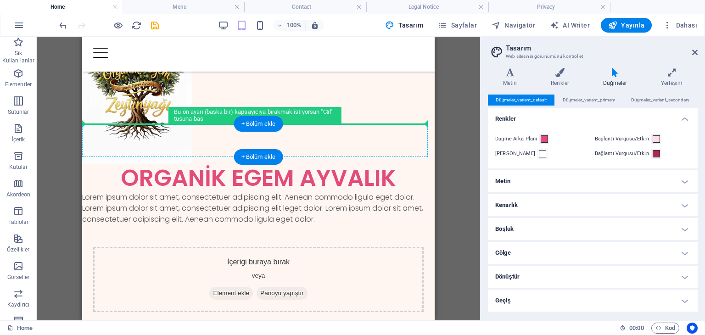
scroll to position [45, 0]
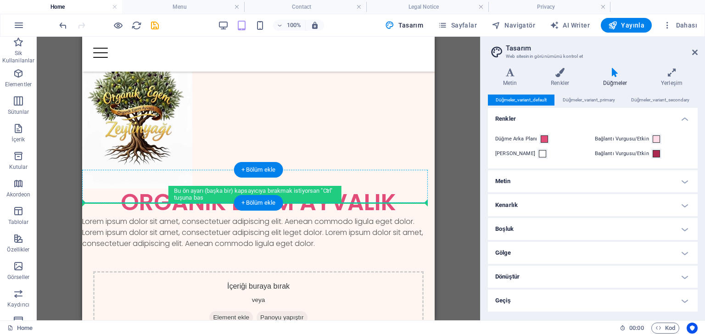
click at [187, 216] on div "Lorem ipsum dolor sit amet, consectetuer adipiscing elit. Aenean commodo ligula…" at bounding box center [258, 232] width 353 height 33
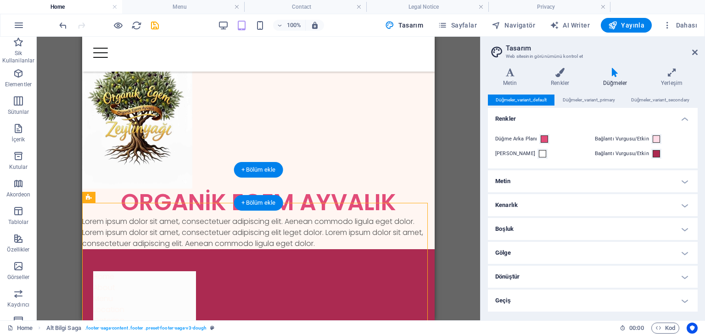
click at [187, 216] on div "Lorem ipsum dolor sit amet, consectetuer adipiscing elit. Aenean commodo ligula…" at bounding box center [258, 232] width 353 height 33
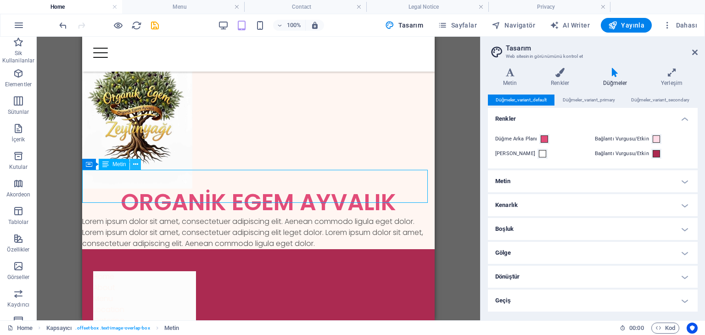
click at [135, 164] on icon at bounding box center [135, 165] width 5 height 10
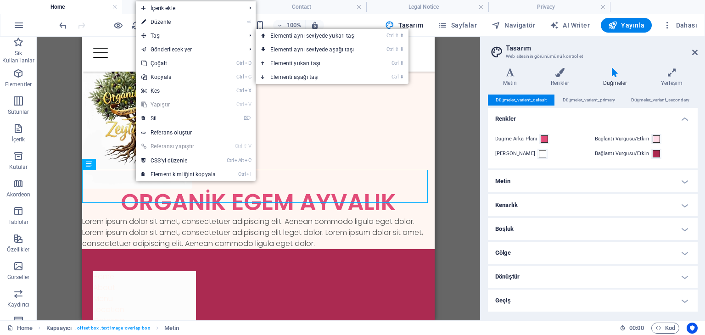
click at [175, 24] on link "⏎ Düzenle" at bounding box center [178, 22] width 85 height 14
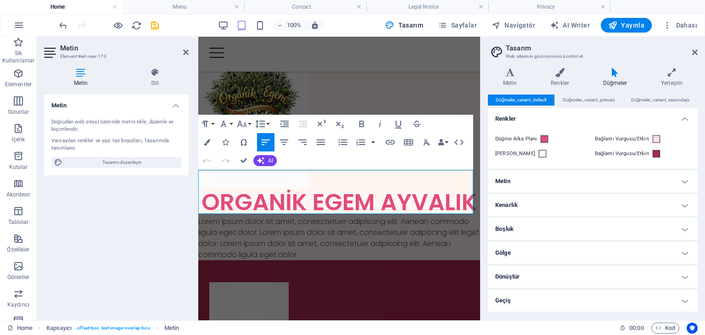
click at [391, 216] on p "Lorem ipsum dolor sit amet, consectetuer adipiscing elit. Aenean commodo ligula…" at bounding box center [339, 238] width 282 height 44
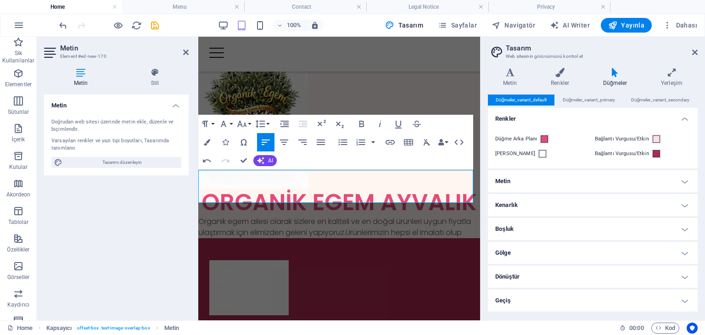
click at [374, 216] on p "Organik egem ailesi olarak sizlere en kaliteli ve en doğal ürünleri uygun fiyat…" at bounding box center [339, 227] width 282 height 22
click at [456, 216] on p "Organik egem ailesi olarak sizlere en kaliteli ve en doğal ürünleri uygun fiyat…" at bounding box center [339, 227] width 282 height 22
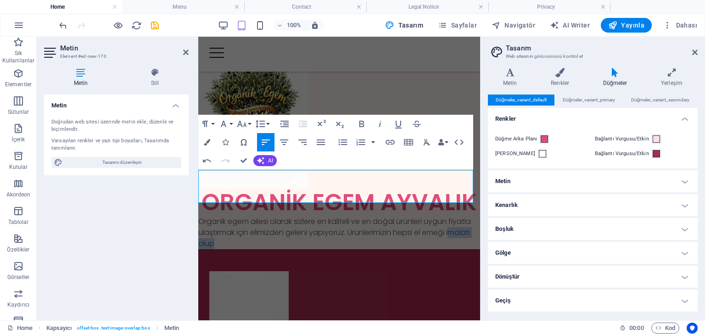
drag, startPoint x: 272, startPoint y: 195, endPoint x: 226, endPoint y: 192, distance: 46.4
click at [226, 216] on p "Organik egem ailesi olarak sizlere en kaliteli ve en doğal ürünleri uygun fiyat…" at bounding box center [339, 232] width 282 height 33
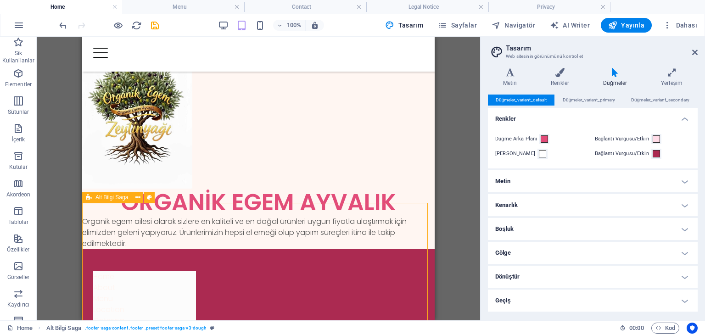
scroll to position [0, 0]
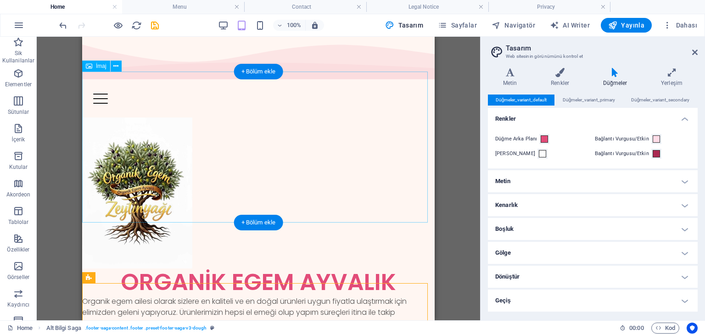
click at [347, 171] on figure at bounding box center [258, 193] width 353 height 151
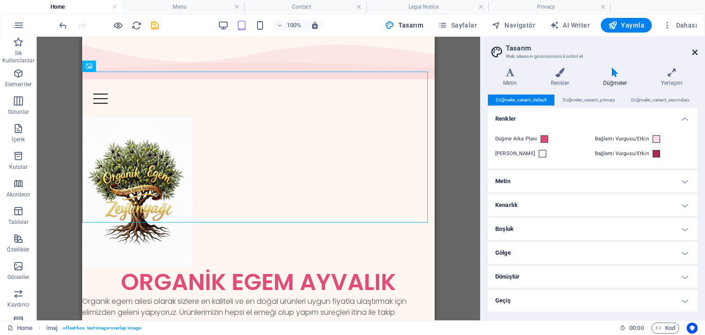
click at [696, 52] on icon at bounding box center [695, 52] width 6 height 7
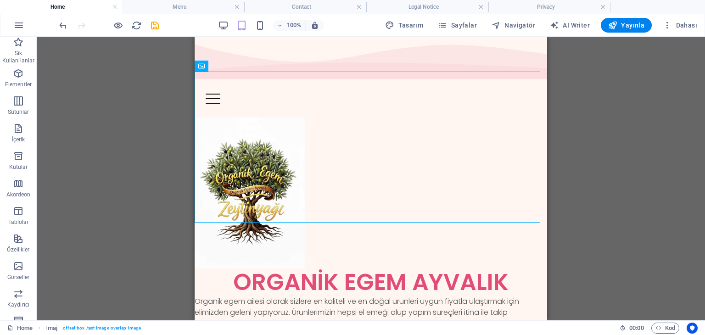
click at [580, 153] on div "Kapsayıcı H1 Kapsayıcı 2 sütun Kapsayıcı Kapsayıcı Menü Çubuğu Kapsayıcı Kapsay…" at bounding box center [371, 179] width 668 height 284
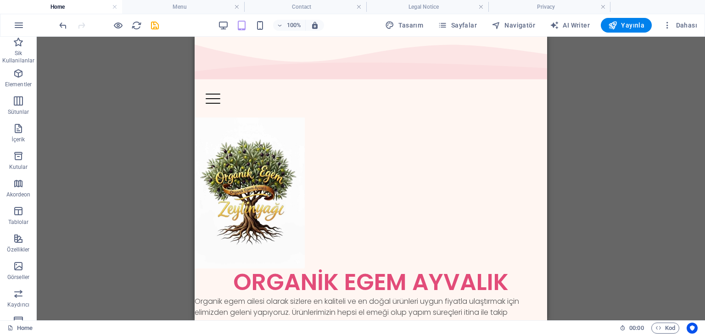
drag, startPoint x: 543, startPoint y: 62, endPoint x: 744, endPoint y: 92, distance: 202.4
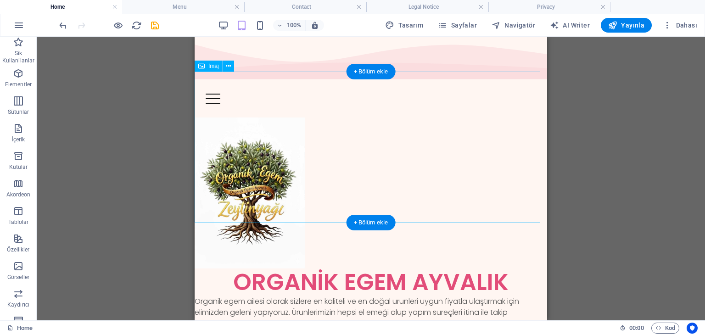
click at [263, 132] on figure at bounding box center [371, 193] width 353 height 151
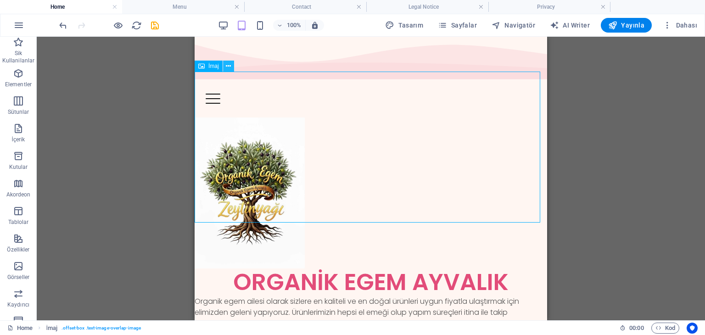
click at [228, 64] on icon at bounding box center [228, 67] width 5 height 10
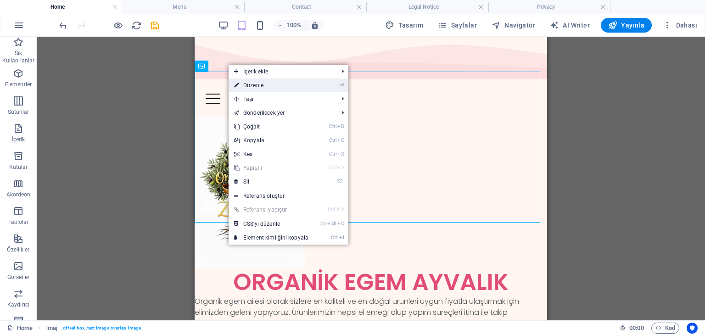
click at [253, 84] on link "⏎ Düzenle" at bounding box center [271, 85] width 85 height 14
select select "rem"
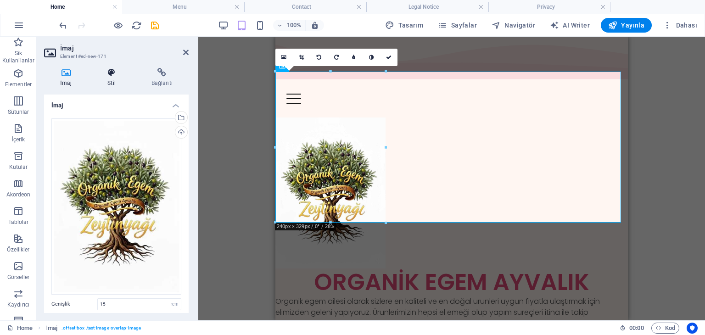
click at [112, 74] on icon at bounding box center [111, 72] width 40 height 9
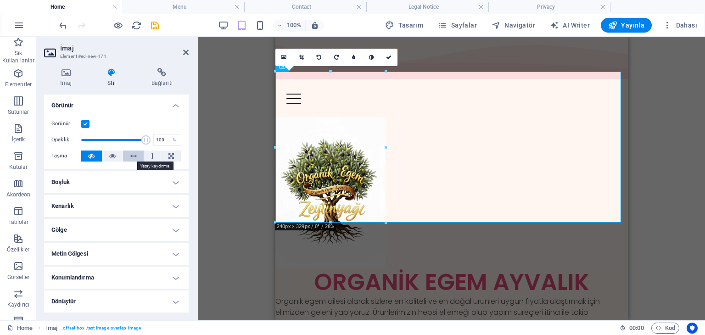
click at [131, 155] on icon at bounding box center [133, 156] width 6 height 11
click at [133, 155] on icon at bounding box center [133, 156] width 6 height 11
click at [134, 154] on icon at bounding box center [133, 156] width 6 height 11
click at [224, 134] on div "Kapsayıcı H1 Kapsayıcı 2 sütun Kapsayıcı Kapsayıcı Menü Çubuğu Kapsayıcı Kapsay…" at bounding box center [451, 179] width 507 height 284
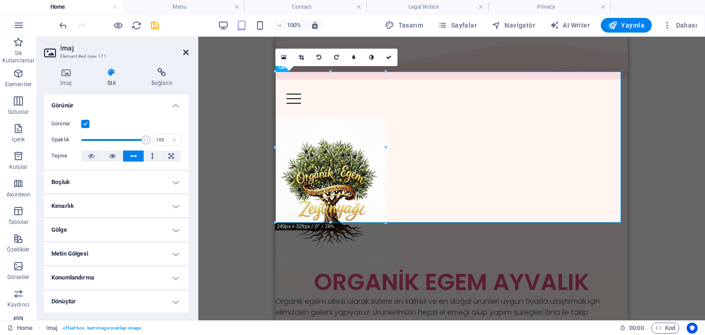
click at [187, 50] on icon at bounding box center [186, 52] width 6 height 7
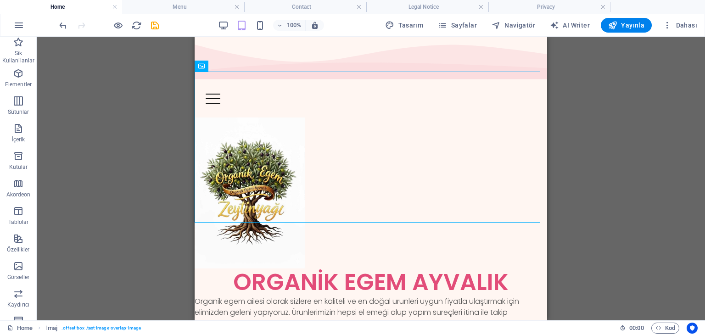
click at [162, 118] on div "Kapsayıcı H1 Kapsayıcı 2 sütun Kapsayıcı Kapsayıcı Menü Çubuğu Kapsayıcı Kapsay…" at bounding box center [371, 179] width 668 height 284
click at [130, 135] on div "Kapsayıcı H1 Kapsayıcı 2 sütun Kapsayıcı Kapsayıcı Menü Çubuğu Kapsayıcı Kapsay…" at bounding box center [371, 179] width 668 height 284
click at [231, 68] on button at bounding box center [228, 66] width 11 height 11
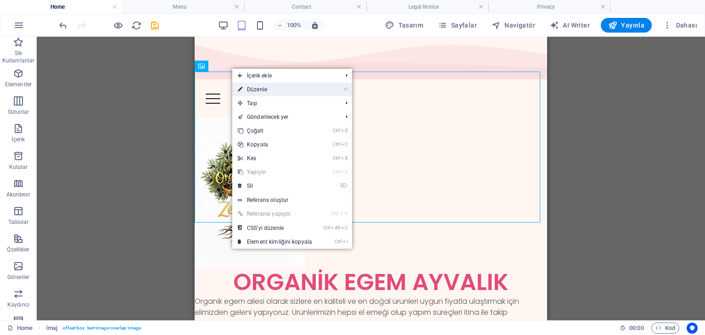
click at [256, 86] on link "⏎ Düzenle" at bounding box center [274, 90] width 85 height 14
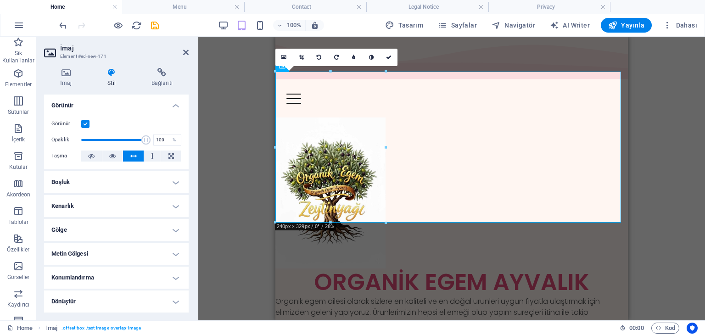
click at [173, 181] on h4 "Boşluk" at bounding box center [116, 182] width 145 height 22
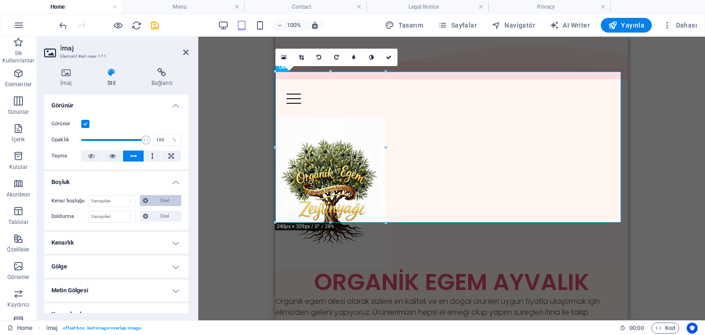
click at [156, 201] on span "Özel" at bounding box center [165, 200] width 28 height 11
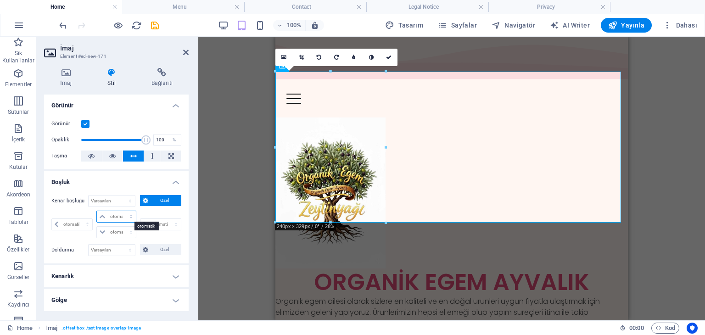
click at [125, 214] on select "otomatik px % rem vw vh" at bounding box center [116, 216] width 39 height 11
select select "rem"
click at [122, 211] on select "otomatik px % rem vw vh" at bounding box center [116, 216] width 39 height 11
type input "0"
select select "px"
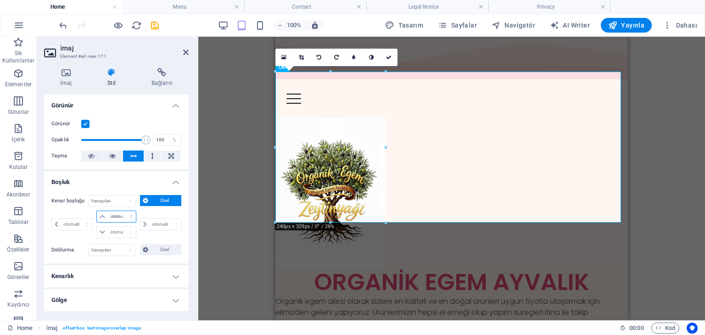
type input "0"
select select "px"
type input "0"
select select "px"
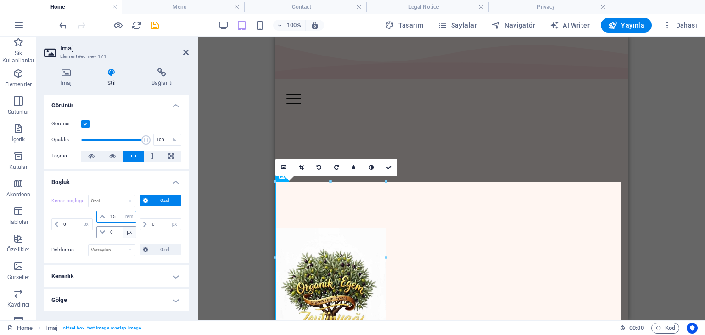
type input "15"
click at [129, 230] on select "otomatik px % rem vw vh" at bounding box center [129, 232] width 13 height 11
select select "rem"
click at [123, 227] on select "otomatik px % rem vw vh" at bounding box center [129, 232] width 13 height 11
type input "15"
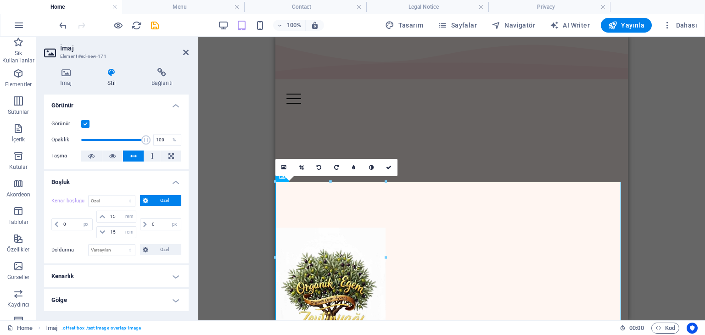
click at [184, 230] on div "Kenar boşluğu Varsayılan otomatik px % rem vw vh Özel Özel 0 otomatik px % rem …" at bounding box center [116, 226] width 145 height 76
click at [172, 222] on select "otomatik px % rem vw vh" at bounding box center [174, 224] width 13 height 11
select select "rem"
click at [168, 219] on select "otomatik px % rem vw vh" at bounding box center [174, 224] width 13 height 11
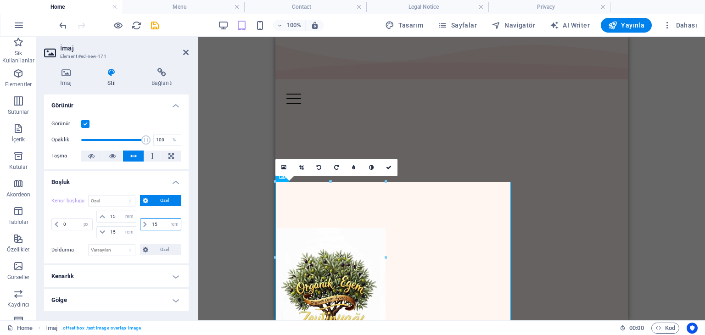
type input "15"
click at [192, 250] on div "İmaj Stil Bağlantı İmaj Dosyaları buraya sürükleyin, dosyaları seçmek için tıkl…" at bounding box center [116, 191] width 159 height 260
click at [239, 221] on div "Kapsayıcı H1 Kapsayıcı 2 sütun Kapsayıcı Kapsayıcı Menü Çubuğu Kapsayıcı Kapsay…" at bounding box center [451, 179] width 507 height 284
click at [187, 52] on icon at bounding box center [186, 52] width 6 height 7
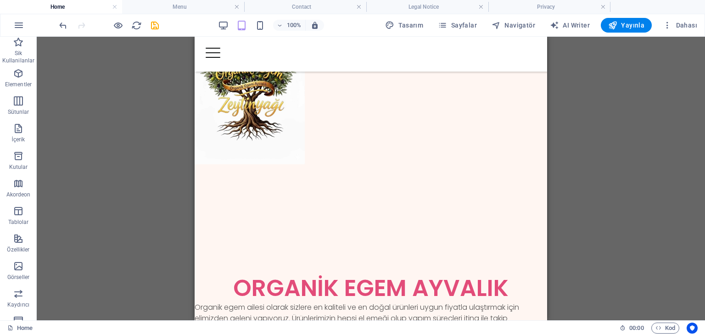
scroll to position [184, 0]
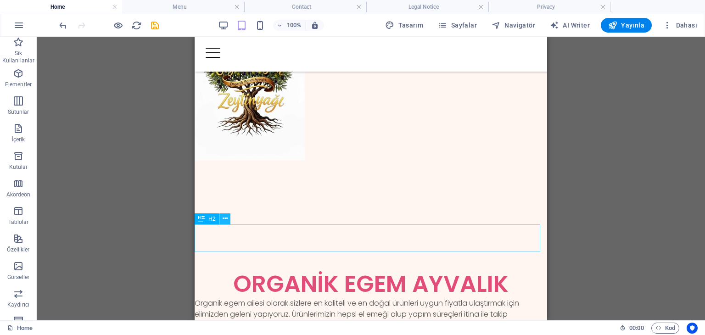
click at [224, 217] on icon at bounding box center [225, 219] width 5 height 10
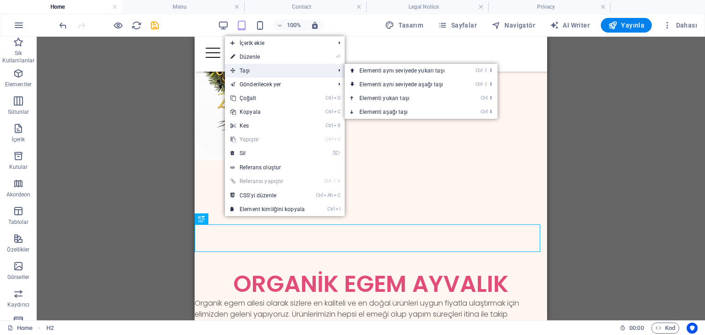
click at [255, 68] on span "Taşı" at bounding box center [278, 71] width 106 height 14
click at [375, 70] on link "Ctrl ⇧ ⬆ Elementi aynı seviyede yukarı taşı" at bounding box center [404, 71] width 118 height 14
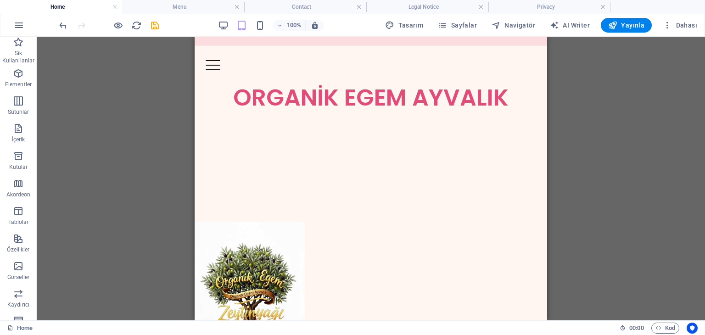
scroll to position [0, 0]
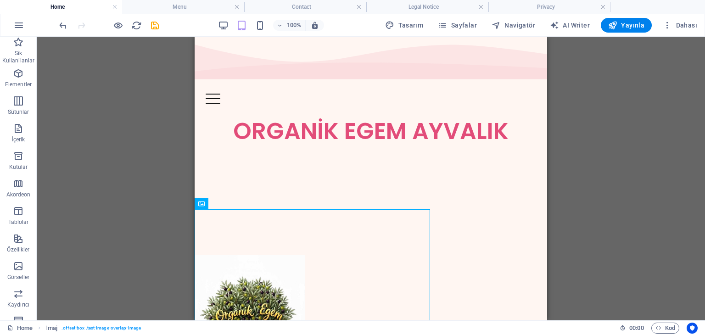
drag, startPoint x: 246, startPoint y: 260, endPoint x: 405, endPoint y: 203, distance: 168.6
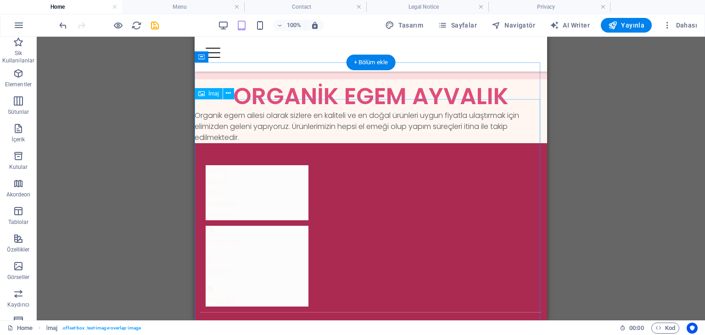
scroll to position [2302, 0]
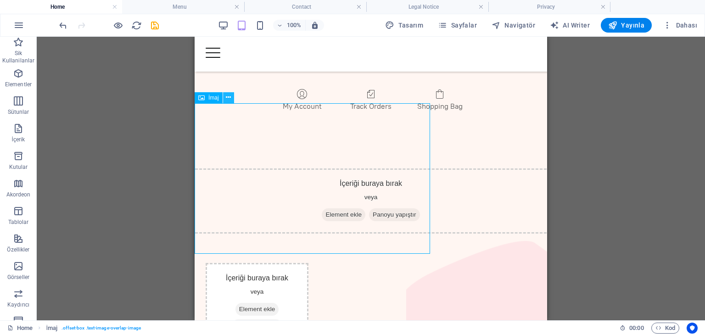
click at [228, 96] on icon at bounding box center [228, 98] width 5 height 10
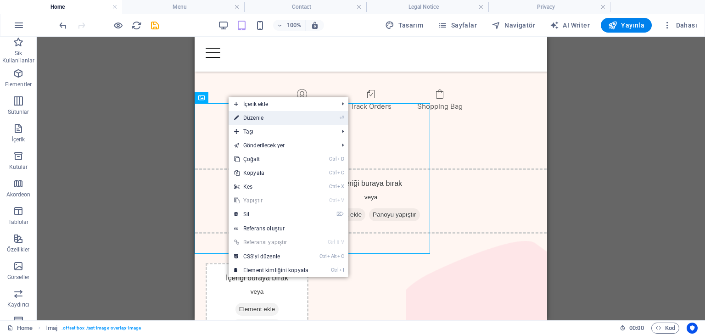
click at [252, 112] on link "⏎ Düzenle" at bounding box center [271, 118] width 85 height 14
select select "px"
select select "rem"
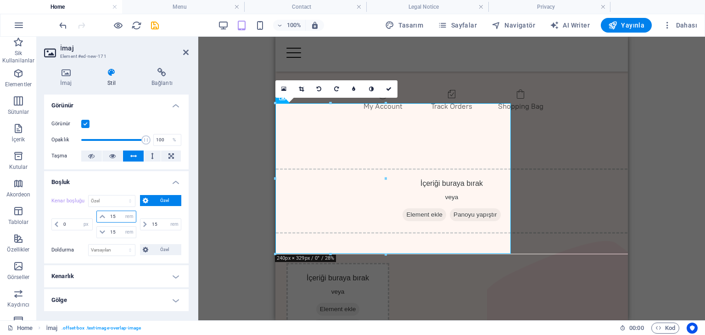
drag, startPoint x: 118, startPoint y: 215, endPoint x: 108, endPoint y: 215, distance: 9.6
click at [108, 215] on input "15" at bounding box center [122, 216] width 28 height 11
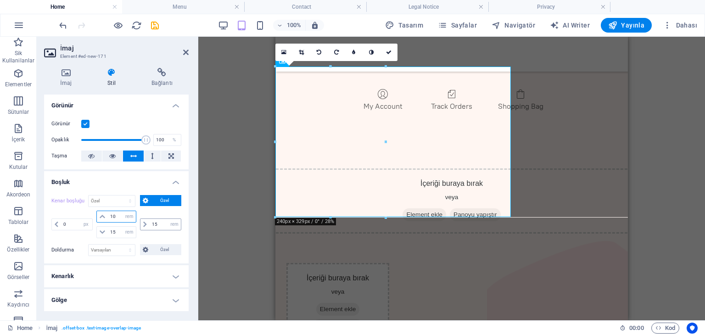
type input "10"
drag, startPoint x: 157, startPoint y: 221, endPoint x: 141, endPoint y: 217, distance: 15.6
click at [141, 217] on div "15 otomatik px % rem vw vh" at bounding box center [159, 225] width 43 height 28
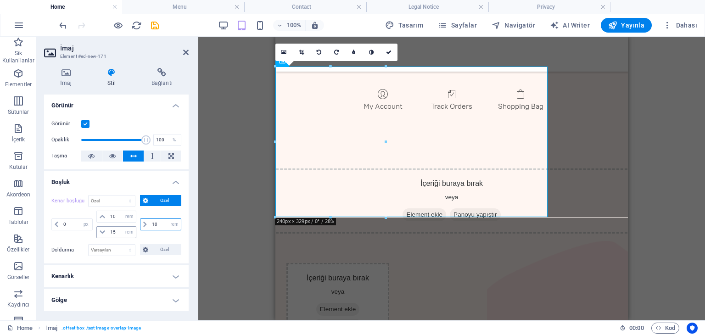
type input "10"
drag, startPoint x: 120, startPoint y: 226, endPoint x: 107, endPoint y: 221, distance: 13.8
click at [107, 221] on div "10 otomatik px % rem vw vh 15 otomatik px % rem vw vh" at bounding box center [116, 225] width 43 height 28
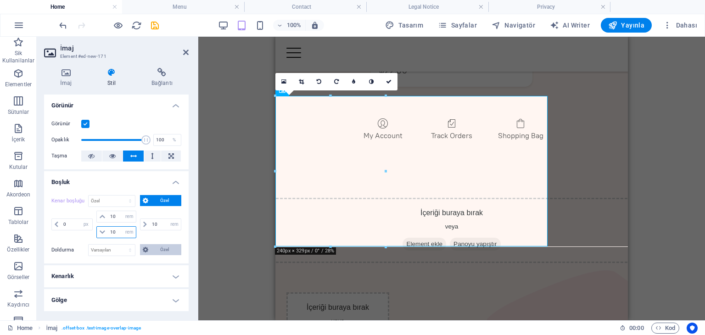
type input "10"
click at [162, 249] on span "Özel" at bounding box center [165, 249] width 28 height 11
click at [88, 271] on select "px rem % vh vw" at bounding box center [85, 273] width 13 height 11
select select "rem"
click at [79, 268] on select "px rem % vh vw" at bounding box center [85, 273] width 13 height 11
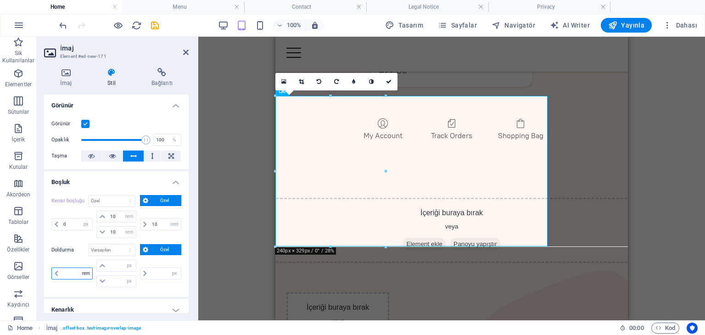
type input "0"
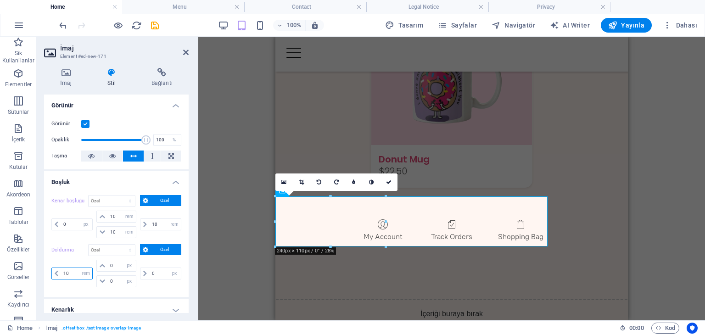
type input "1"
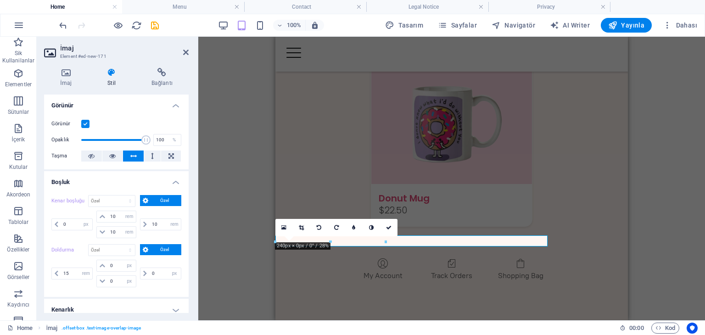
click at [241, 207] on div "Kapsayıcı H1 Kapsayıcı 2 sütun Kapsayıcı Menü Çubuğu Kapsayıcı Kapsayıcı Alt Bi…" at bounding box center [451, 179] width 507 height 284
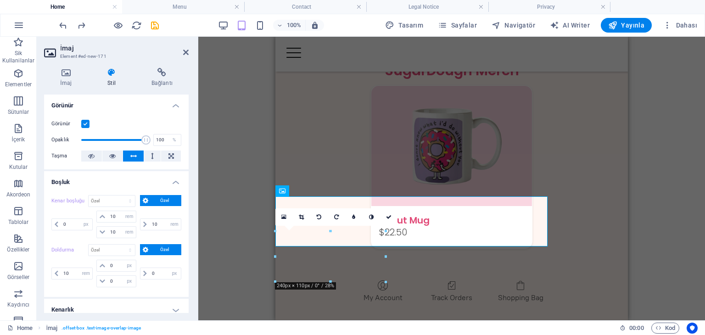
scroll to position [2172, 0]
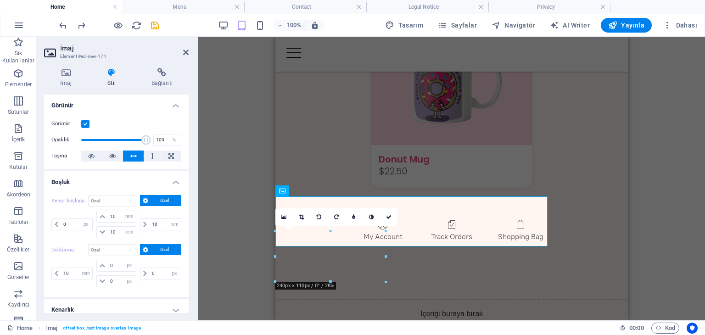
type input "0"
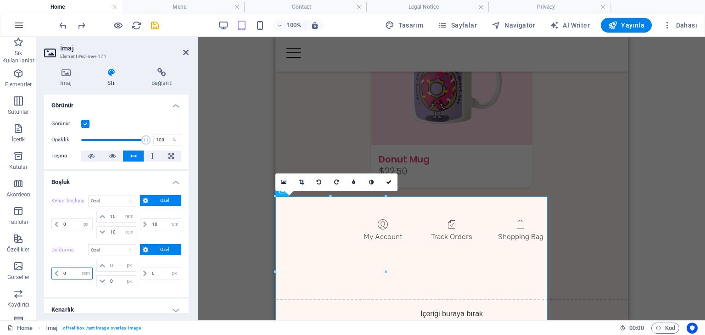
drag, startPoint x: 72, startPoint y: 274, endPoint x: 60, endPoint y: 269, distance: 12.8
click at [60, 269] on div "0 px rem % vh vw" at bounding box center [71, 274] width 41 height 12
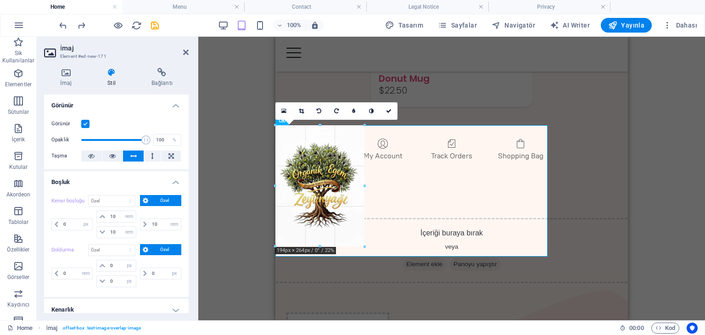
scroll to position [2243, 0]
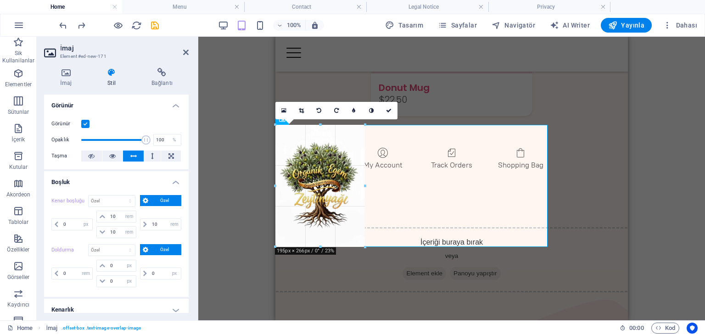
drag, startPoint x: 386, startPoint y: 256, endPoint x: 92, endPoint y: 187, distance: 301.6
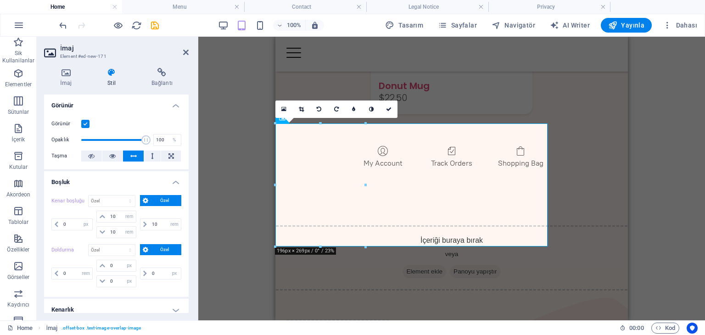
click at [218, 96] on div "2 sütun Kapsayıcı Kapsayıcı H1 Kapsayıcı Kapsayıcı 2 sütun 2 sütun Kapsayıcı Ka…" at bounding box center [451, 179] width 507 height 284
click at [187, 54] on icon at bounding box center [186, 52] width 6 height 7
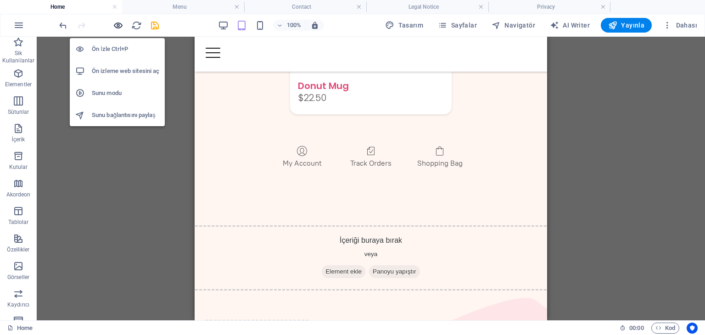
click at [119, 26] on icon "button" at bounding box center [118, 25] width 11 height 11
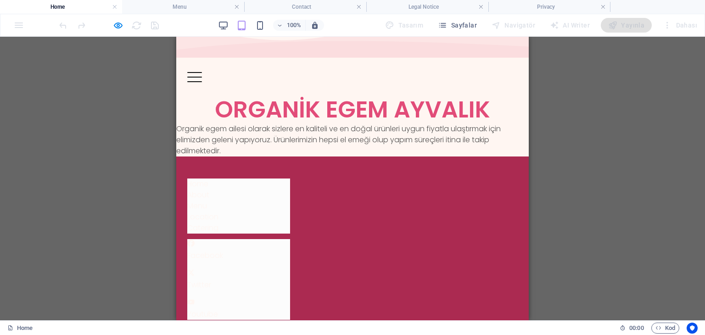
scroll to position [0, 0]
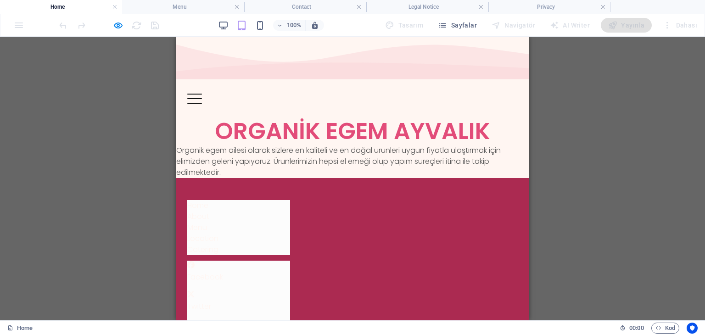
drag, startPoint x: 525, startPoint y: 288, endPoint x: 705, endPoint y: 80, distance: 275.0
click at [207, 222] on link "Menu" at bounding box center [197, 227] width 20 height 11
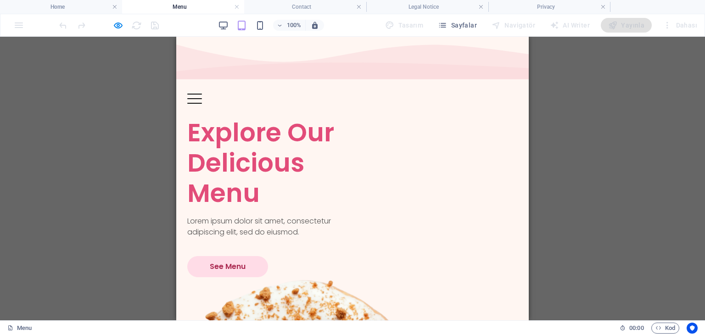
click at [210, 256] on link "See Menu" at bounding box center [227, 266] width 81 height 21
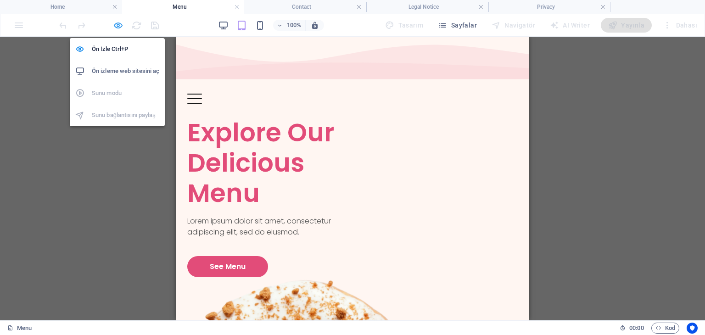
click at [118, 23] on icon "button" at bounding box center [118, 25] width 11 height 11
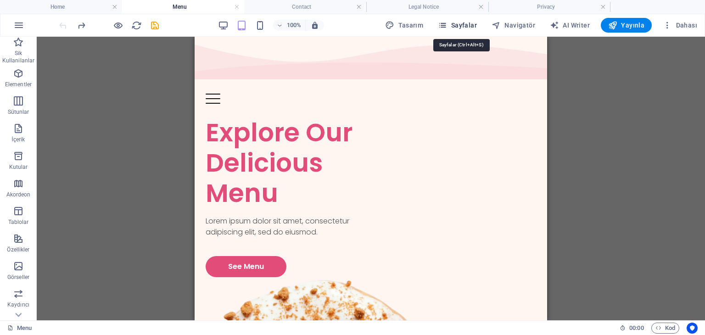
click at [464, 24] on span "Sayfalar" at bounding box center [457, 25] width 39 height 9
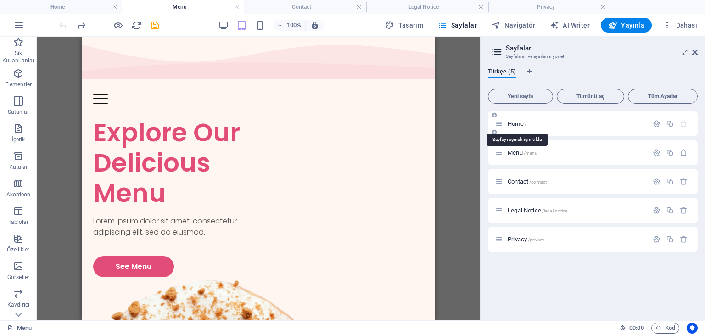
click at [511, 122] on span "Home /" at bounding box center [517, 123] width 19 height 7
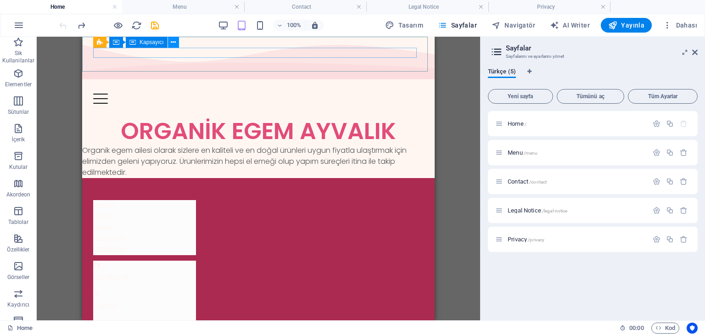
click at [174, 41] on icon at bounding box center [173, 43] width 5 height 10
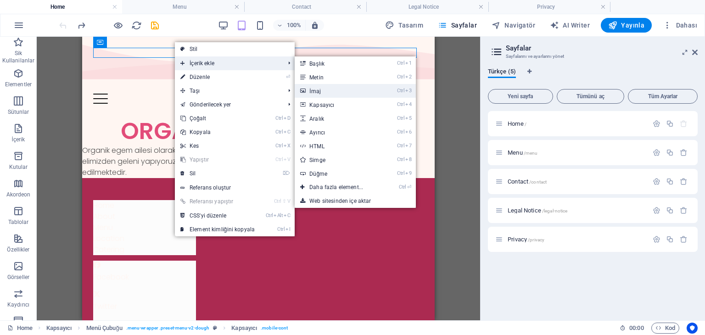
click at [312, 90] on link "Ctrl 3 İmaj" at bounding box center [338, 91] width 87 height 14
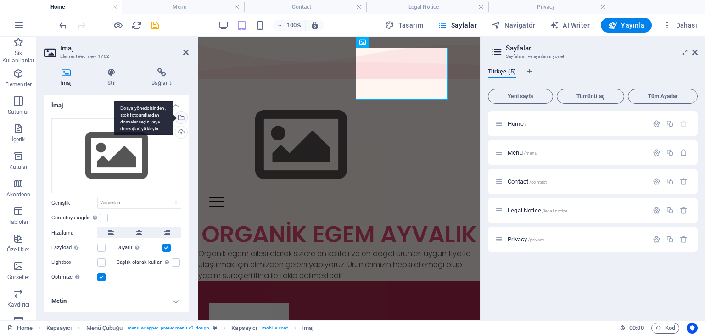
click at [183, 117] on div "Dosya yöneticisinden, stok fotoğraflardan dosyalar seçin veya dosya(lar) yükley…" at bounding box center [181, 119] width 14 height 14
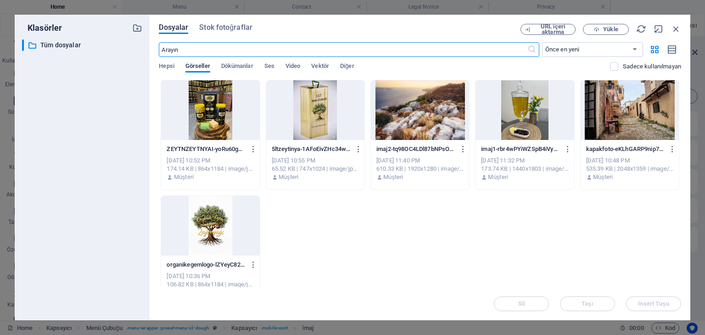
click at [198, 220] on div at bounding box center [210, 226] width 98 height 60
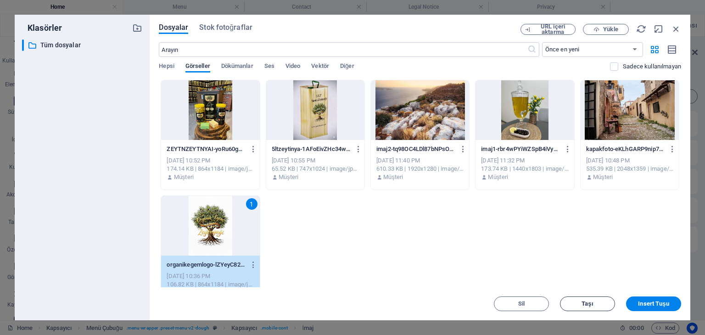
click at [584, 301] on span "Taşı" at bounding box center [588, 304] width 12 height 6
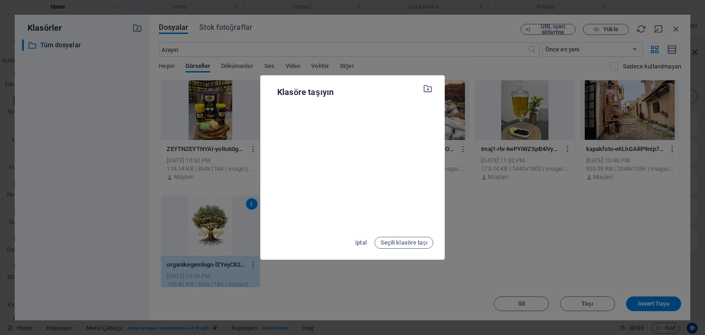
click at [491, 241] on div "Klasöre taşıyın İptal Seçili klasöre taşı" at bounding box center [352, 167] width 705 height 335
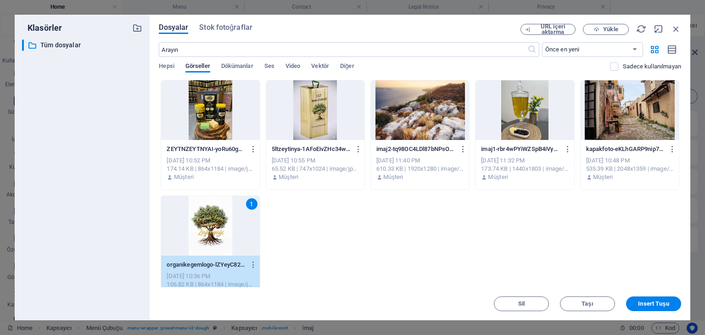
drag, startPoint x: 662, startPoint y: 302, endPoint x: 650, endPoint y: 300, distance: 12.2
click at [662, 302] on span "Insert Tuşu" at bounding box center [653, 304] width 31 height 6
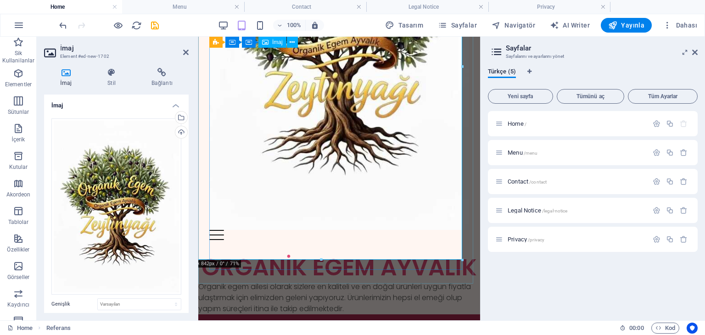
scroll to position [230, 0]
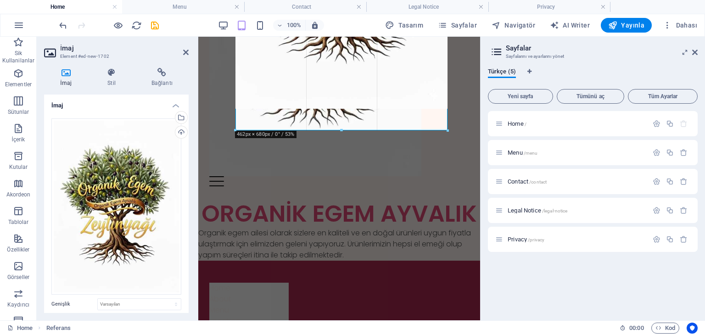
drag, startPoint x: 461, startPoint y: 204, endPoint x: 393, endPoint y: 50, distance: 168.1
type input "462"
select select "px"
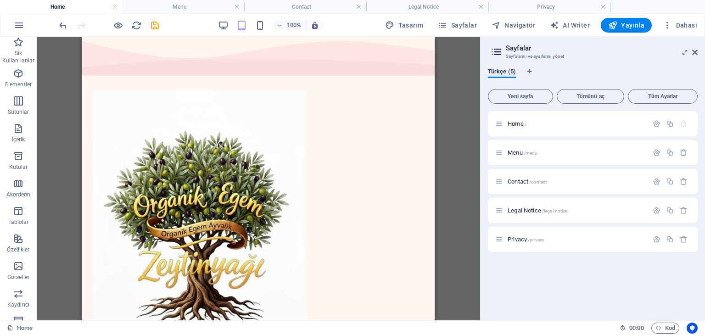
scroll to position [0, 0]
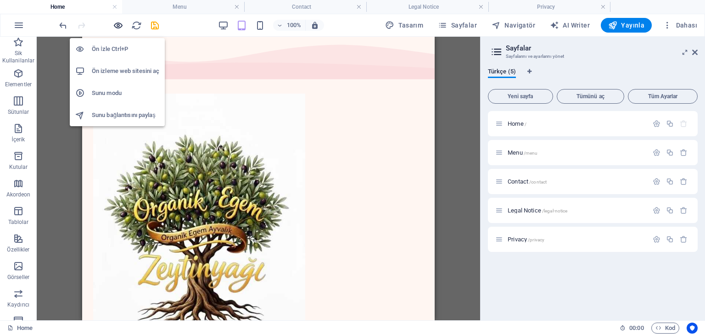
click at [118, 24] on icon "button" at bounding box center [118, 25] width 11 height 11
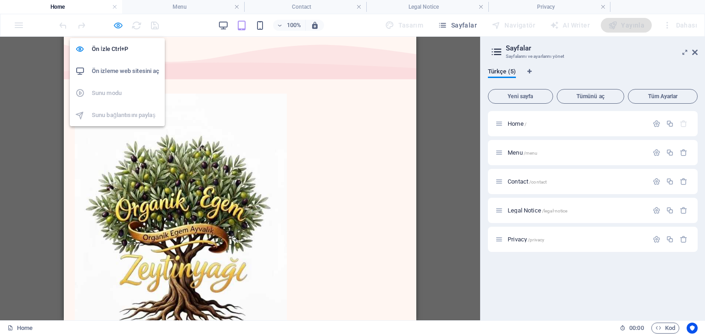
click at [114, 23] on icon "button" at bounding box center [118, 25] width 11 height 11
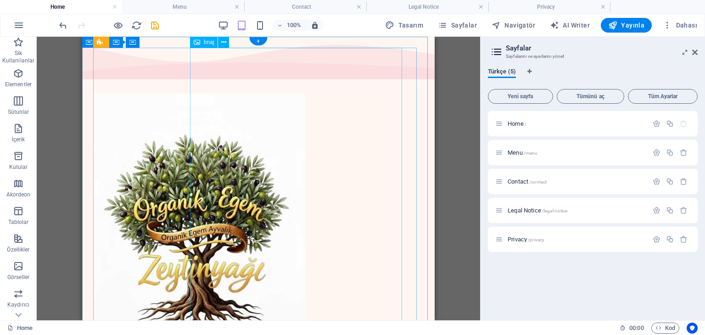
click at [273, 162] on figure at bounding box center [258, 239] width 330 height 291
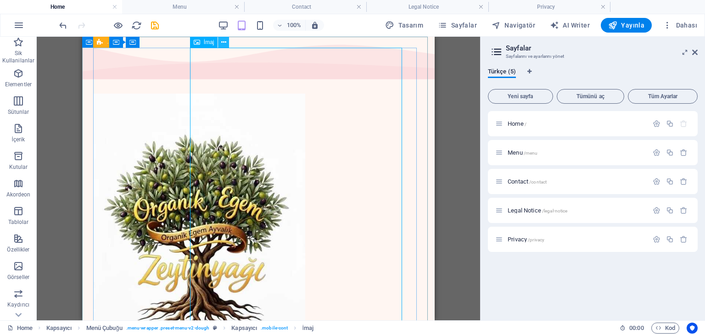
click at [224, 42] on icon at bounding box center [223, 43] width 5 height 10
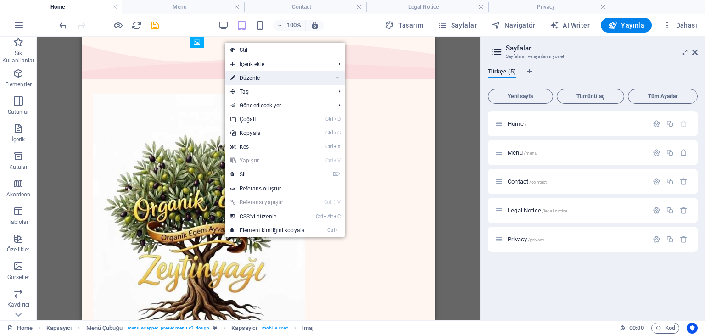
click at [252, 80] on link "⏎ Düzenle" at bounding box center [267, 78] width 85 height 14
select select "px"
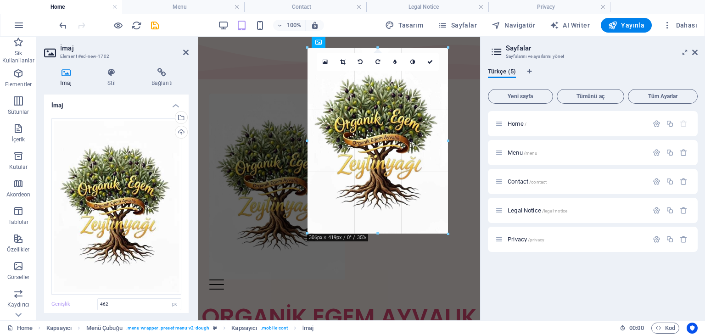
drag, startPoint x: 448, startPoint y: 299, endPoint x: 372, endPoint y: 228, distance: 103.9
type input "296"
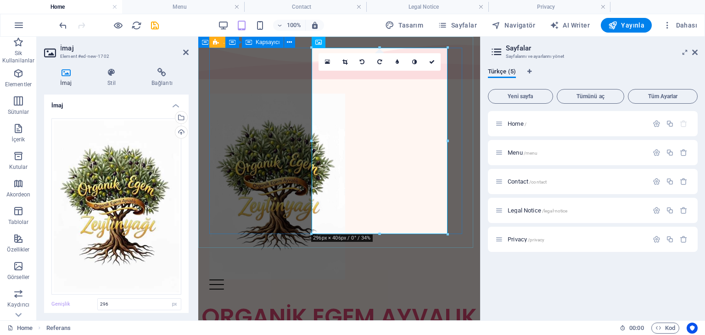
click at [272, 160] on div "Menu" at bounding box center [339, 192] width 260 height 196
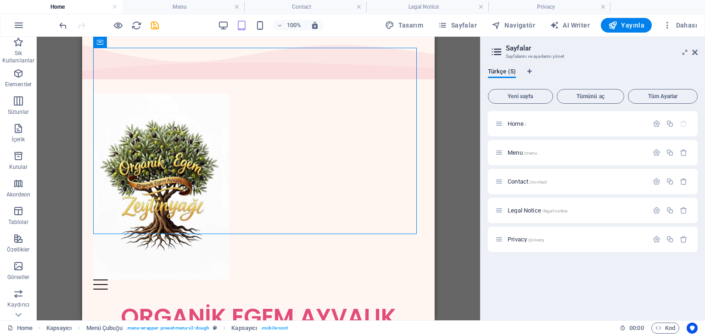
click at [442, 155] on div "2 sütun Kapsayıcı Kapsayıcı H1 Kapsayıcı Kapsayıcı 2 sütun 2 sütun Kapsayıcı Ka…" at bounding box center [258, 179] width 443 height 284
click at [439, 201] on div "2 sütun Kapsayıcı Kapsayıcı H1 Kapsayıcı Kapsayıcı 2 sütun 2 sütun Kapsayıcı Ka…" at bounding box center [258, 179] width 443 height 284
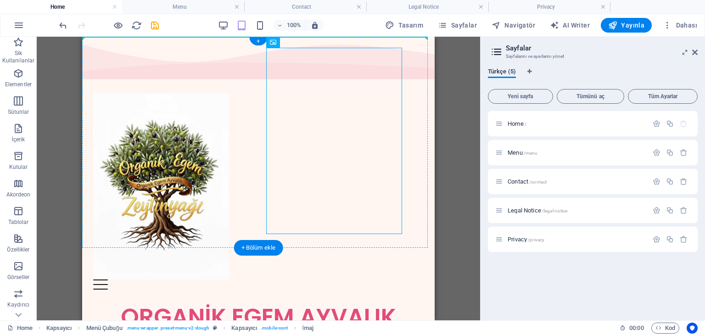
drag, startPoint x: 355, startPoint y: 83, endPoint x: 213, endPoint y: 55, distance: 144.6
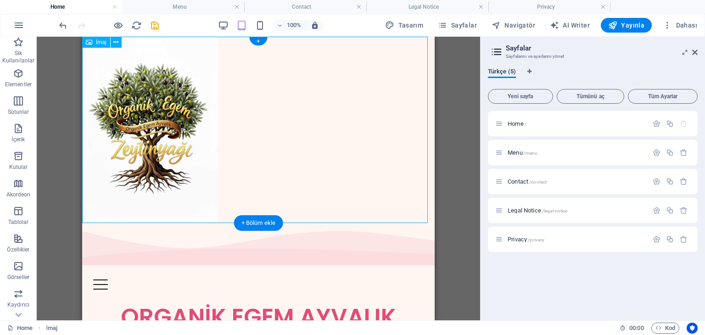
click at [245, 120] on figure at bounding box center [258, 130] width 353 height 186
click at [273, 147] on figure at bounding box center [258, 130] width 353 height 186
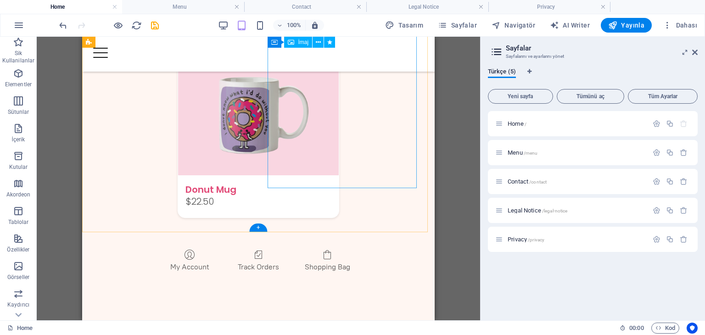
scroll to position [2431, 0]
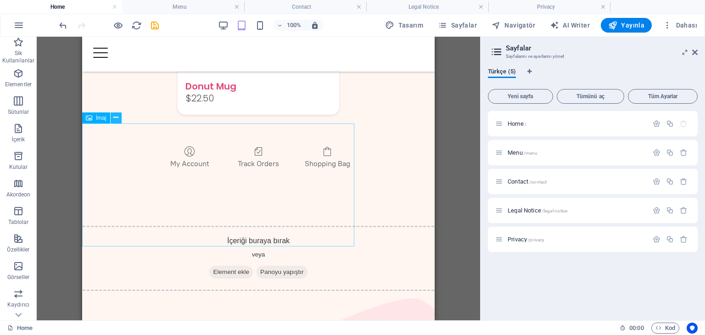
click at [117, 116] on icon at bounding box center [115, 118] width 5 height 10
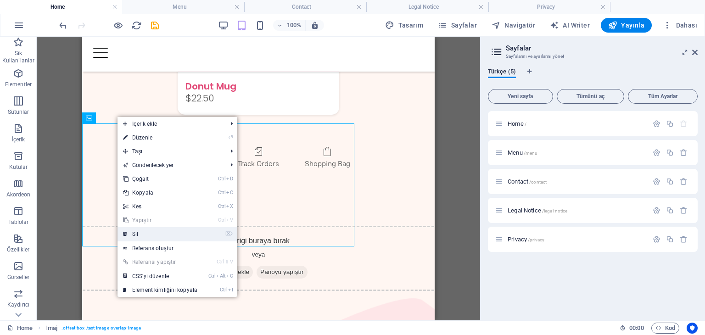
click at [133, 231] on link "⌦ Sil" at bounding box center [160, 234] width 85 height 14
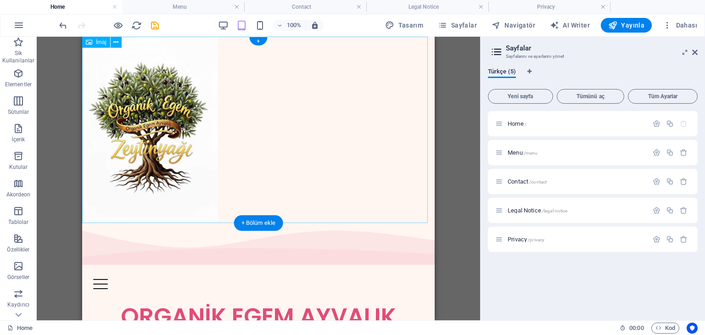
scroll to position [0, 0]
click at [293, 110] on figure at bounding box center [258, 130] width 353 height 186
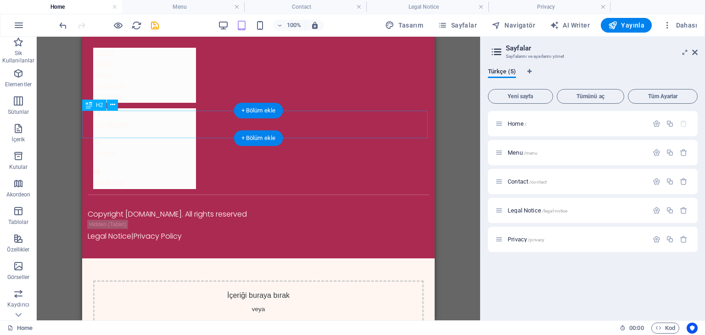
scroll to position [92, 0]
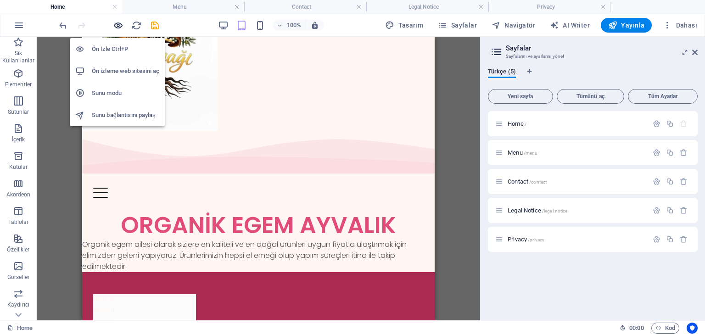
click at [118, 25] on icon "button" at bounding box center [118, 25] width 11 height 11
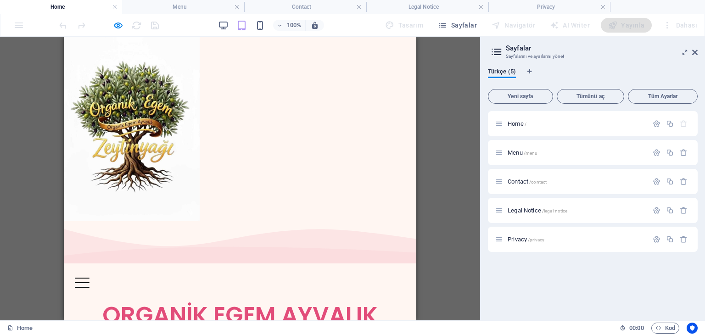
scroll to position [0, 0]
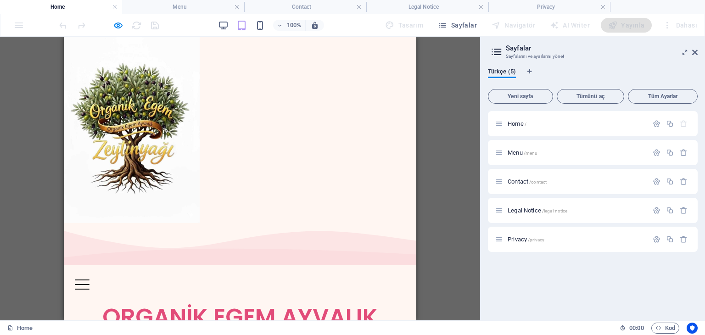
click at [275, 78] on figure at bounding box center [240, 130] width 353 height 186
click at [271, 109] on figure at bounding box center [240, 130] width 353 height 186
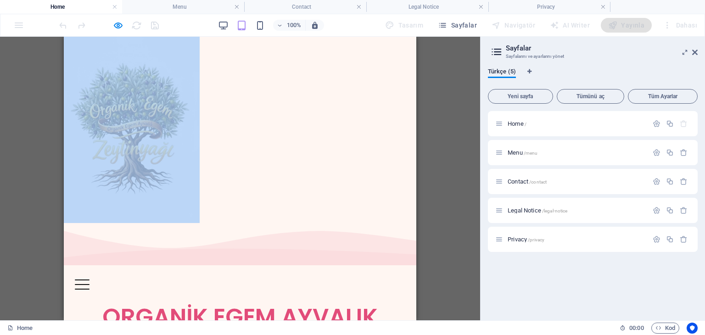
click at [271, 109] on figure at bounding box center [240, 130] width 353 height 186
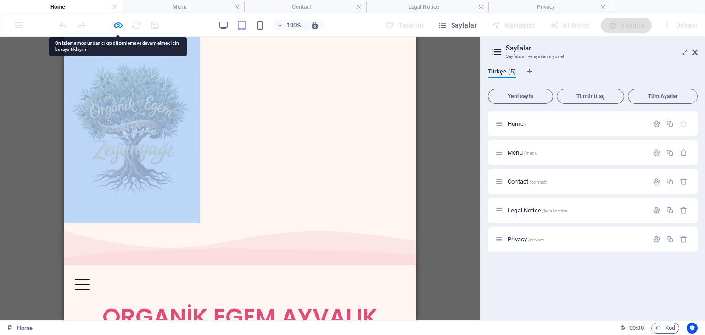
click at [271, 109] on figure at bounding box center [240, 130] width 353 height 186
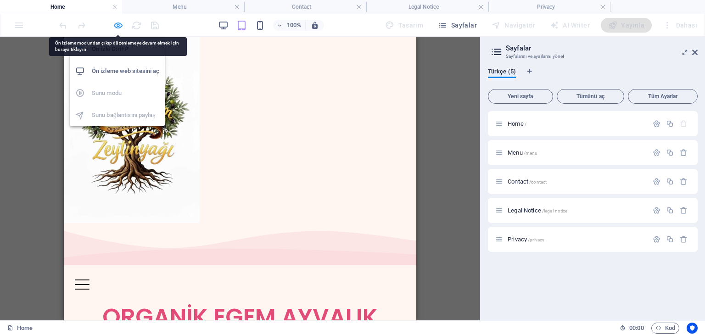
click at [119, 28] on icon "button" at bounding box center [118, 25] width 11 height 11
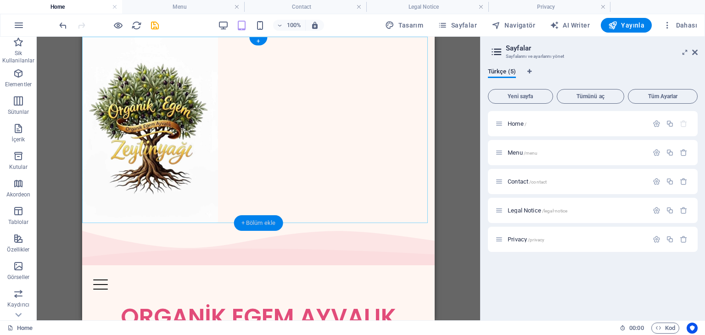
click at [245, 221] on div "+ Bölüm ekle" at bounding box center [258, 223] width 49 height 16
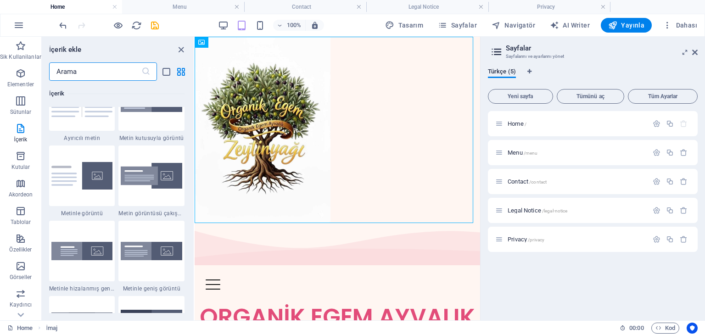
scroll to position [1652, 0]
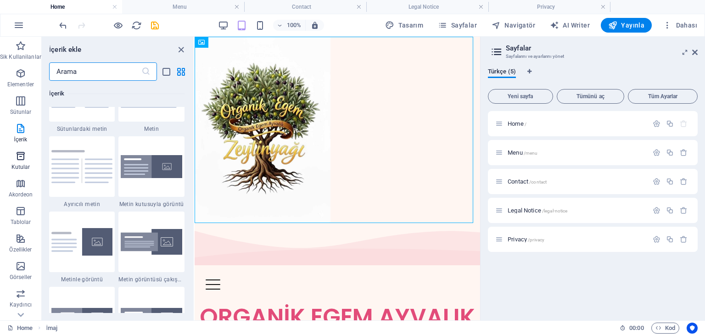
click at [22, 157] on icon "button" at bounding box center [20, 156] width 11 height 11
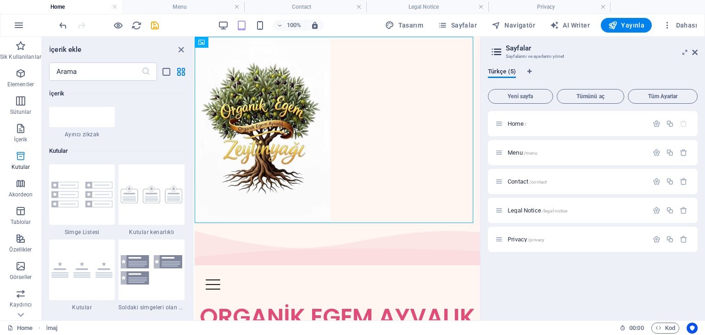
scroll to position [2532, 0]
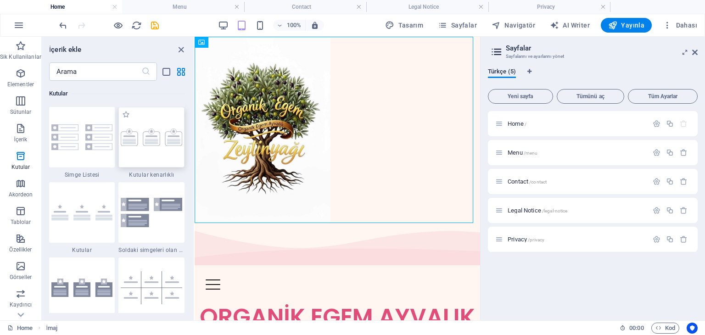
click at [128, 139] on img at bounding box center [152, 138] width 62 height 18
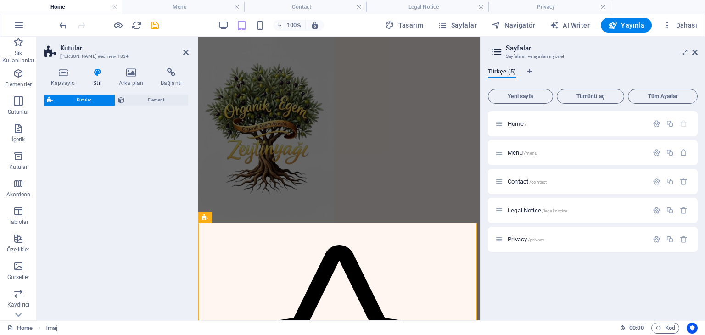
select select "rem"
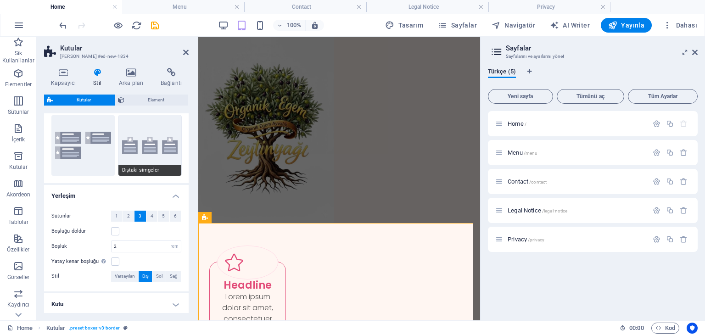
scroll to position [92, 0]
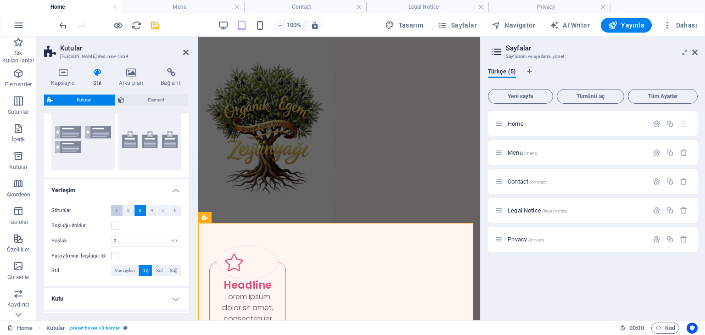
click at [114, 208] on button "1" at bounding box center [116, 210] width 11 height 11
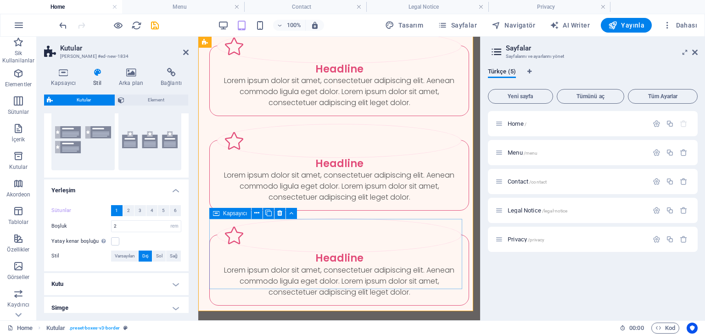
scroll to position [275, 0]
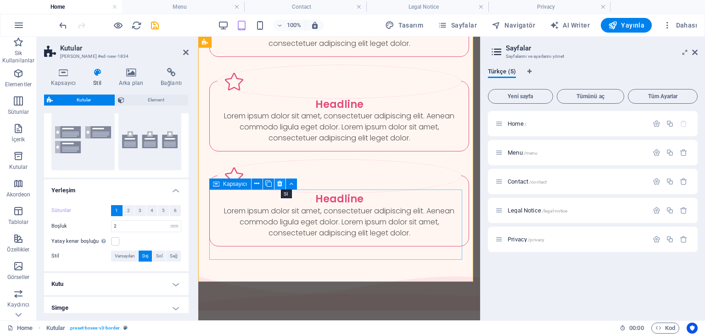
click at [280, 181] on icon at bounding box center [279, 184] width 5 height 10
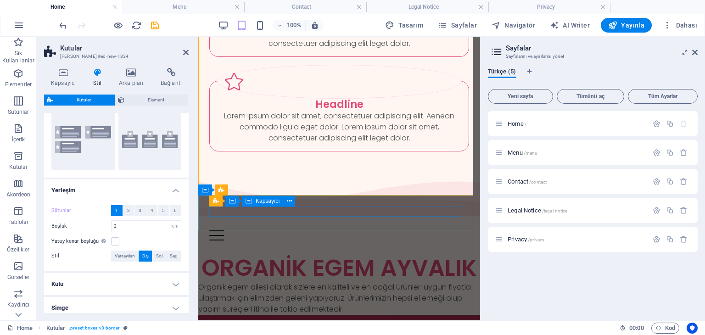
scroll to position [138, 0]
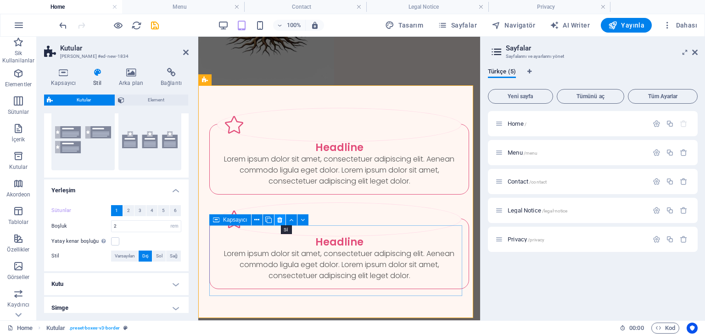
click at [279, 217] on icon at bounding box center [279, 220] width 5 height 10
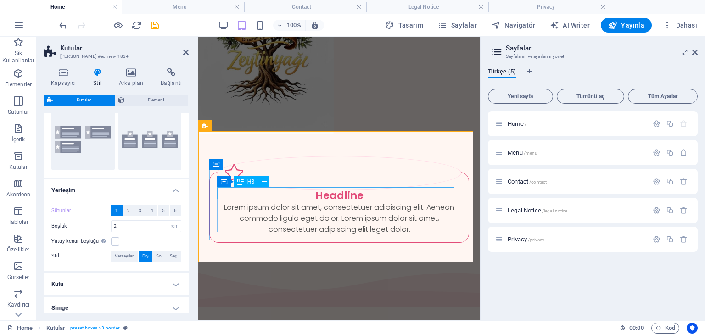
scroll to position [92, 0]
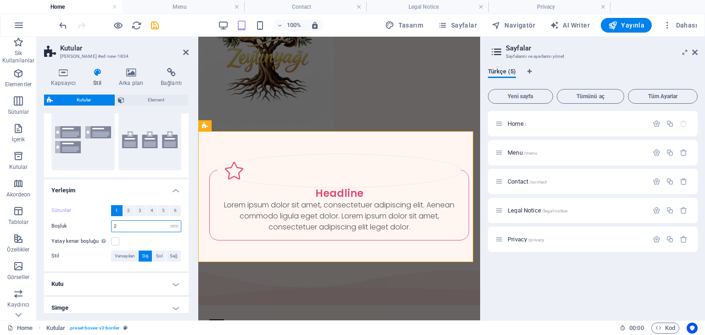
click at [125, 227] on input "2" at bounding box center [146, 226] width 69 height 11
type input "1"
click at [302, 147] on div "Headline Lorem ipsum dolor sit amet, consectetuer adipiscing elit. Aenean commo…" at bounding box center [339, 196] width 282 height 131
drag, startPoint x: 135, startPoint y: 226, endPoint x: 106, endPoint y: 220, distance: 30.4
click at [106, 220] on div "Boşluk 35 px rem % vh vw" at bounding box center [116, 226] width 130 height 12
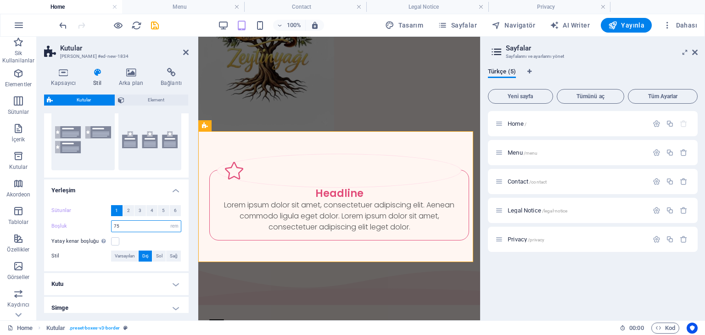
type input "75"
click at [146, 275] on h4 "Kutu" at bounding box center [116, 284] width 145 height 22
click at [156, 254] on span "Sol" at bounding box center [159, 256] width 6 height 11
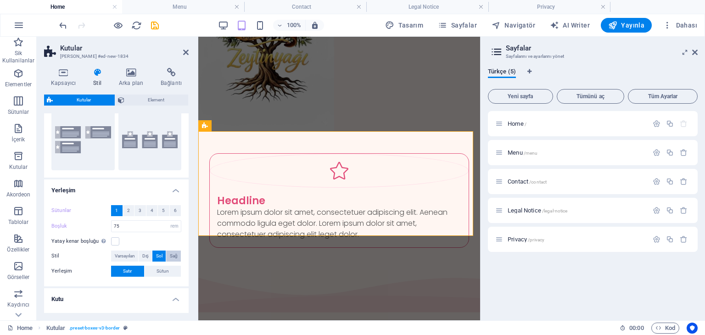
click at [170, 254] on span "Sağ" at bounding box center [174, 256] width 8 height 11
click at [159, 256] on span "Sol" at bounding box center [159, 256] width 6 height 11
click at [145, 258] on span "Dış" at bounding box center [145, 256] width 6 height 11
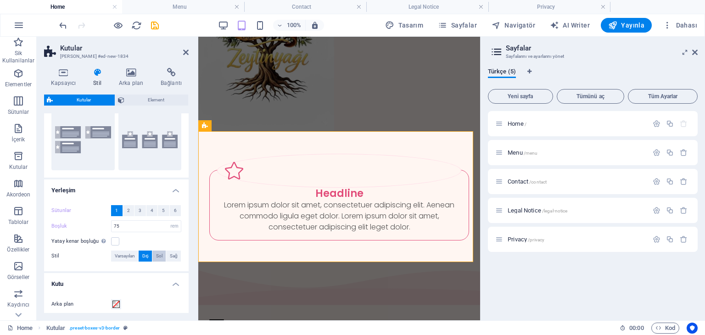
click at [157, 254] on span "Sol" at bounding box center [159, 256] width 6 height 11
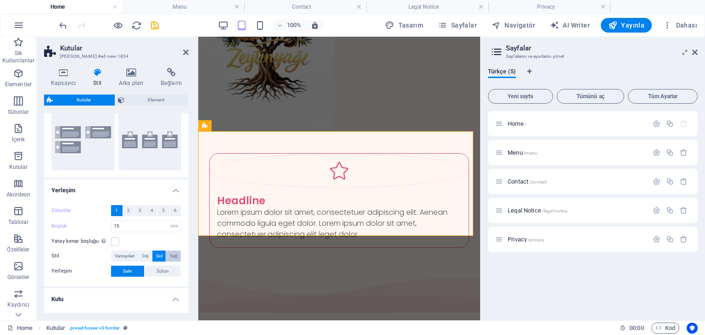
click at [172, 253] on span "Sağ" at bounding box center [174, 256] width 8 height 11
click at [237, 127] on icon at bounding box center [238, 126] width 5 height 10
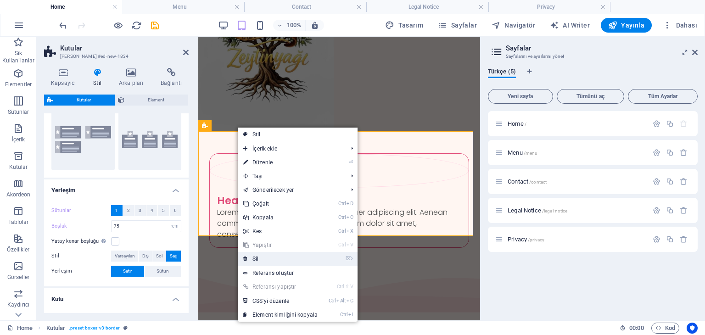
click at [250, 259] on link "⌦ Sil" at bounding box center [280, 259] width 85 height 14
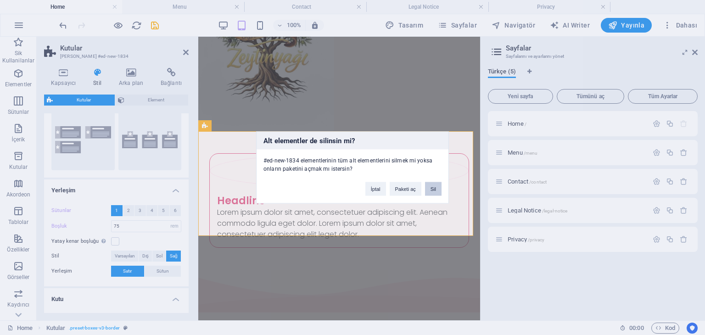
click at [431, 183] on button "Sil" at bounding box center [433, 189] width 17 height 14
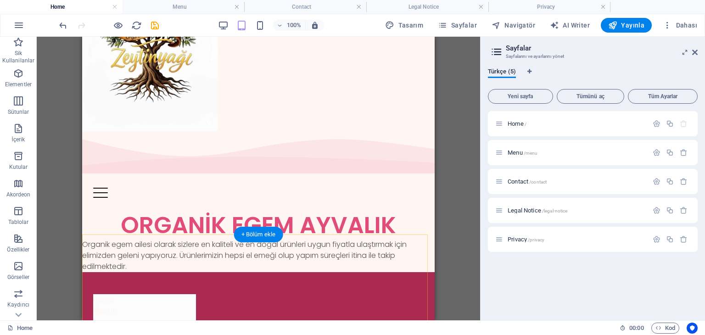
scroll to position [0, 0]
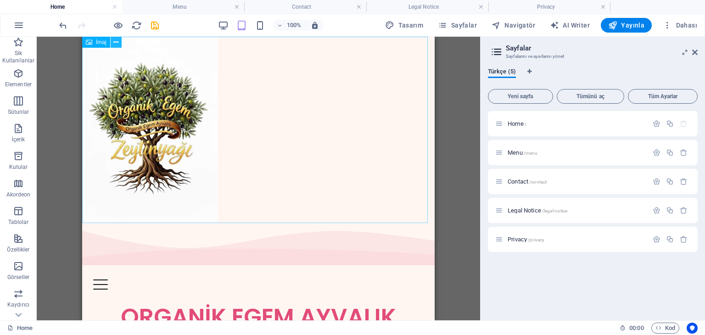
click at [117, 45] on icon at bounding box center [115, 43] width 5 height 10
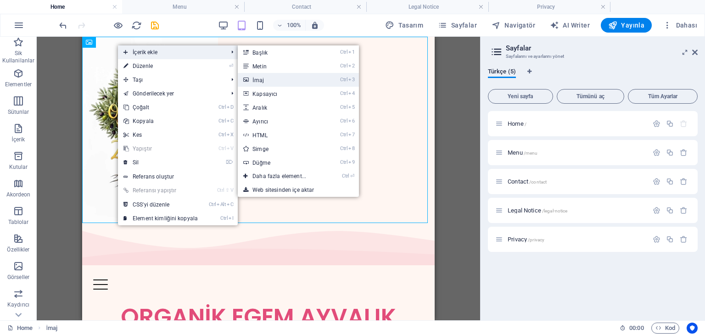
click at [256, 79] on link "Ctrl 3 İmaj" at bounding box center [281, 80] width 87 height 14
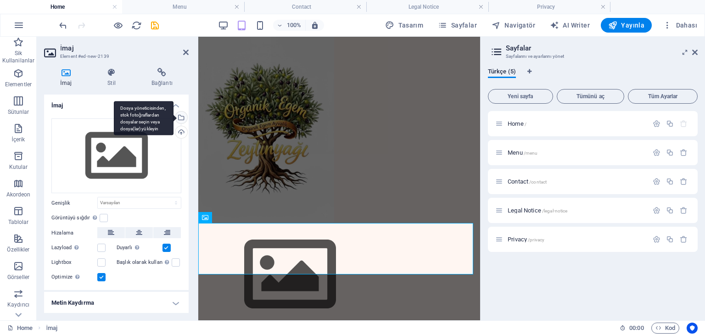
click at [180, 115] on div "Dosya yöneticisinden, stok fotoğraflardan dosyalar seçin veya dosya(lar) yükley…" at bounding box center [181, 119] width 14 height 14
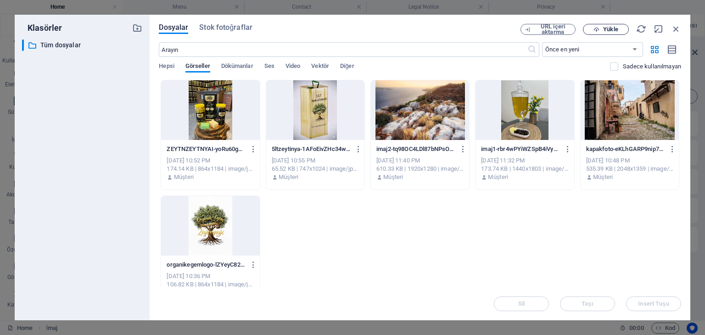
click at [597, 27] on icon "button" at bounding box center [596, 30] width 6 height 6
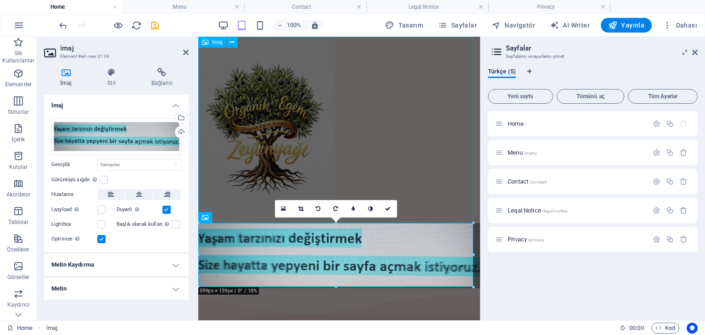
click at [373, 159] on figure at bounding box center [339, 130] width 282 height 186
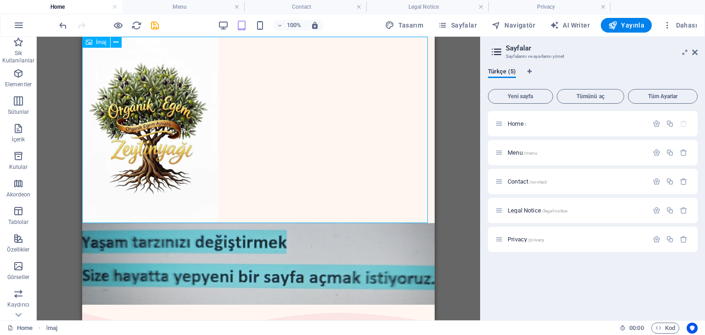
click at [355, 166] on figure at bounding box center [258, 130] width 353 height 186
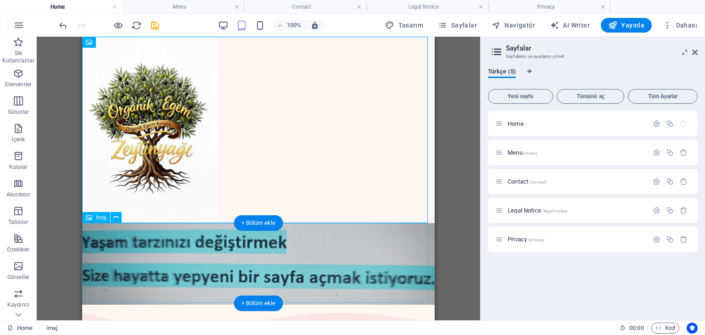
click at [246, 235] on figure at bounding box center [258, 264] width 353 height 82
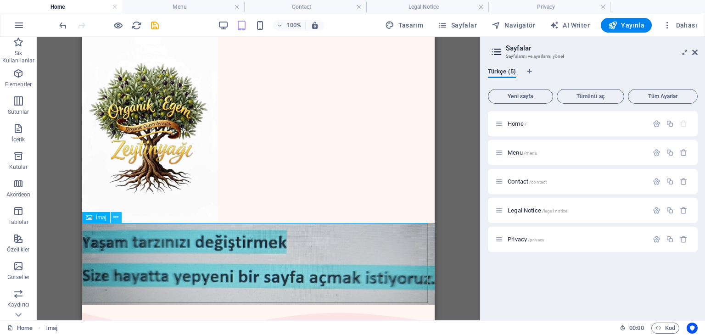
click at [114, 218] on icon at bounding box center [115, 218] width 5 height 10
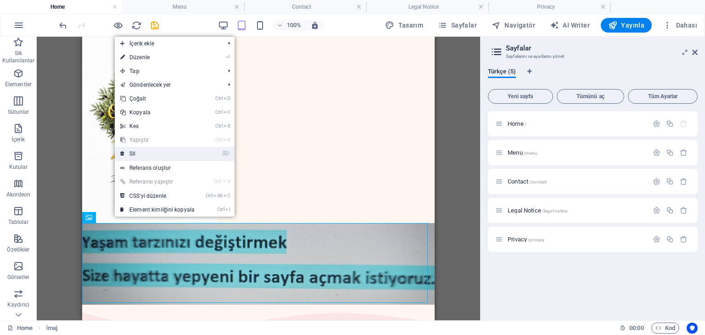
click at [133, 153] on link "⌦ Sil" at bounding box center [157, 154] width 85 height 14
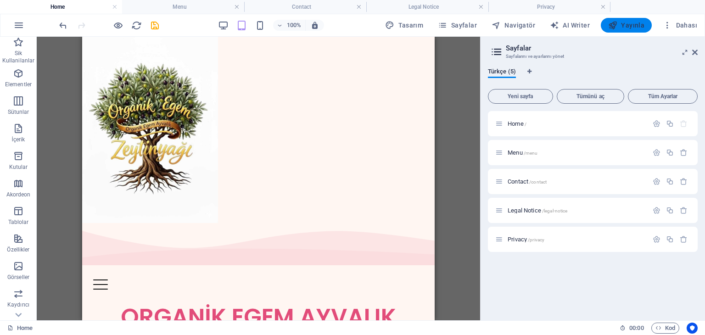
click at [629, 27] on span "Yayınla" at bounding box center [626, 25] width 36 height 9
